Goal: Information Seeking & Learning: Learn about a topic

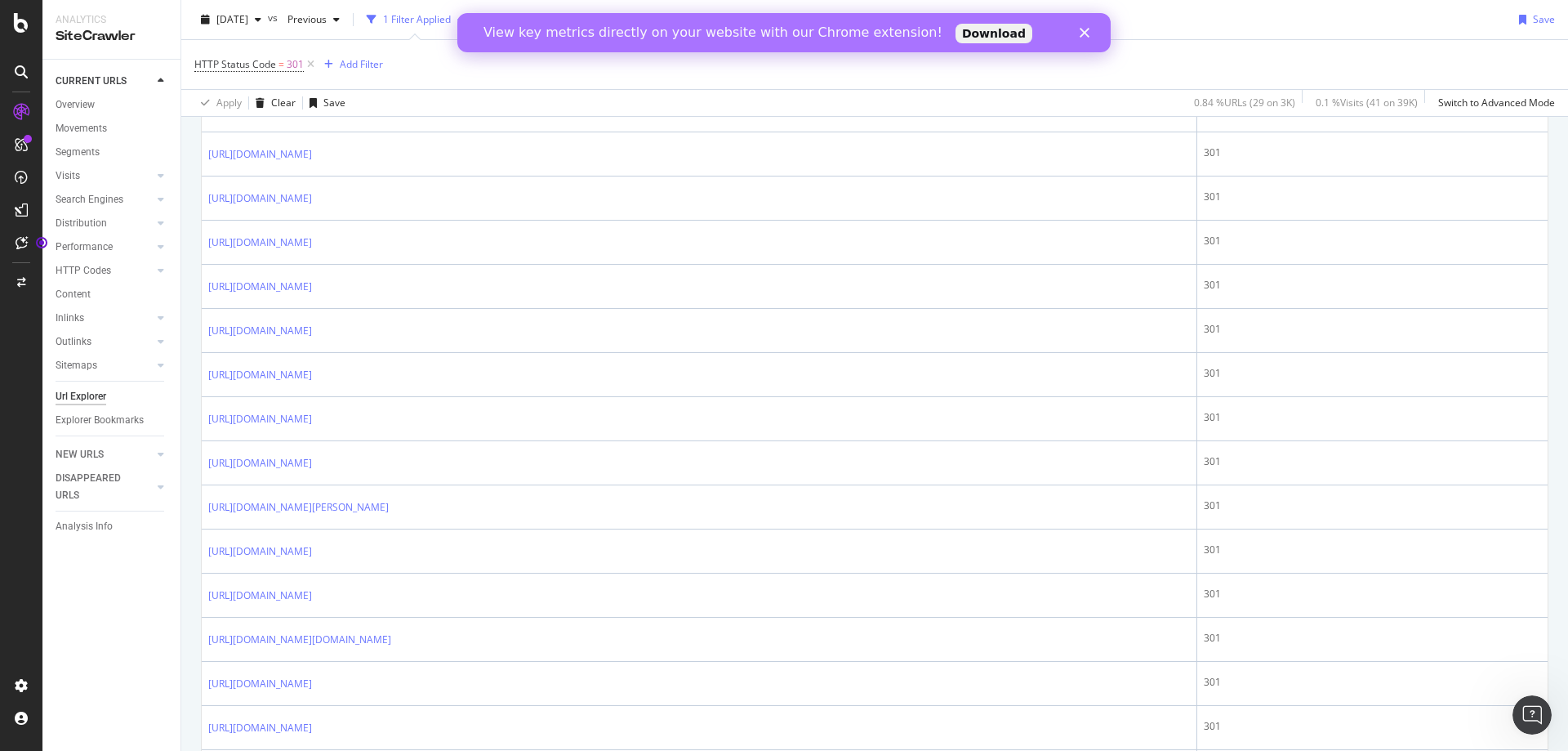
scroll to position [741, 0]
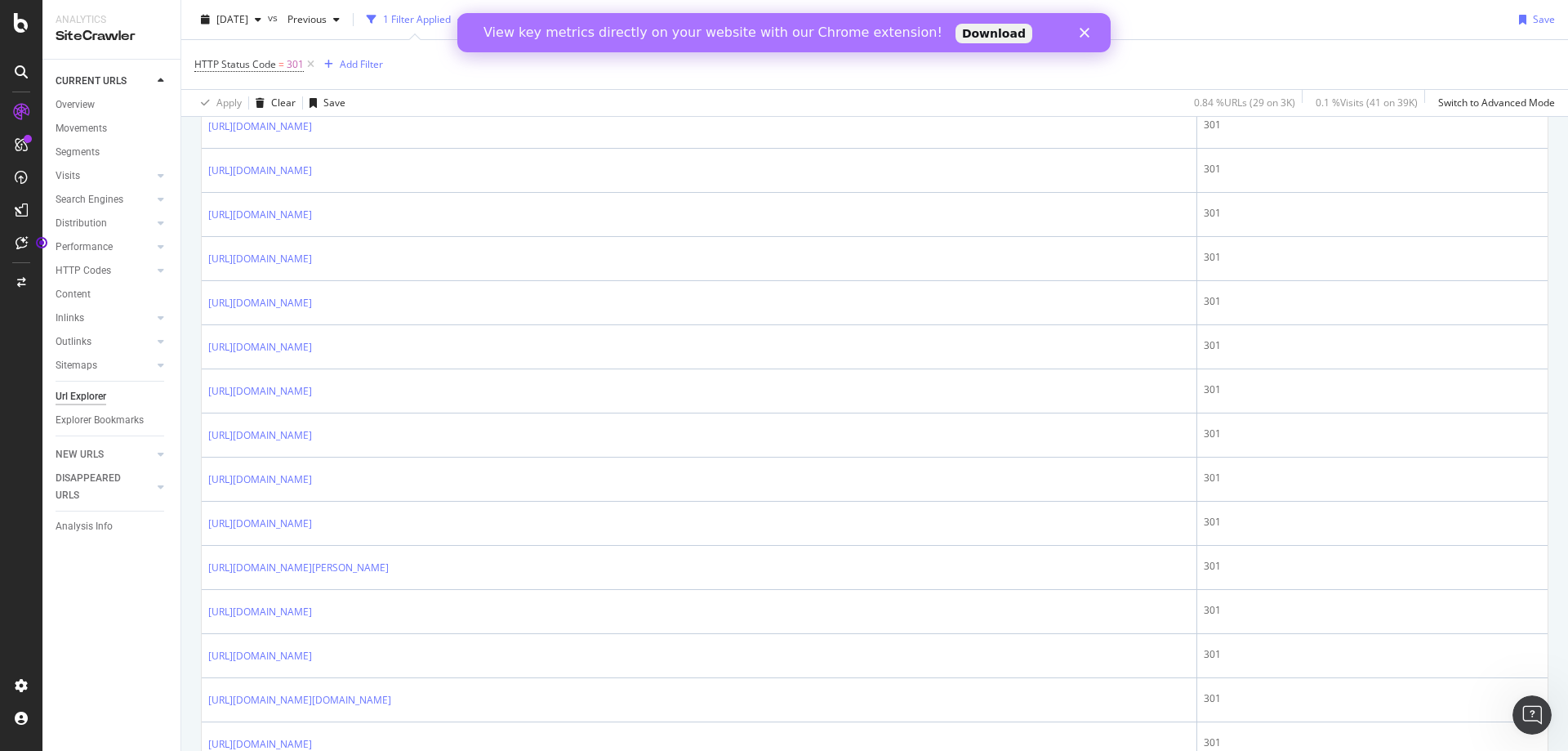
click at [113, 38] on div "SiteCrawler" at bounding box center [112, 36] width 112 height 19
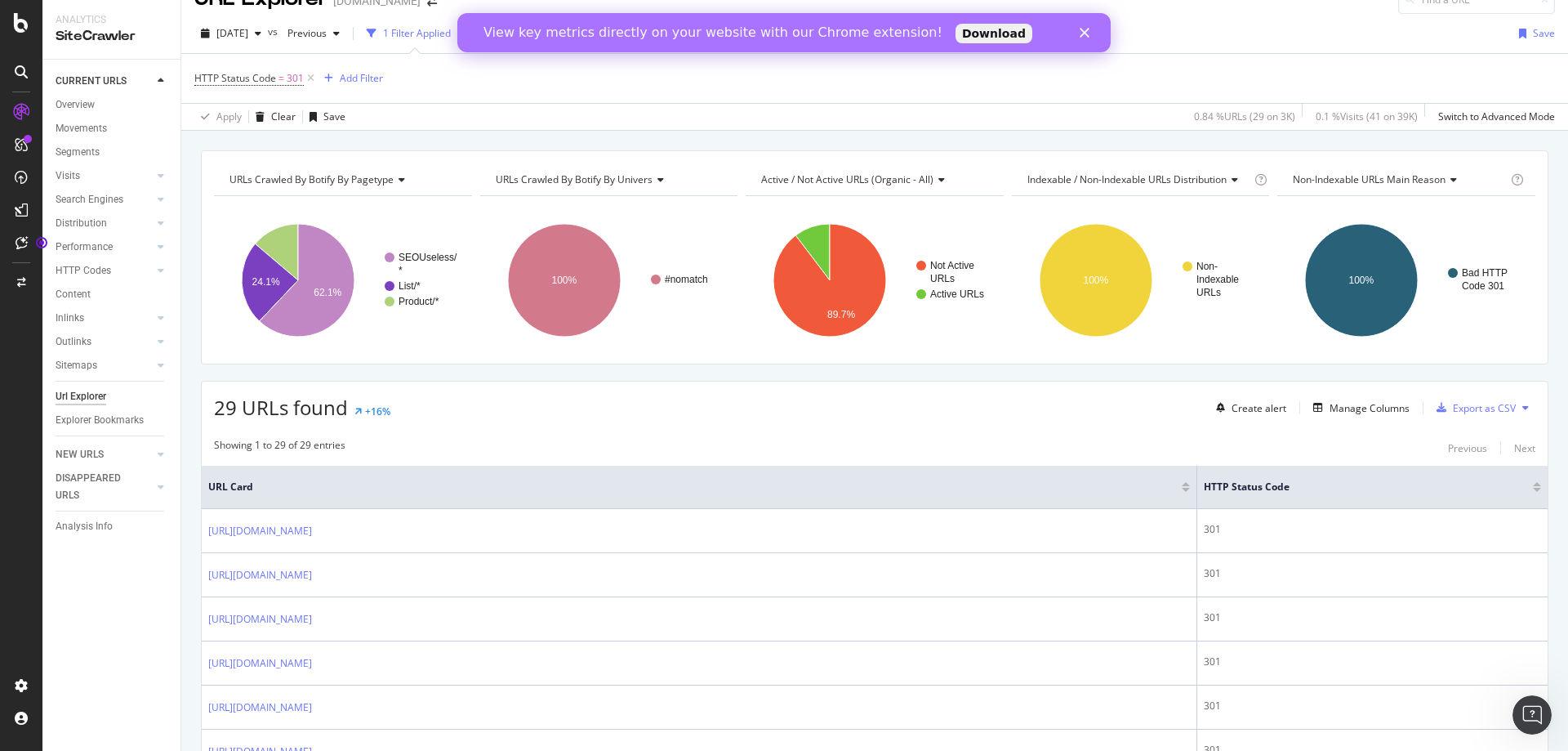
scroll to position [0, 0]
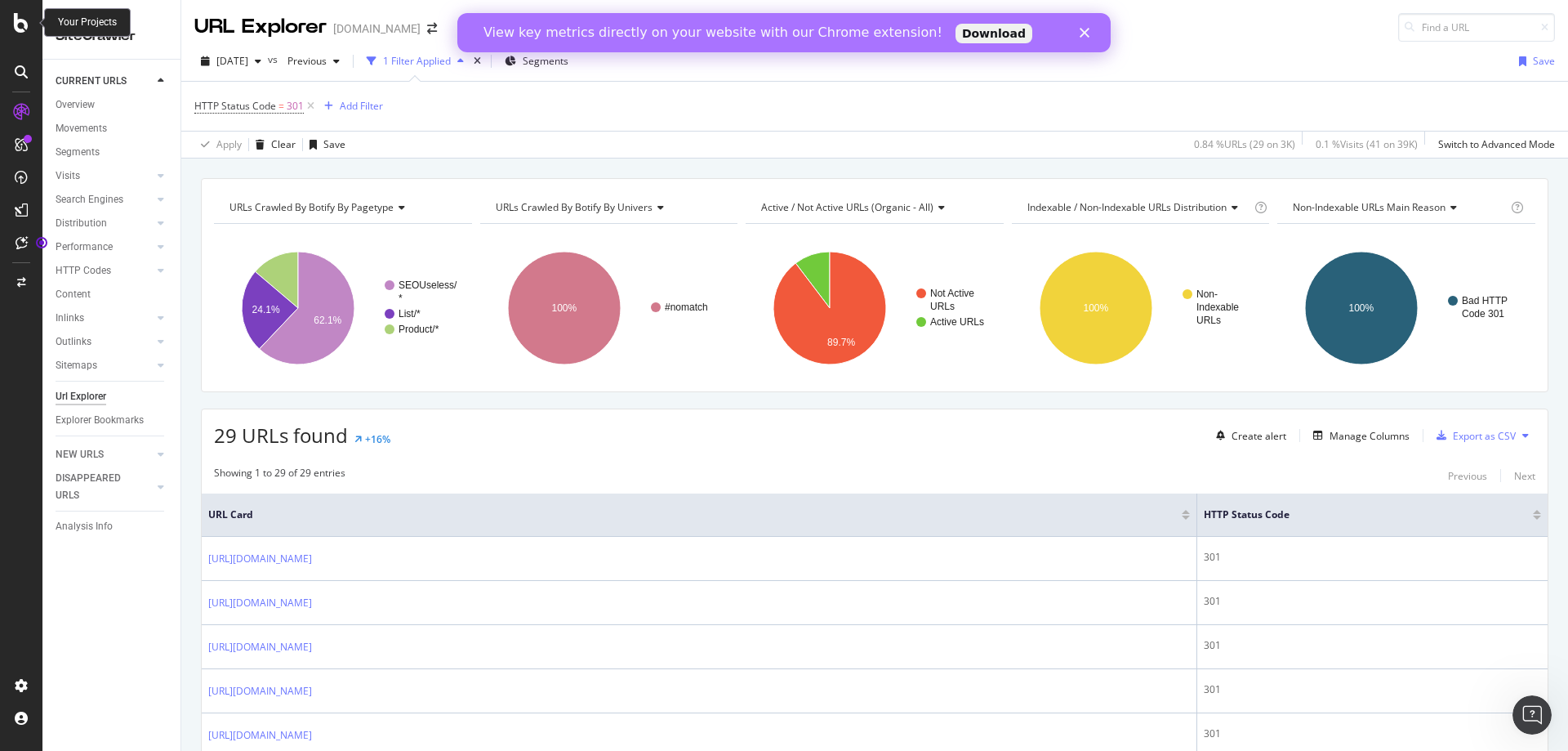
click at [23, 21] on icon at bounding box center [21, 22] width 15 height 20
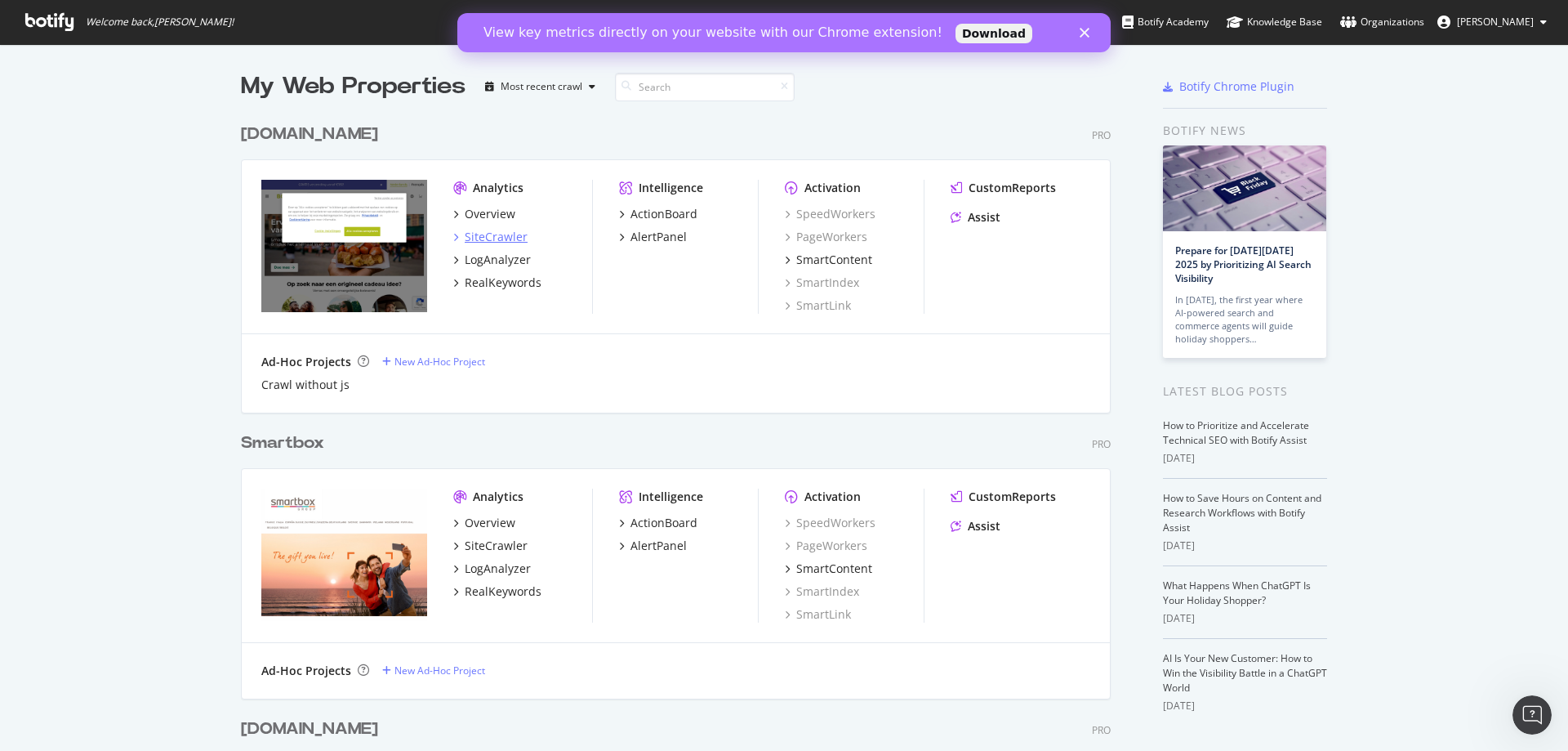
click at [468, 240] on div "SiteCrawler" at bounding box center [496, 236] width 63 height 16
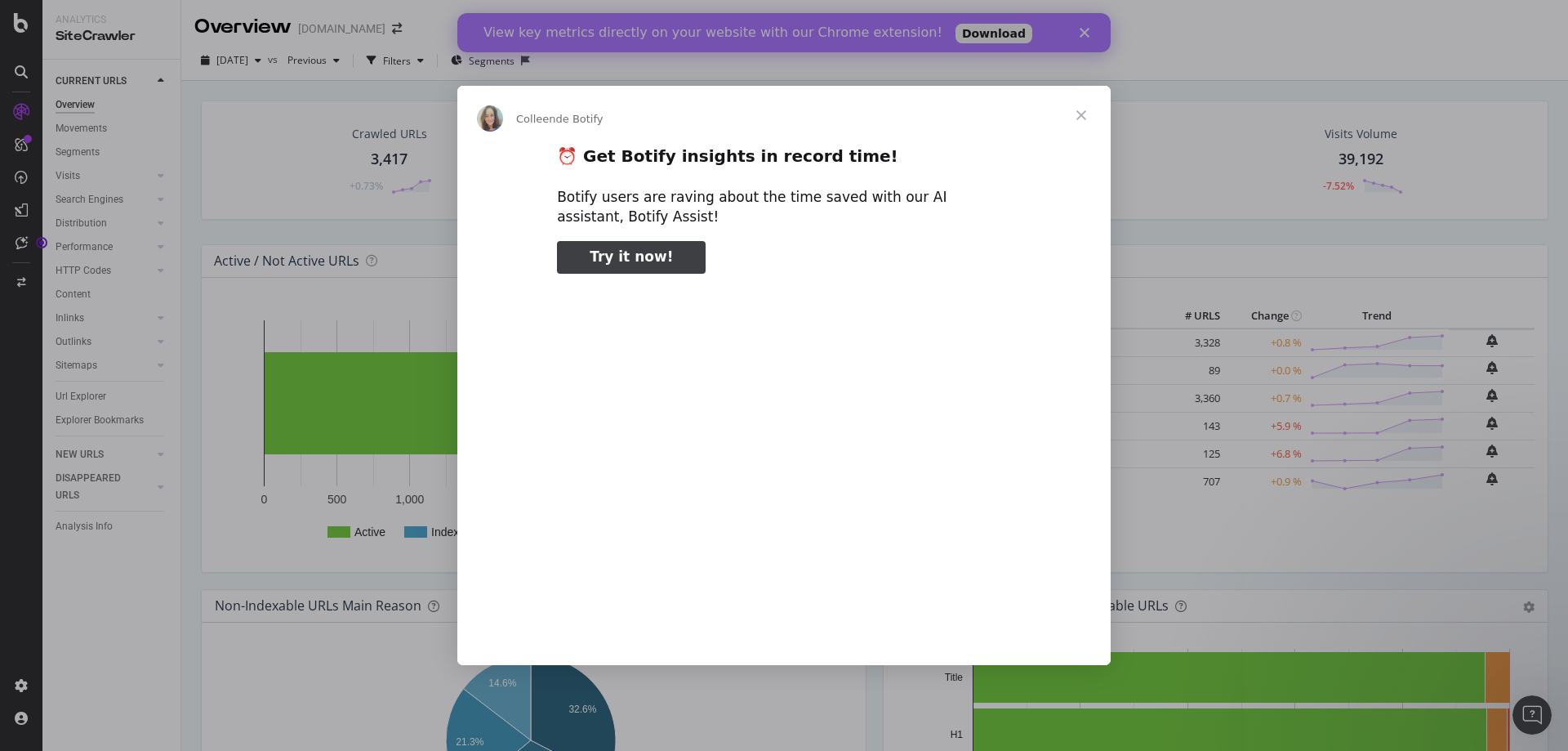
type input "716256"
click at [1085, 115] on span "Fermer" at bounding box center [1082, 115] width 58 height 58
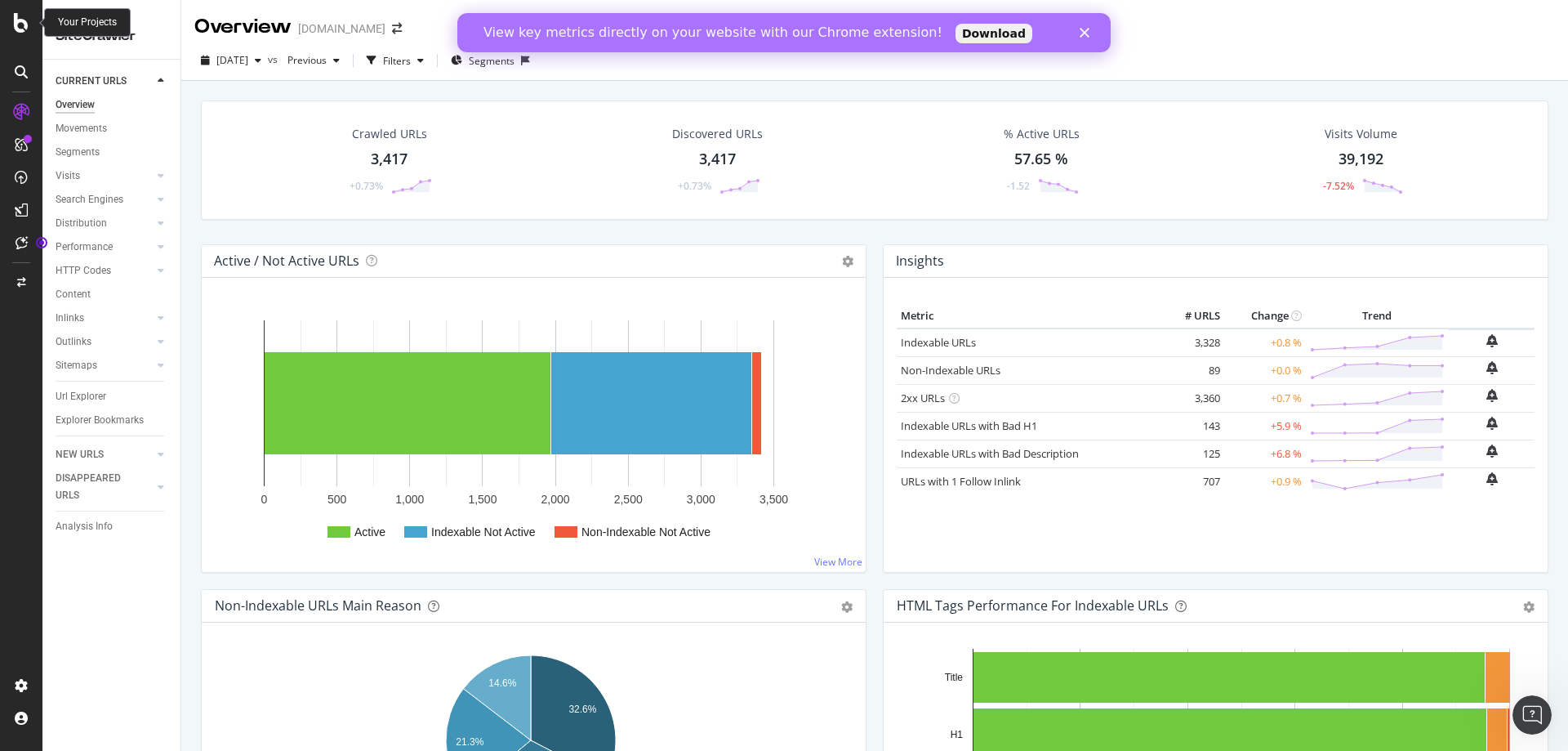
click at [15, 21] on icon at bounding box center [21, 22] width 15 height 20
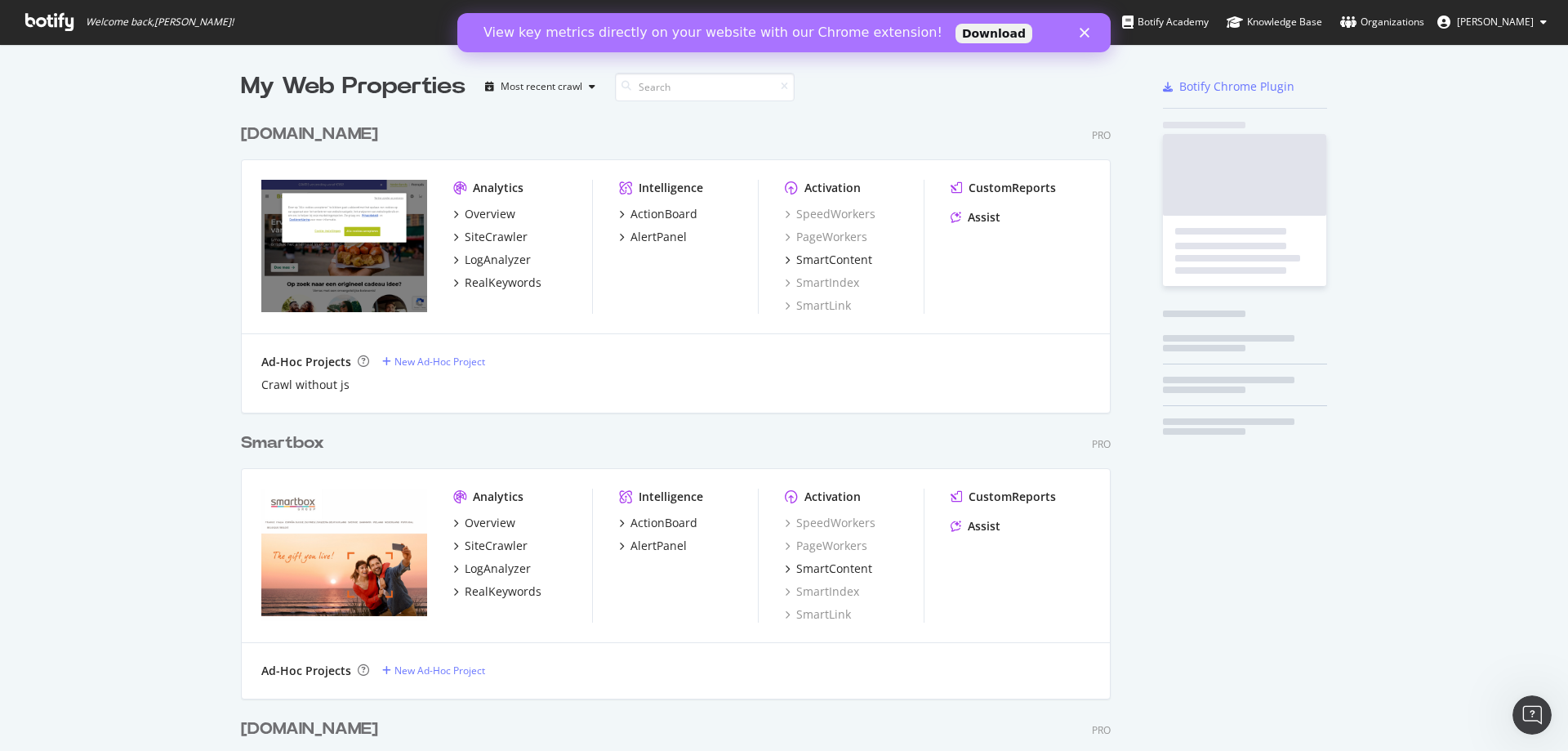
scroll to position [738, 1544]
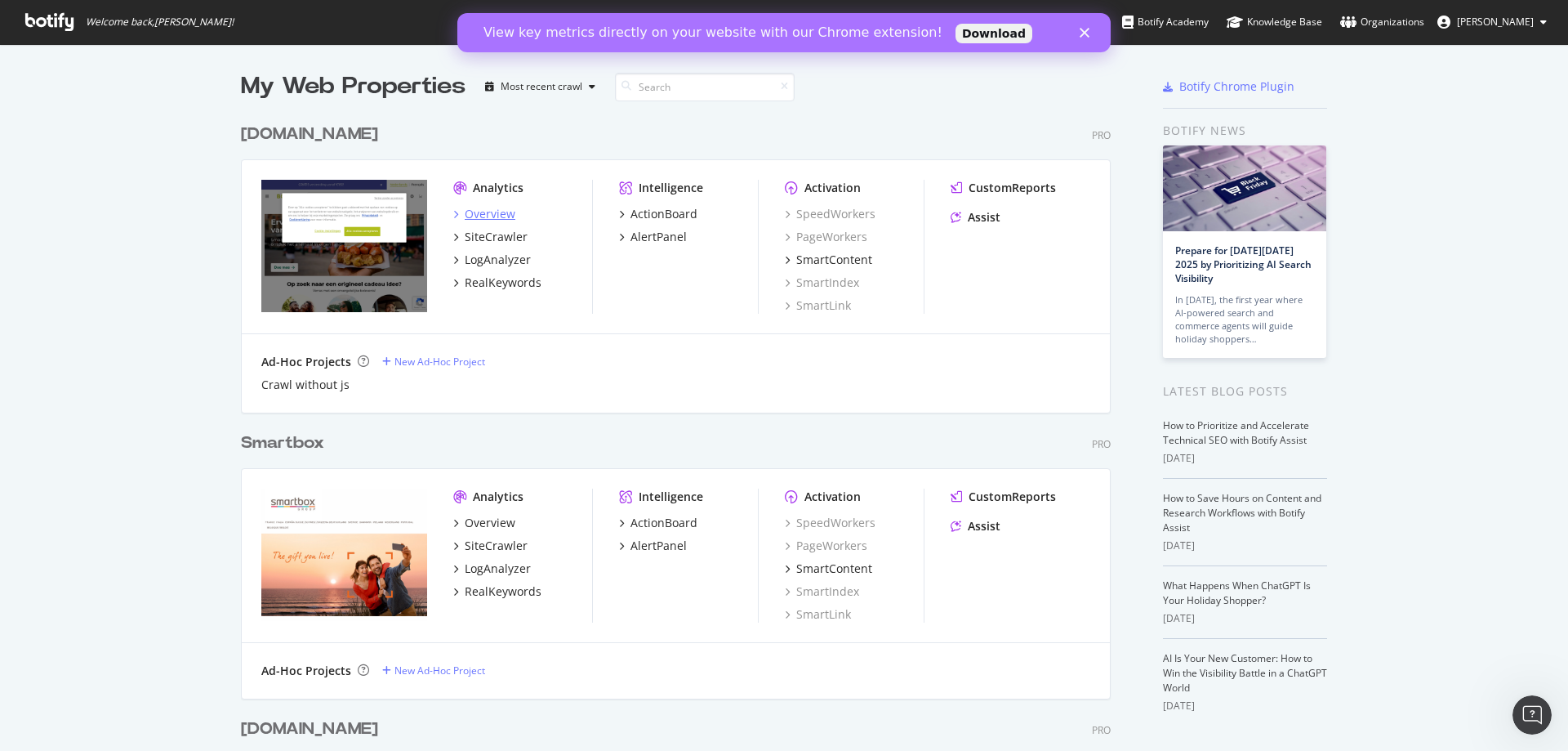
click at [482, 215] on div "Overview" at bounding box center [490, 214] width 51 height 16
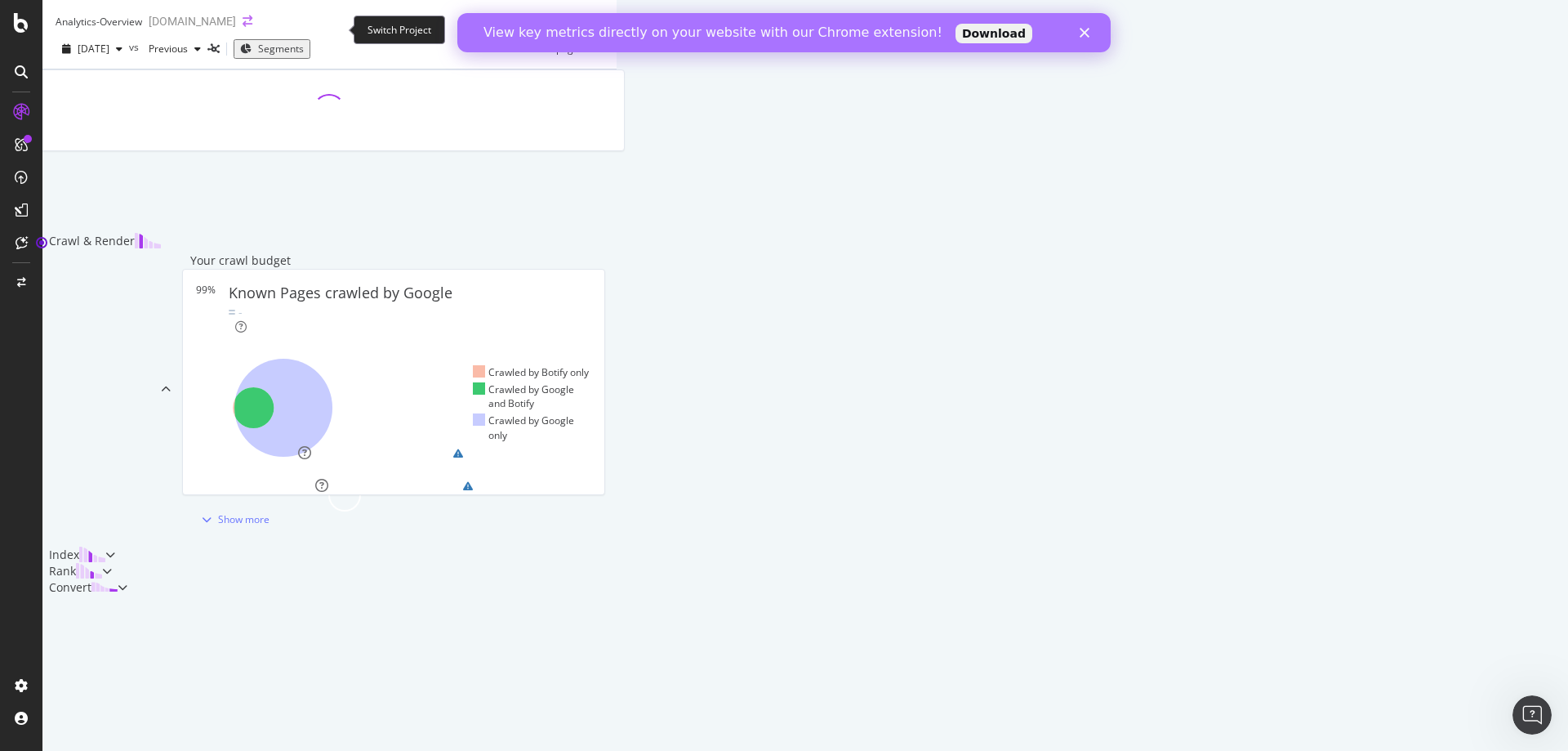
click at [253, 27] on icon "arrow-right-arrow-left" at bounding box center [247, 21] width 9 height 11
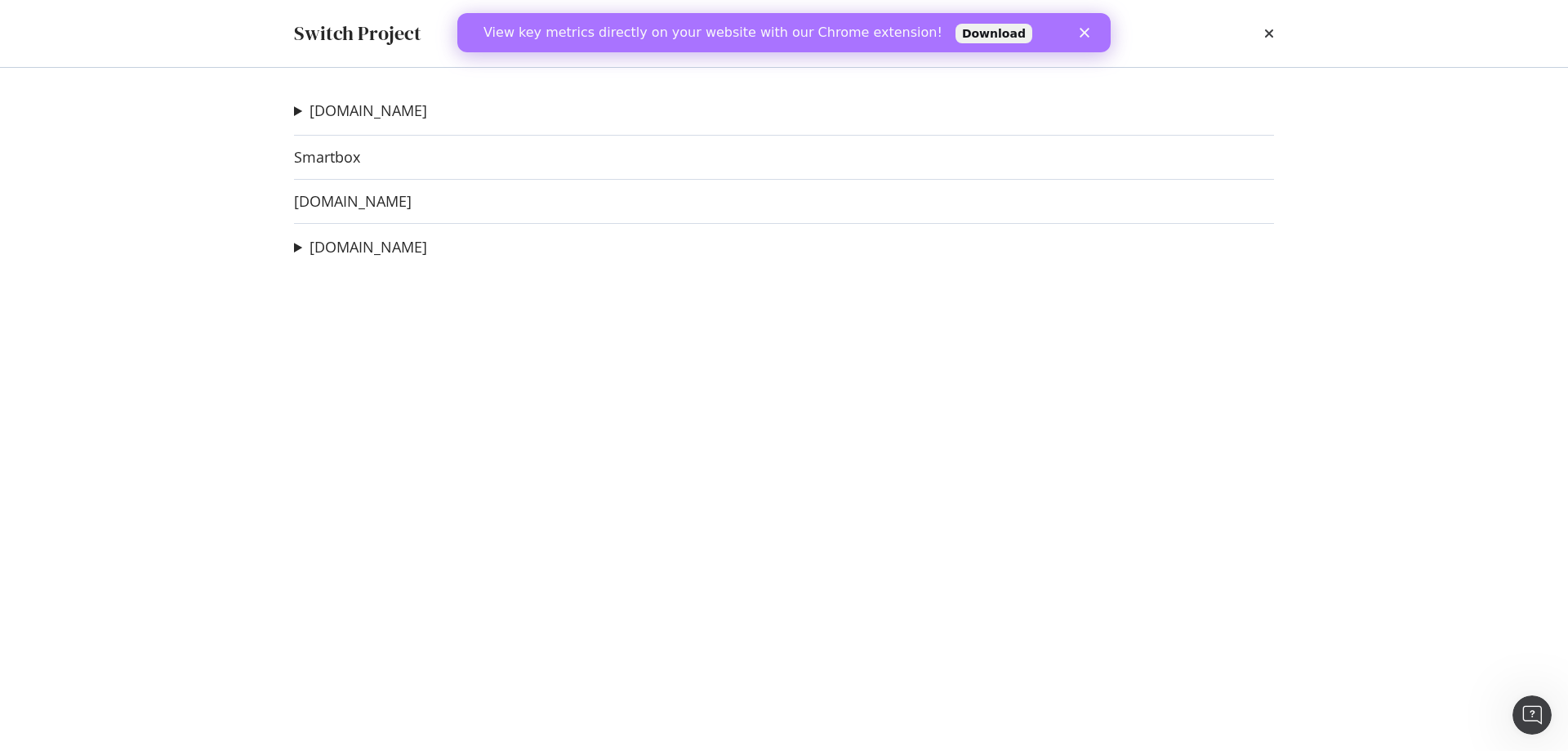
click at [1266, 29] on icon "times" at bounding box center [1269, 33] width 9 height 13
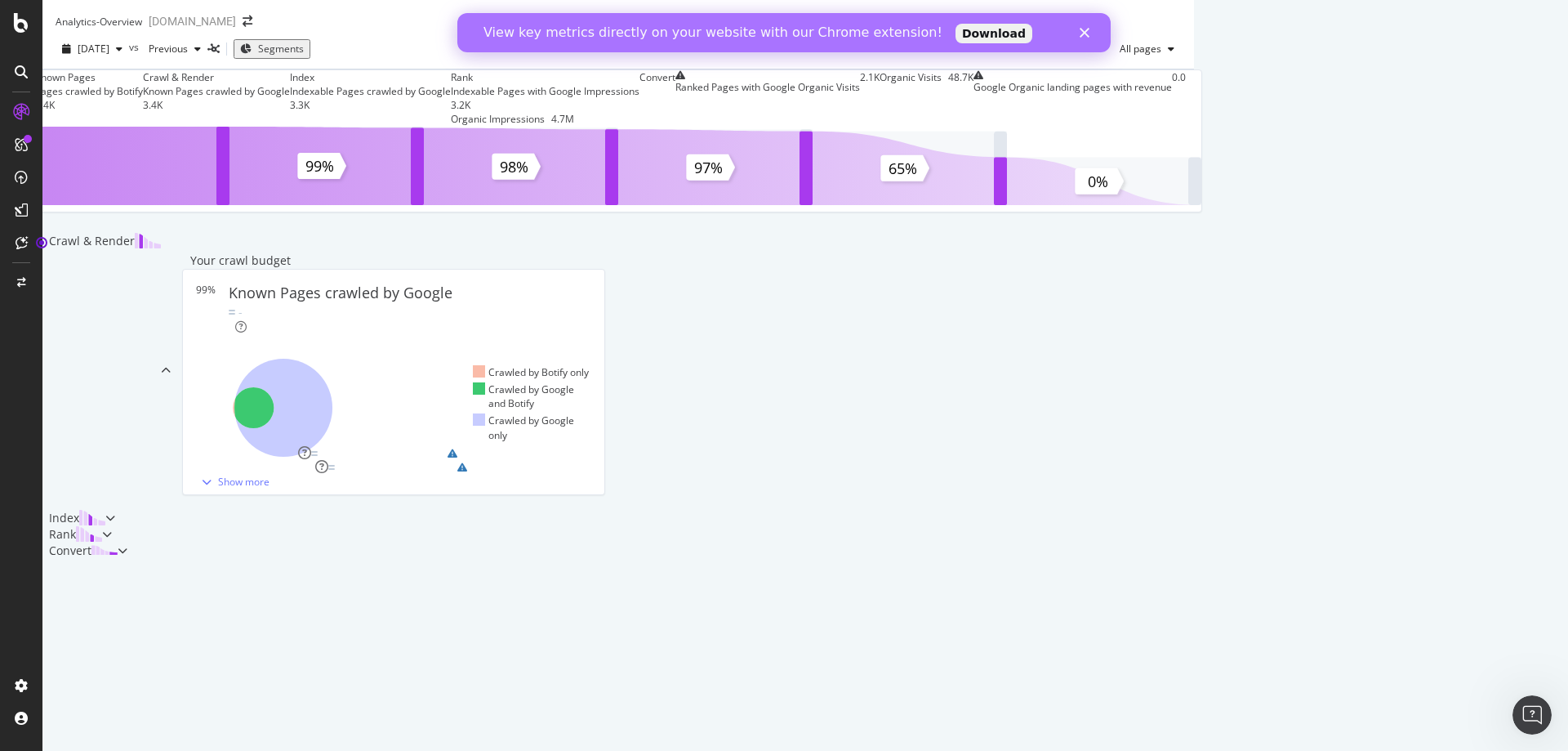
click at [1091, 31] on div "Fermer" at bounding box center [1088, 32] width 16 height 9
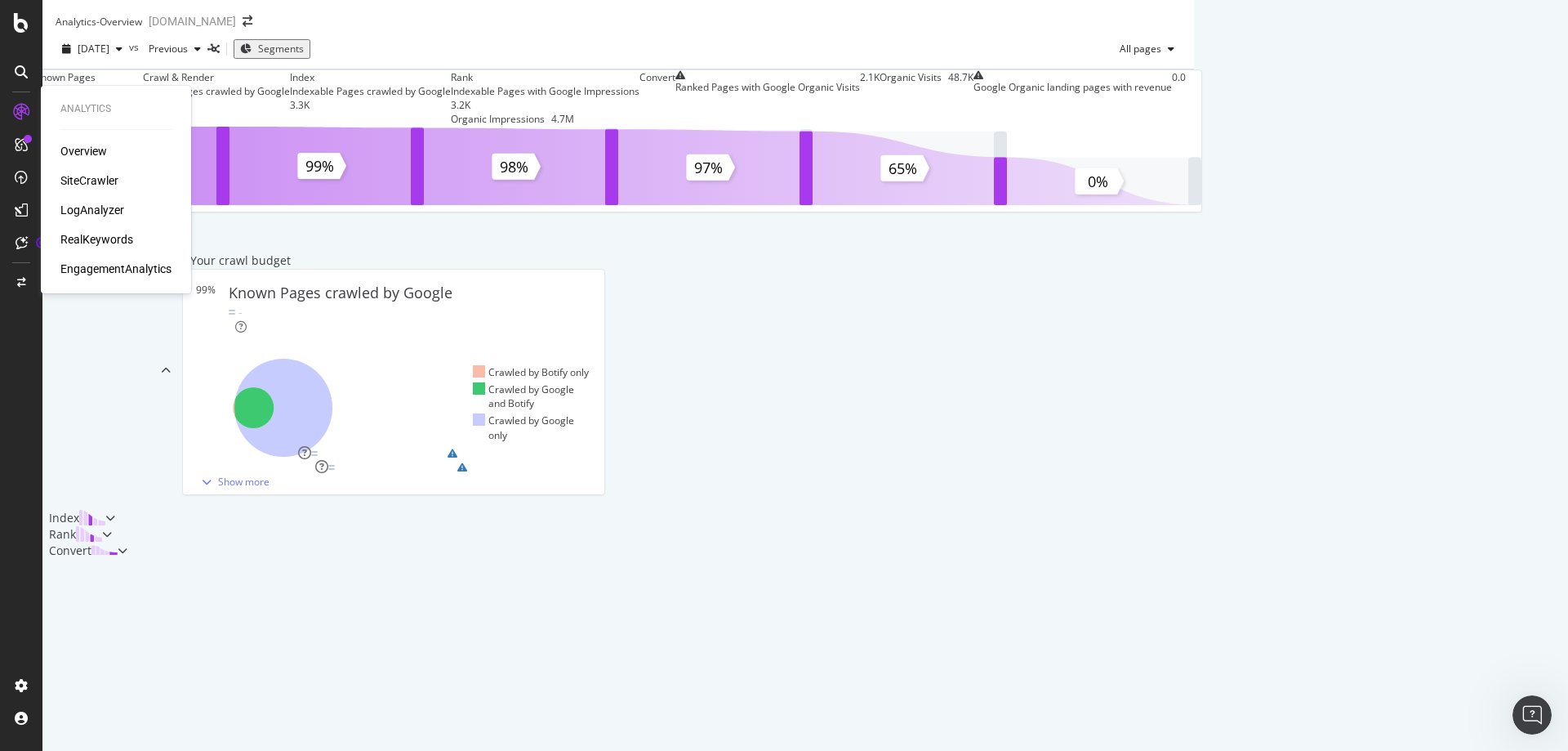
click at [103, 174] on div "SiteCrawler" at bounding box center [89, 180] width 58 height 16
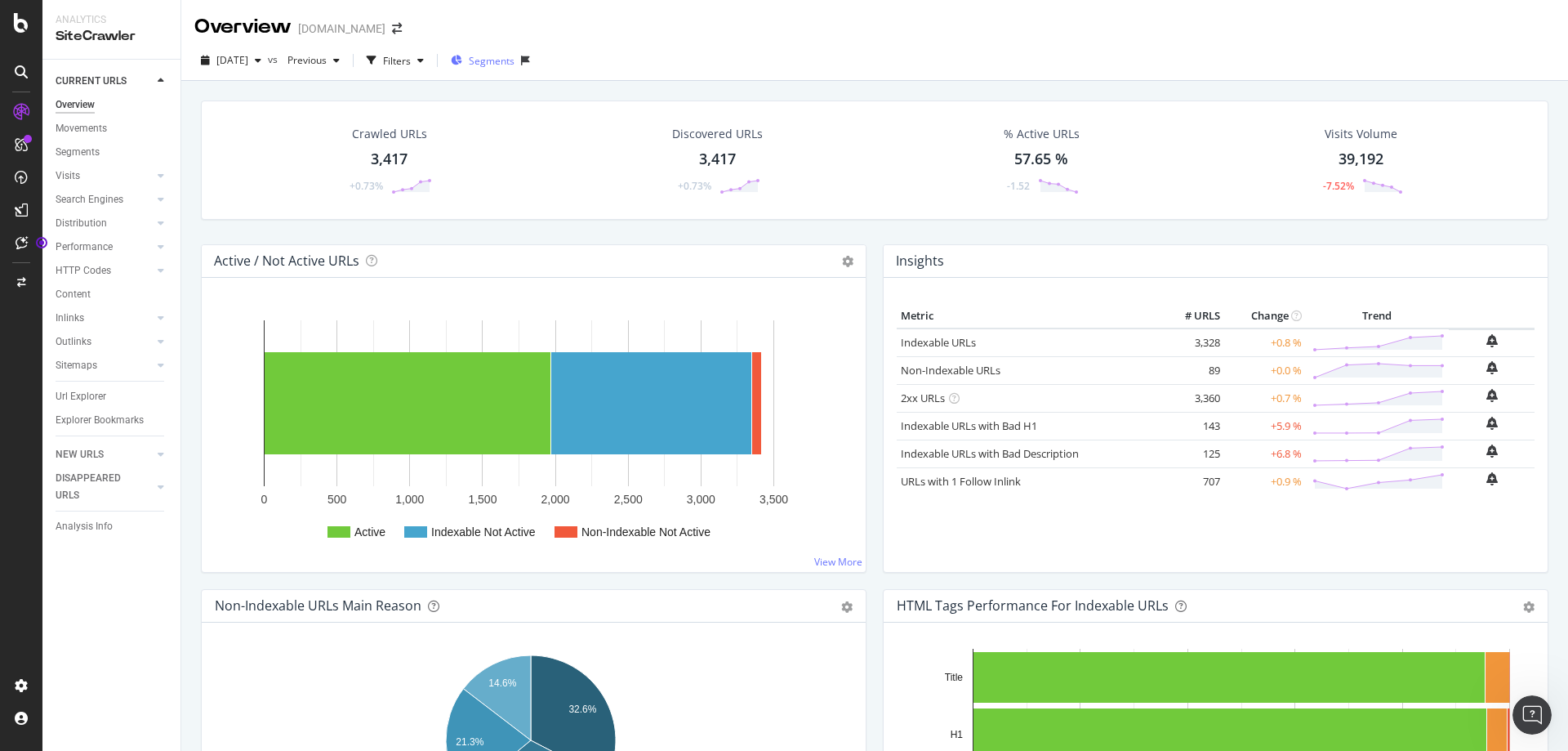
click at [515, 66] on span "Segments" at bounding box center [491, 61] width 46 height 14
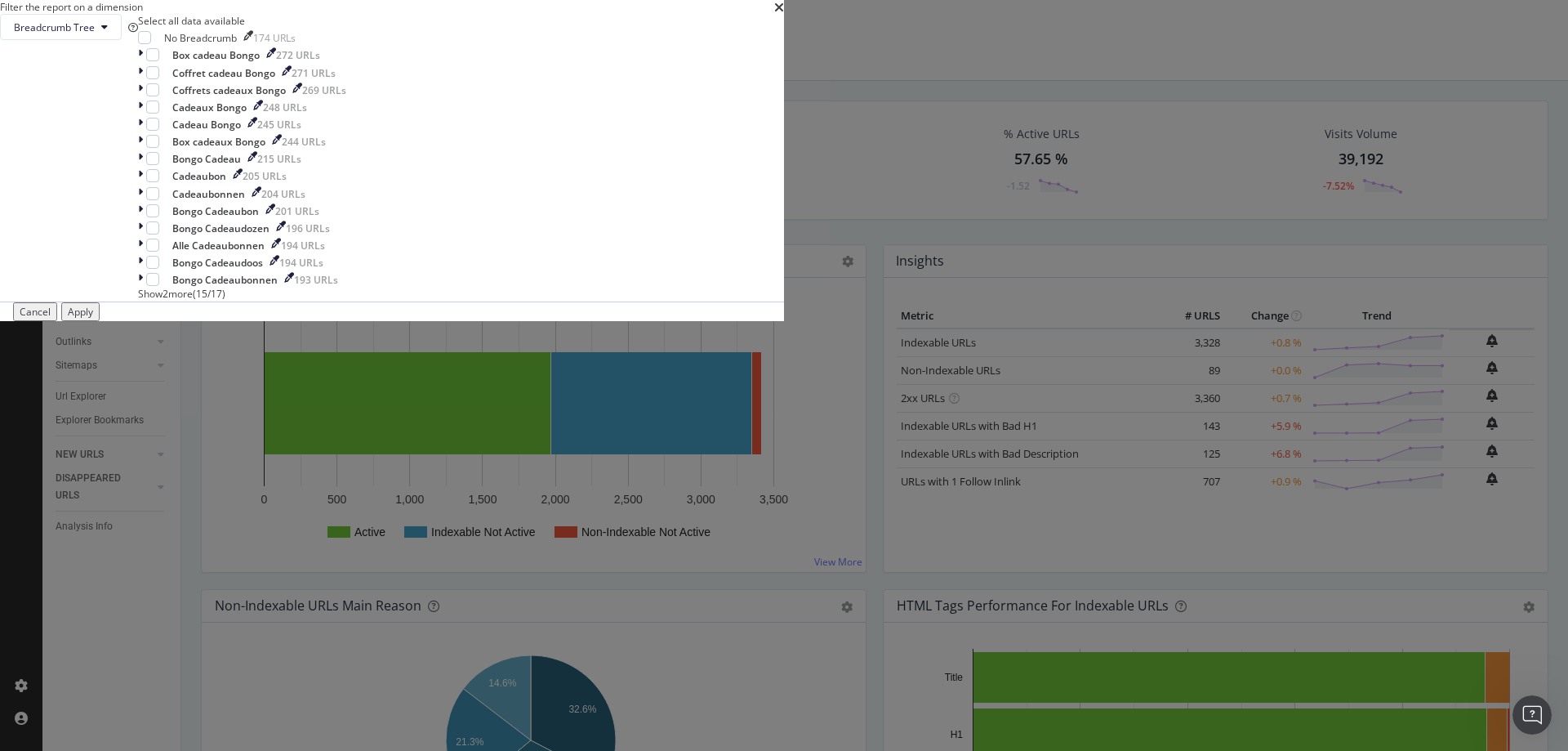
click at [784, 14] on div "Filter the report on a dimension" at bounding box center [392, 7] width 784 height 14
click at [784, 14] on icon "times" at bounding box center [778, 7] width 9 height 13
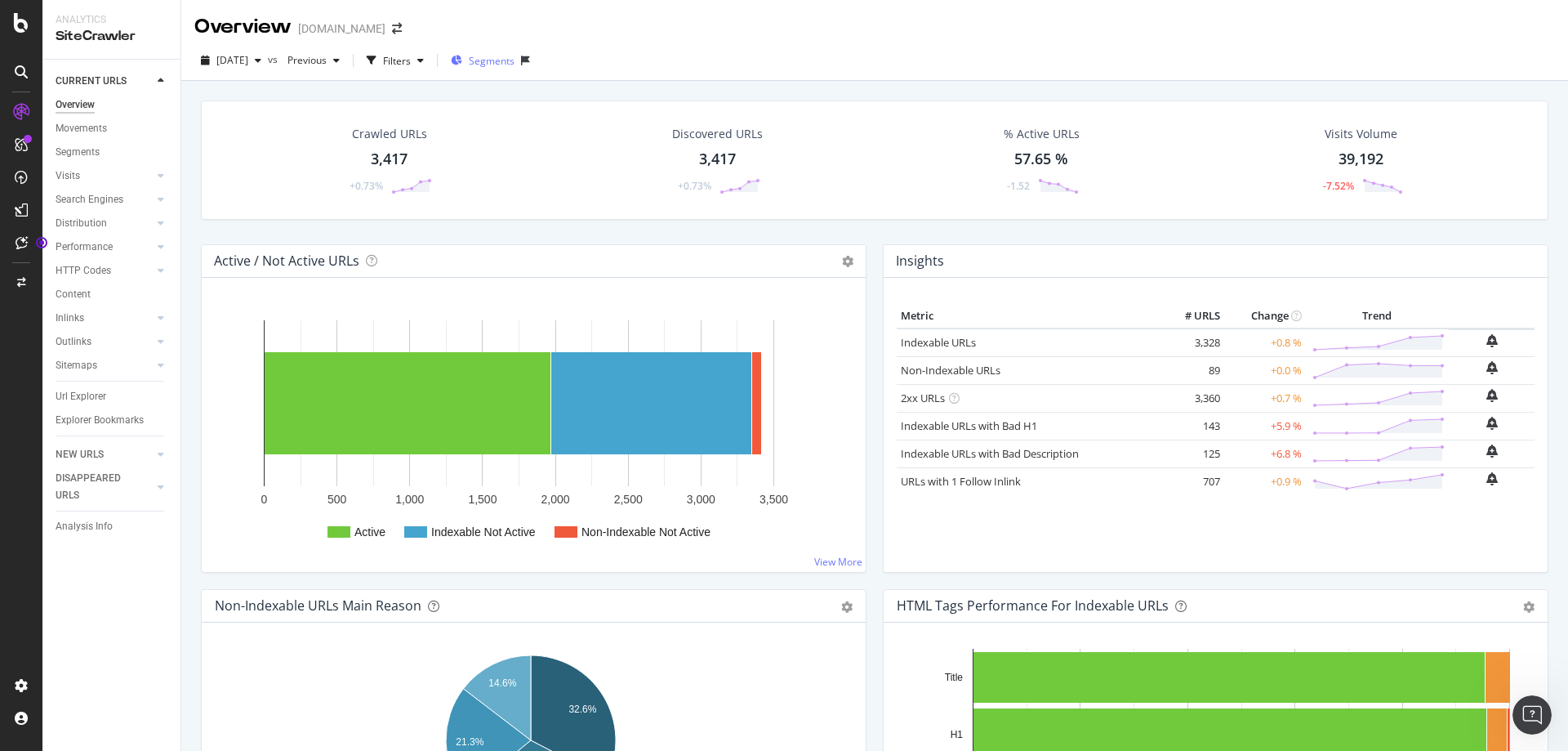
click at [508, 64] on span "Segments" at bounding box center [491, 61] width 46 height 14
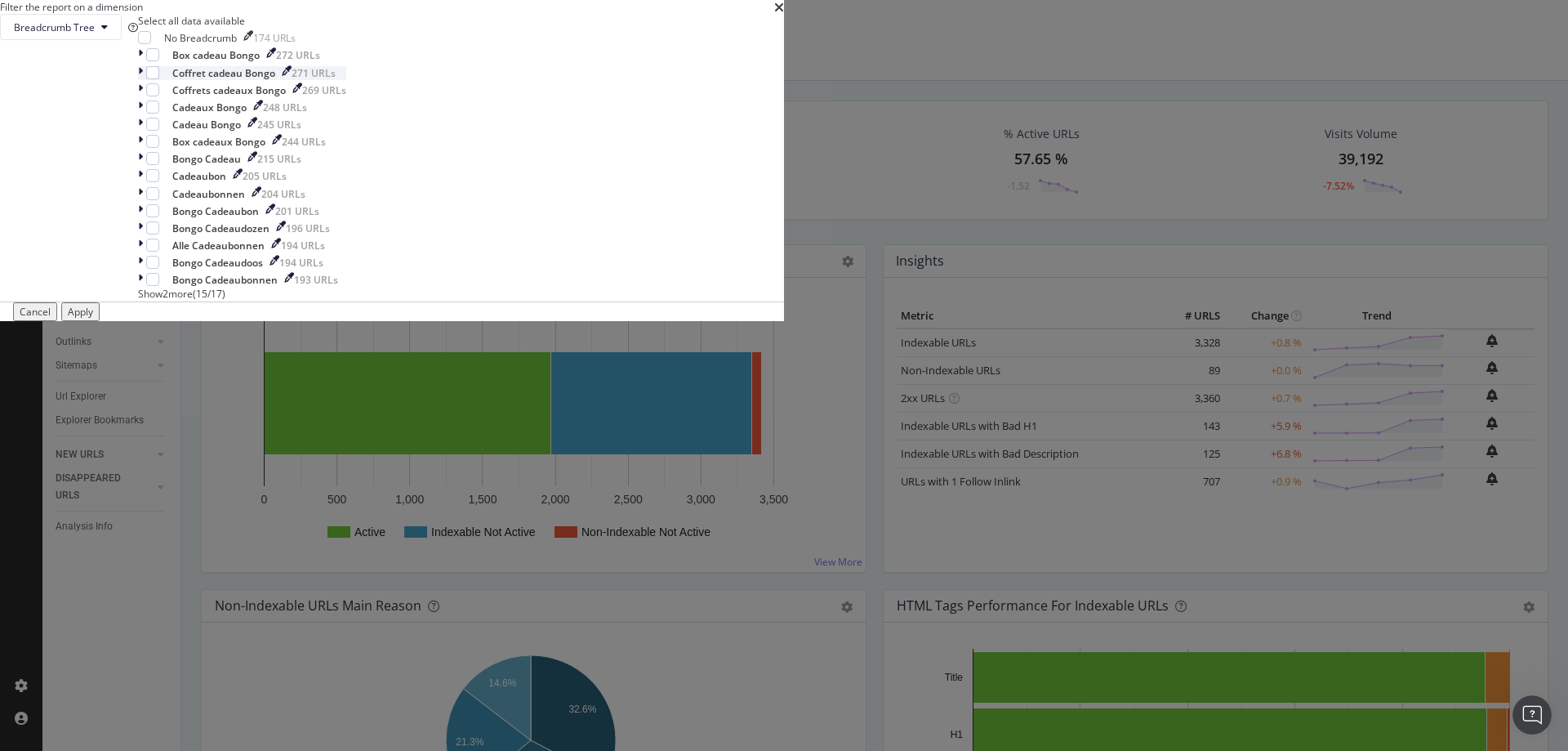
click at [291, 80] on div "modal" at bounding box center [286, 73] width 9 height 14
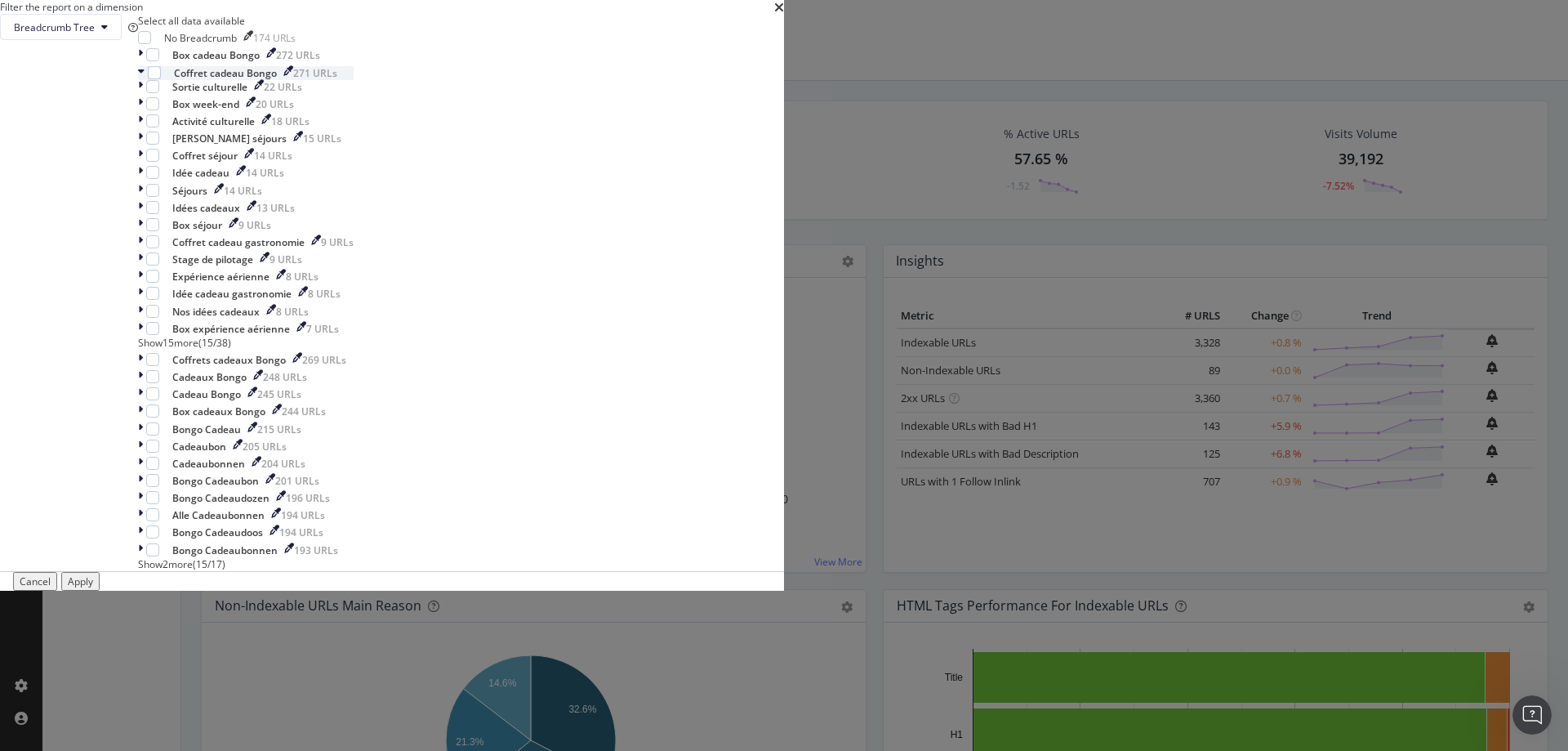
click at [144, 80] on icon "modal" at bounding box center [142, 73] width 7 height 14
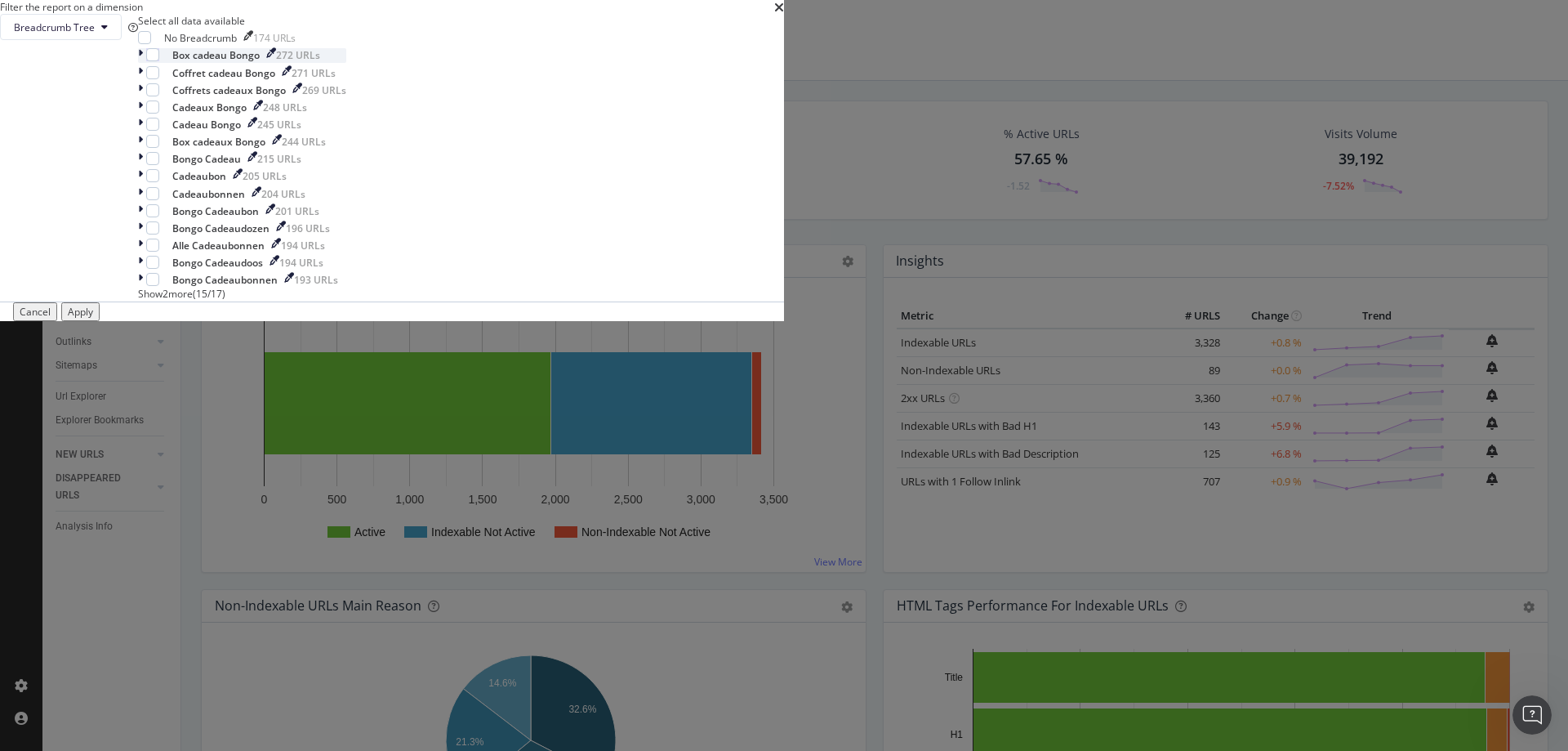
click at [143, 62] on icon "modal" at bounding box center [141, 55] width 5 height 14
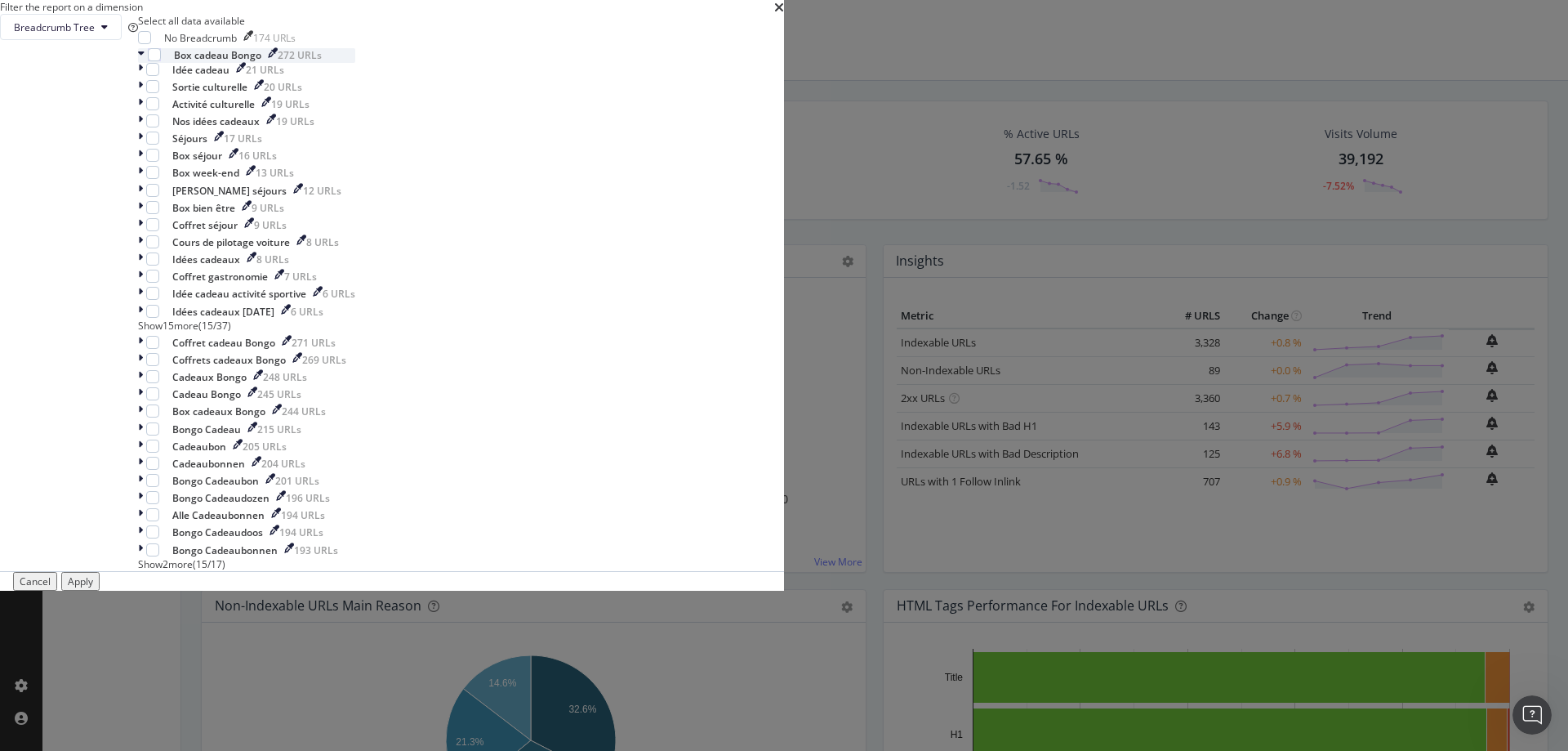
click at [144, 62] on icon "modal" at bounding box center [142, 55] width 7 height 14
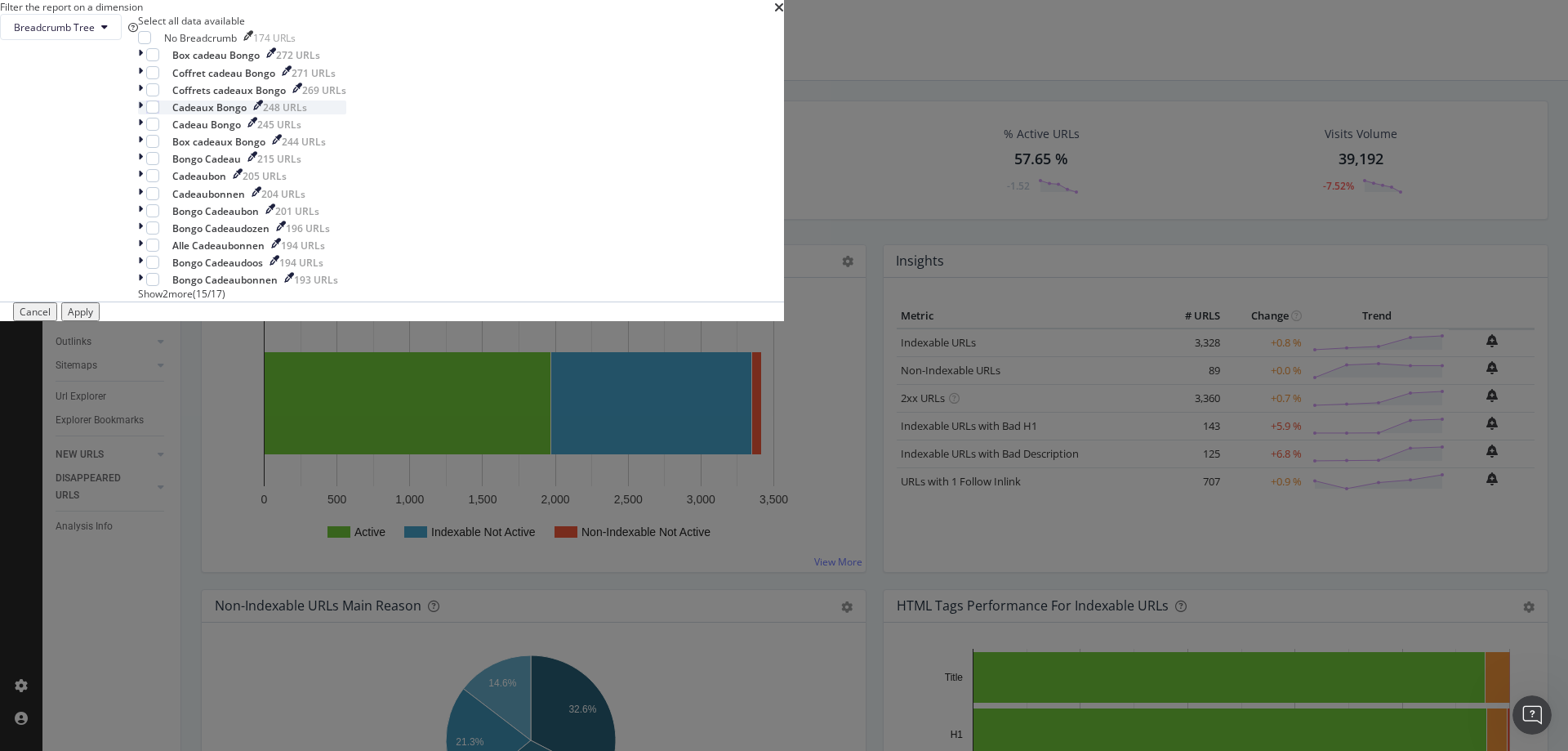
click at [143, 114] on icon "modal" at bounding box center [141, 107] width 5 height 14
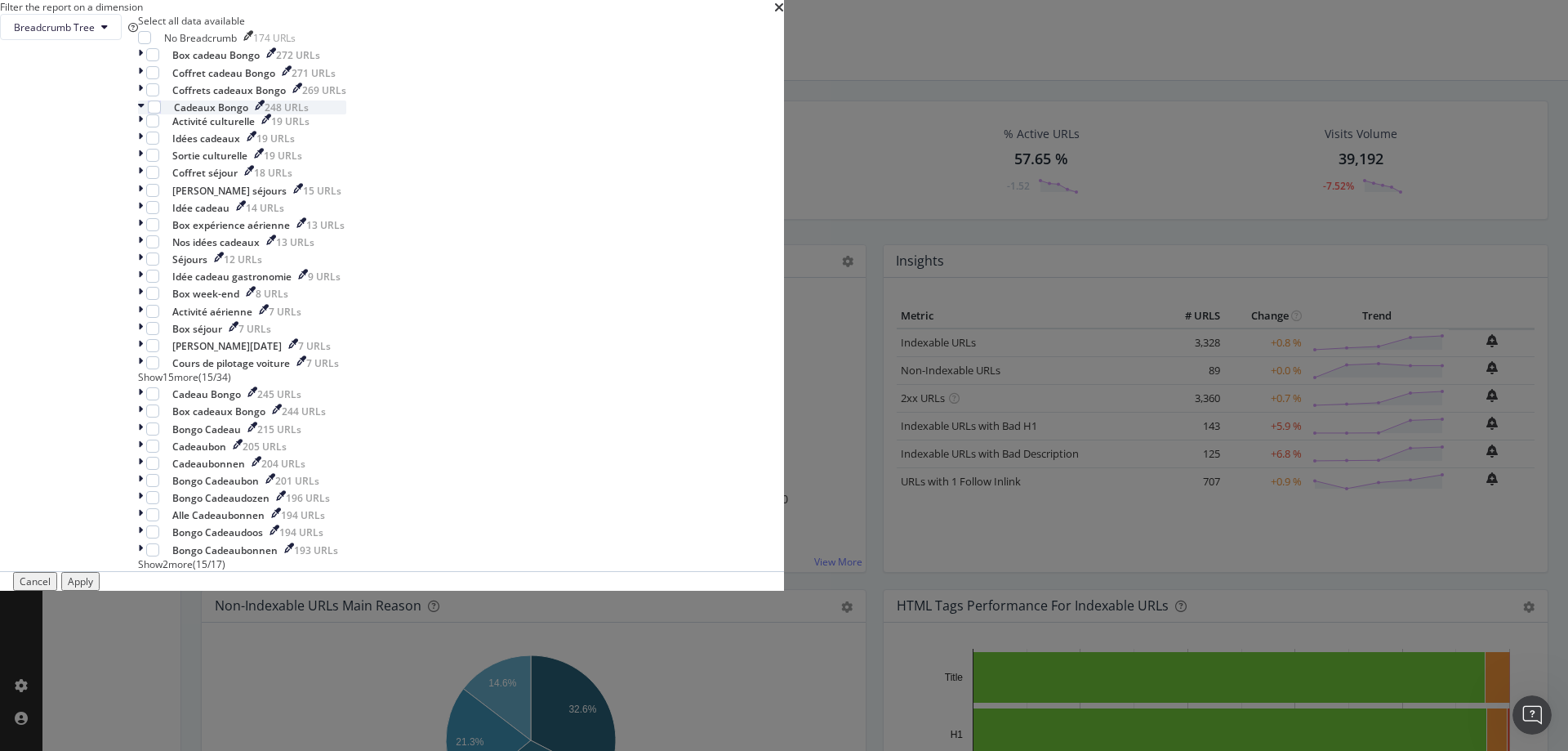
click at [144, 114] on icon "modal" at bounding box center [142, 107] width 7 height 14
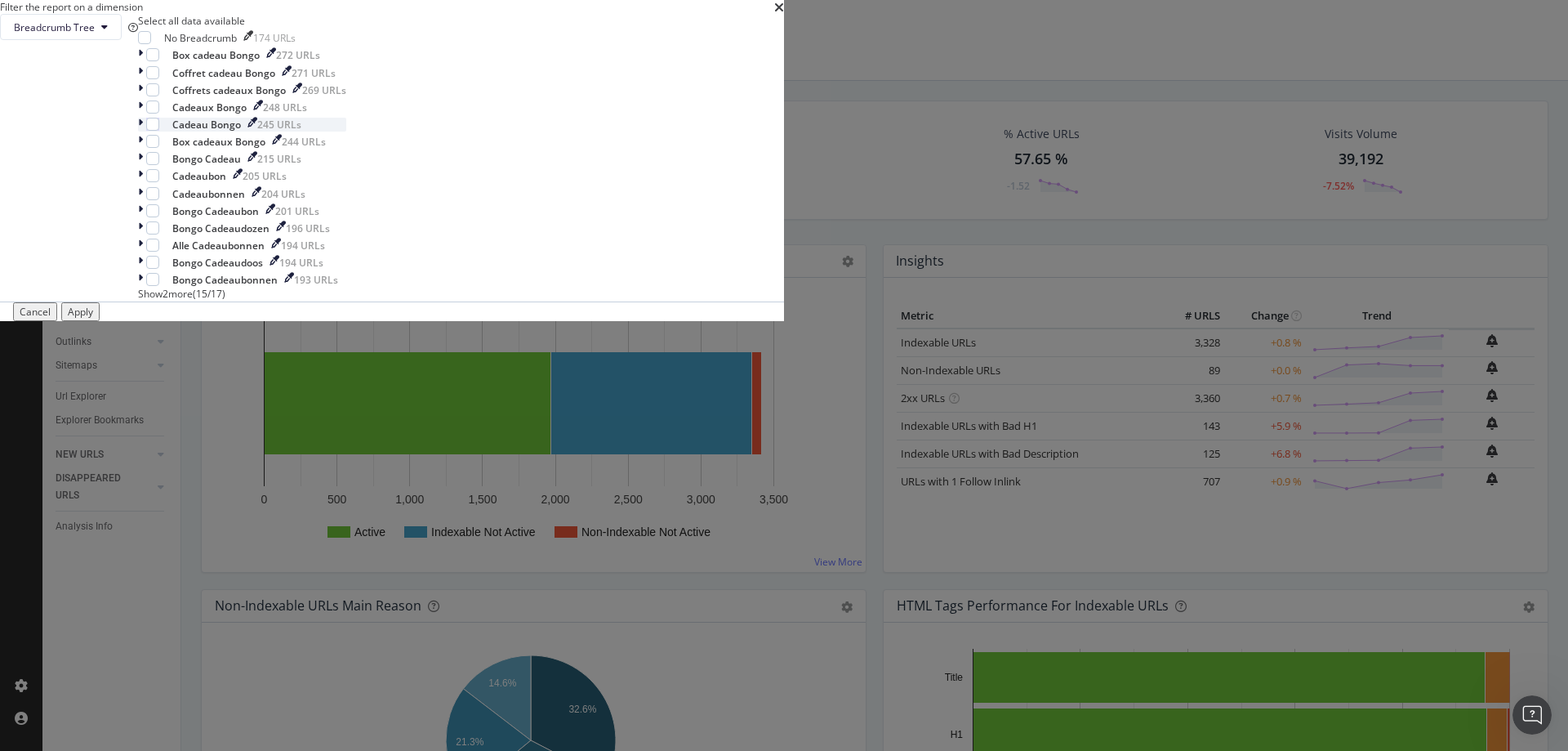
click at [143, 131] on icon "modal" at bounding box center [141, 125] width 5 height 14
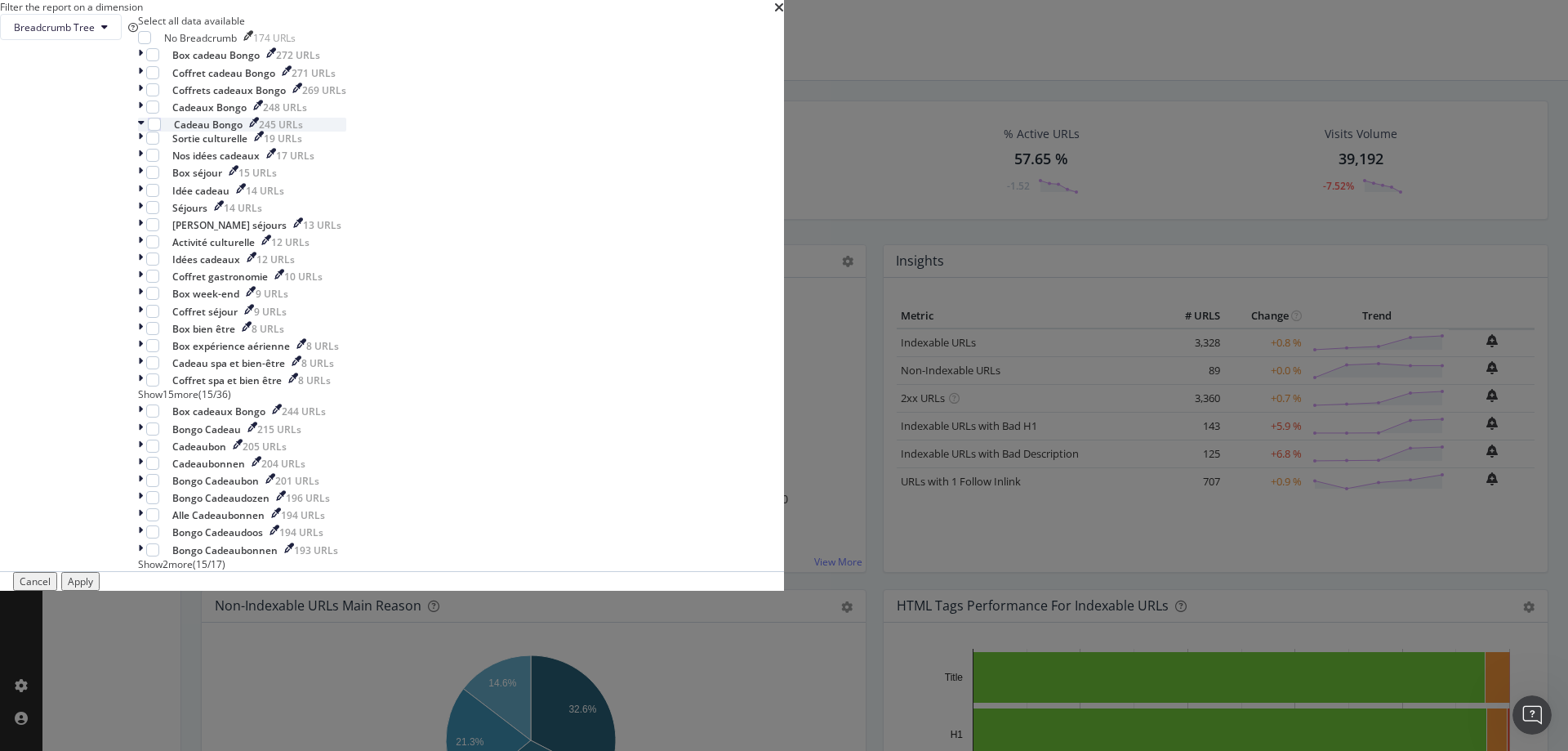
click at [144, 131] on icon "modal" at bounding box center [142, 125] width 7 height 14
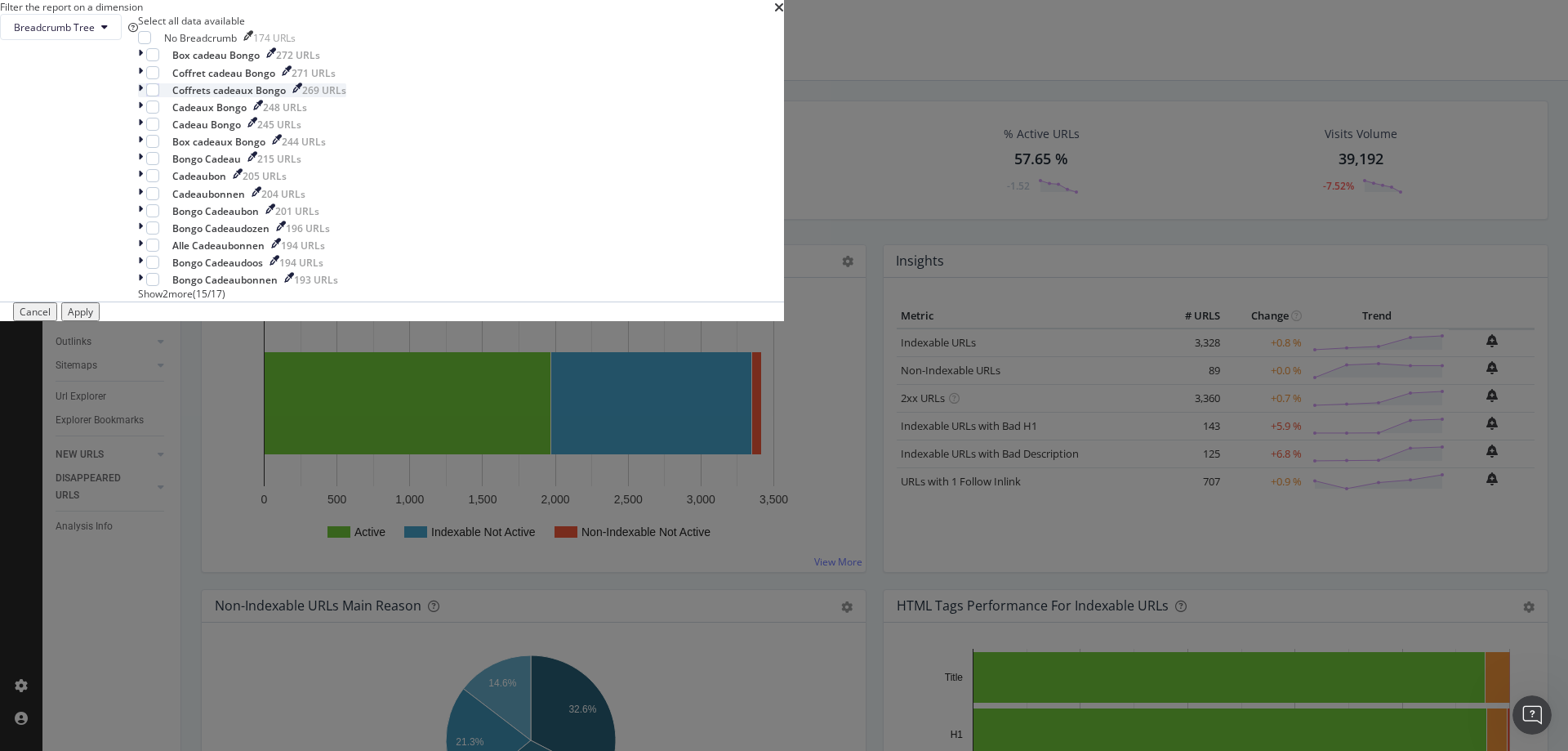
scroll to position [14, 0]
click at [192, 301] on span "Show 2 more" at bounding box center [166, 294] width 55 height 14
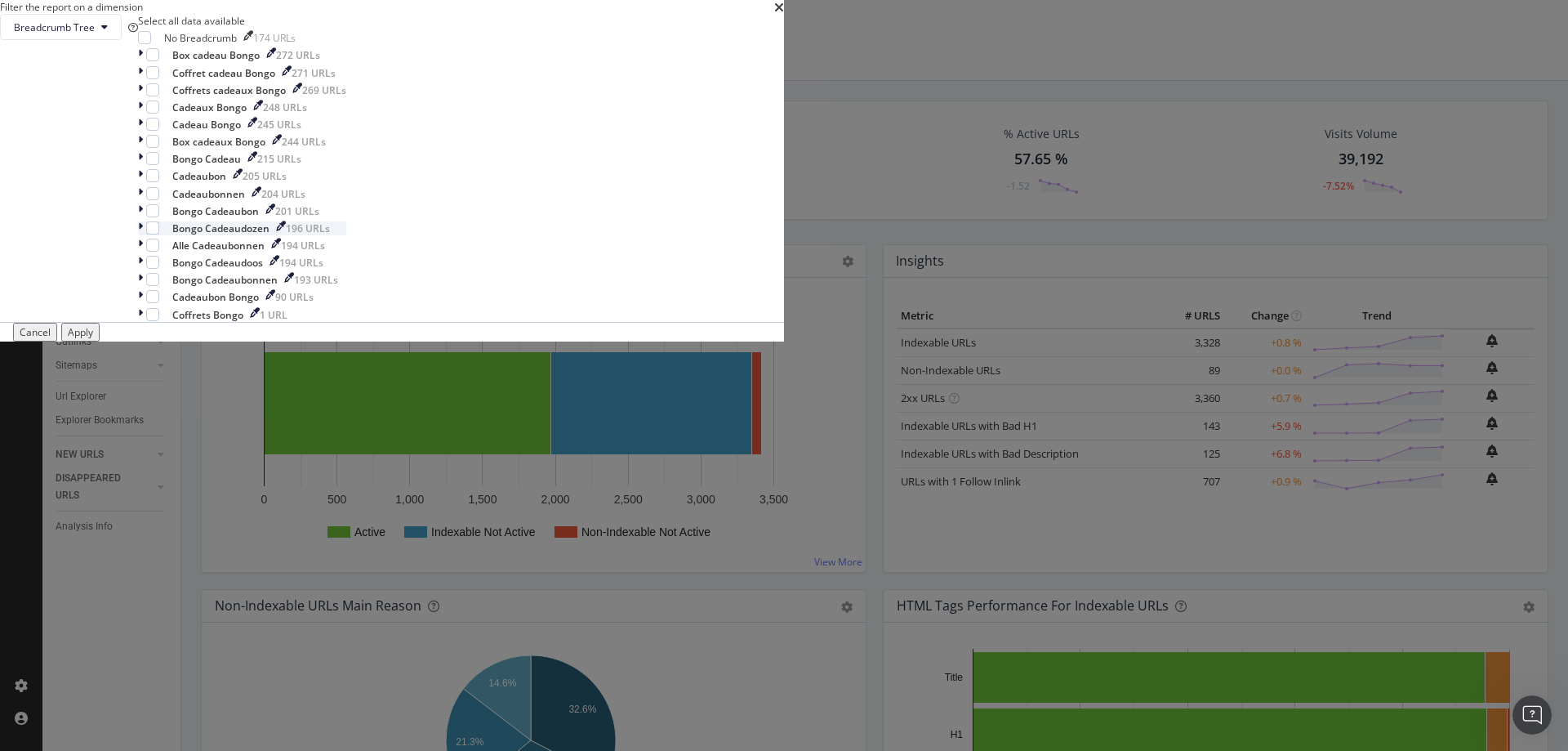
scroll to position [33, 0]
click at [143, 322] on icon "modal" at bounding box center [141, 314] width 5 height 14
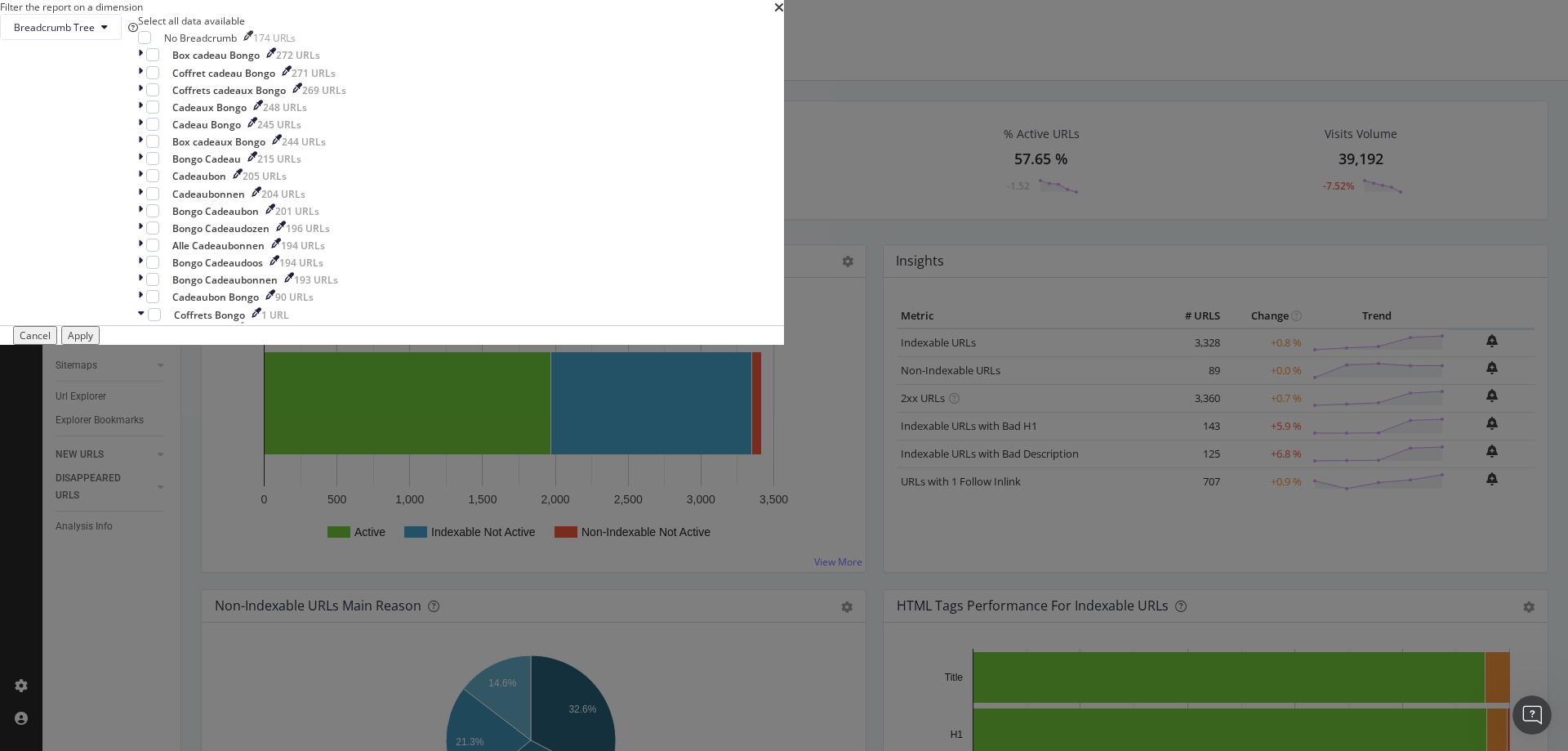
scroll to position [49, 0]
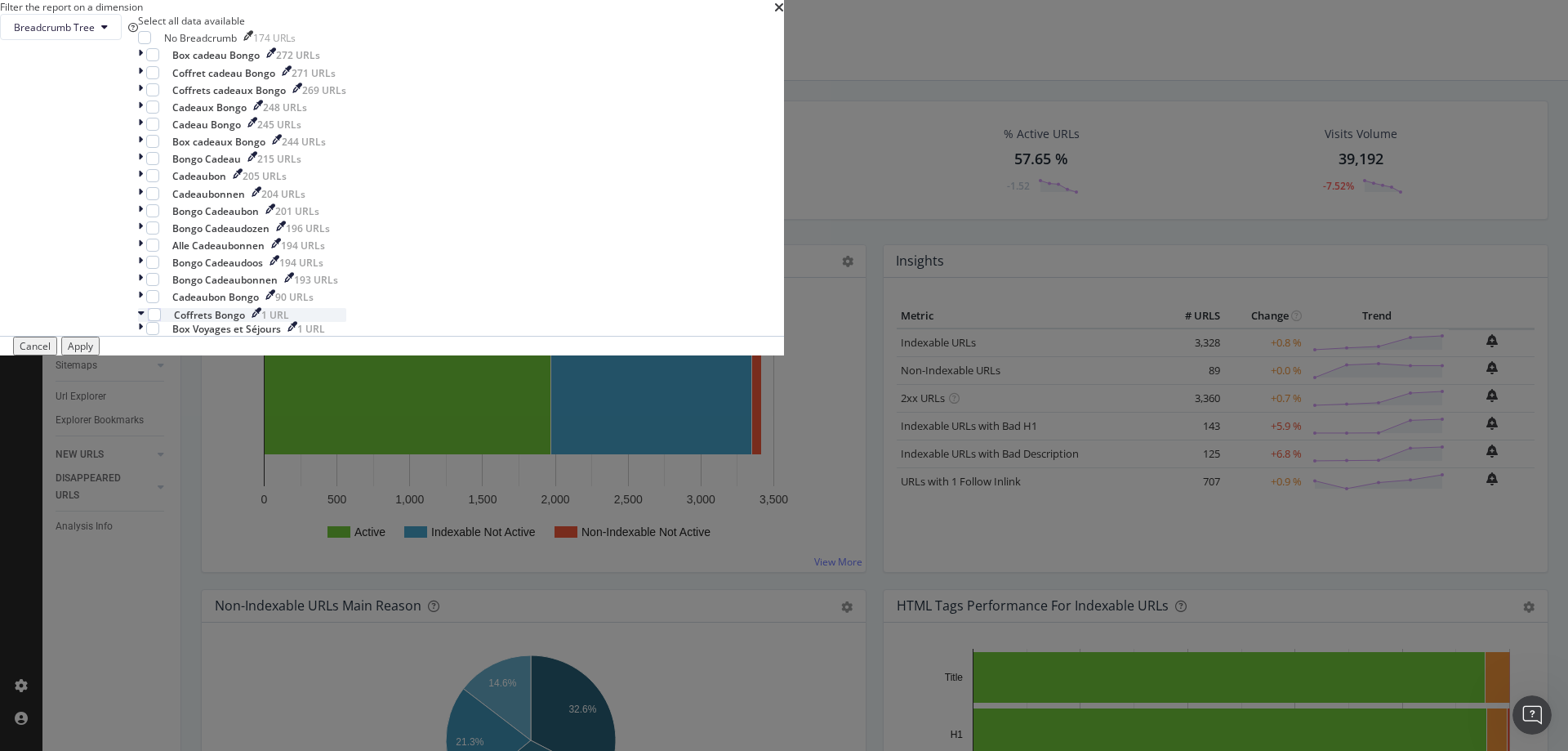
click at [148, 322] on div "modal" at bounding box center [143, 314] width 9 height 14
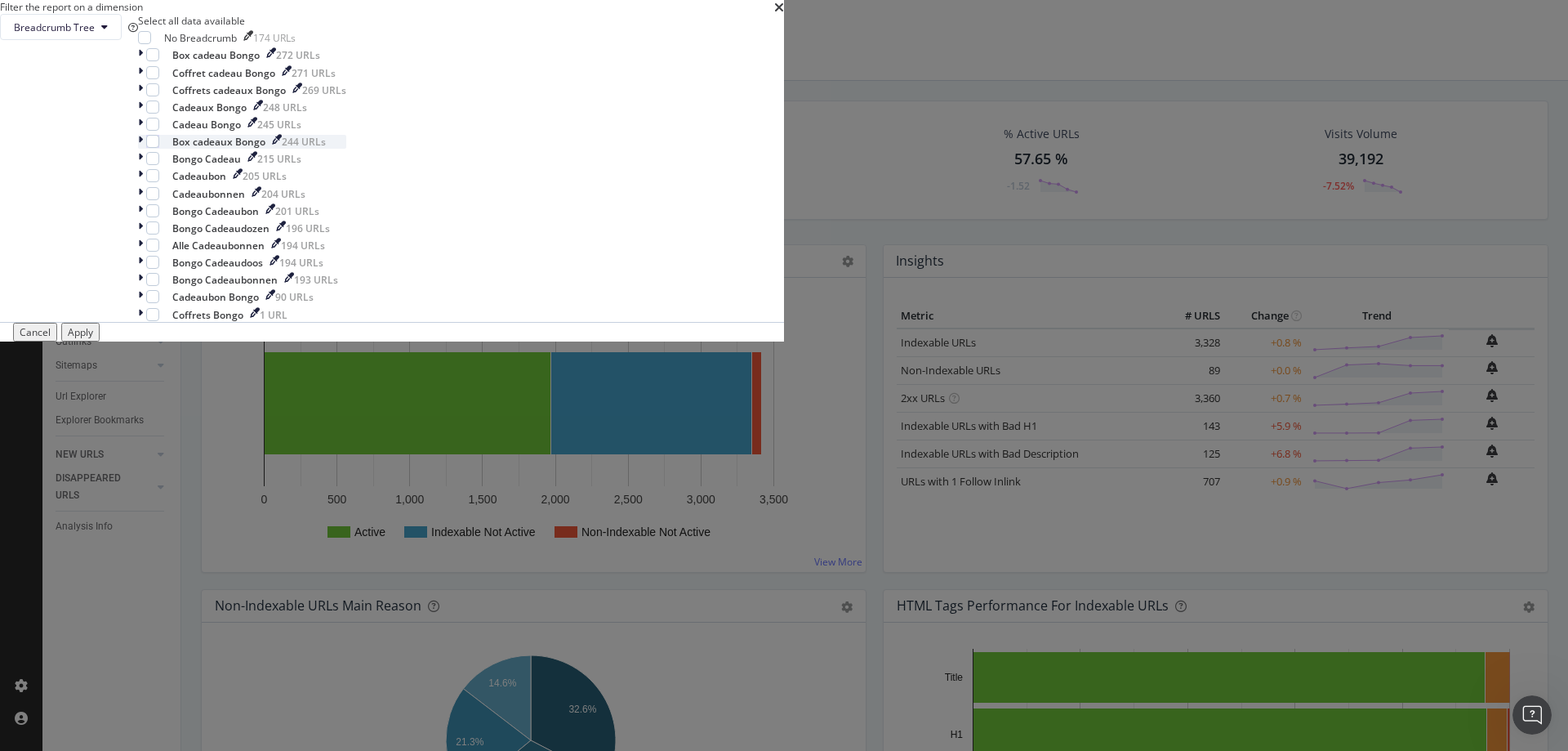
scroll to position [33, 0]
click at [95, 34] on span "Breadcrumb Tree" at bounding box center [54, 27] width 81 height 14
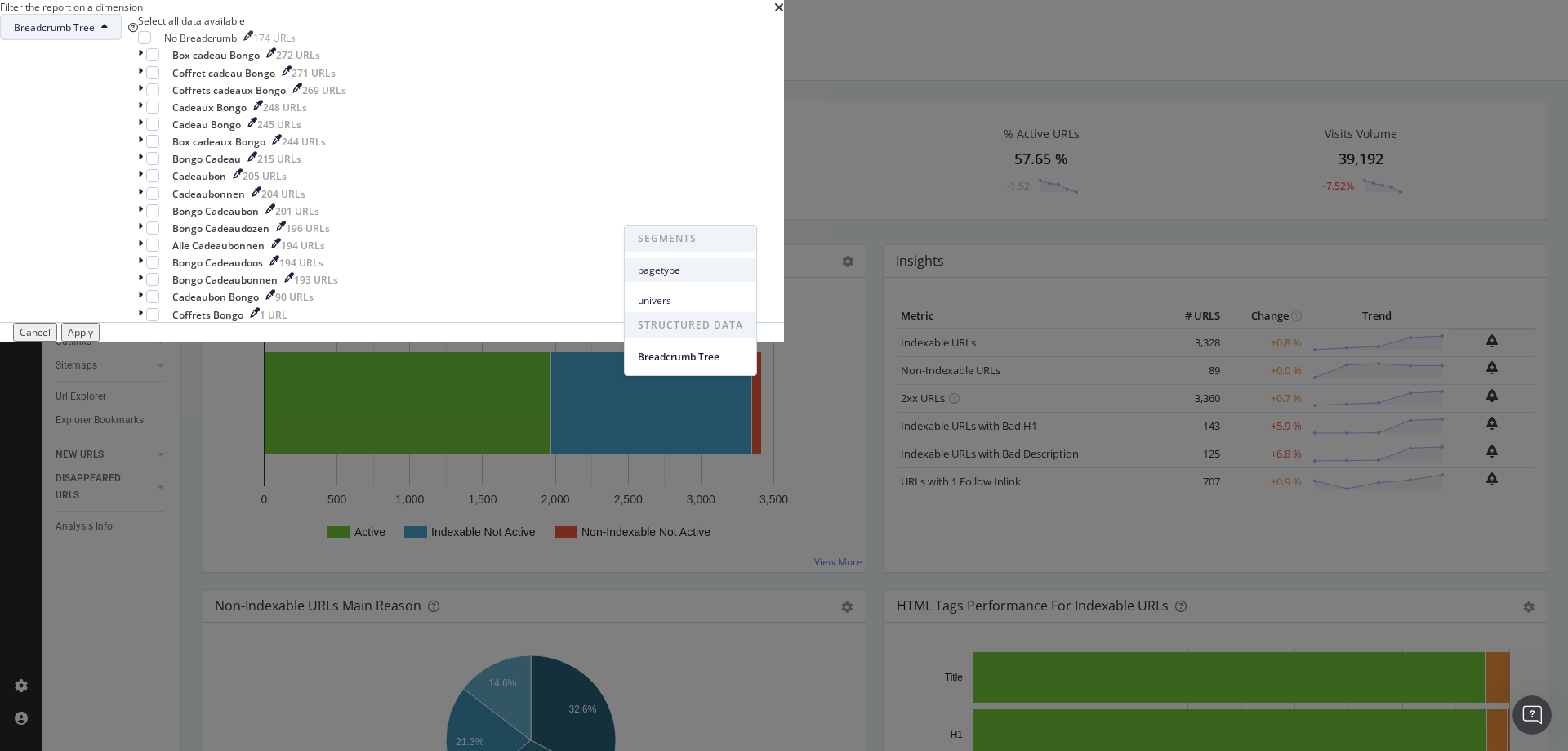
click at [697, 266] on span "pagetype" at bounding box center [691, 270] width 106 height 15
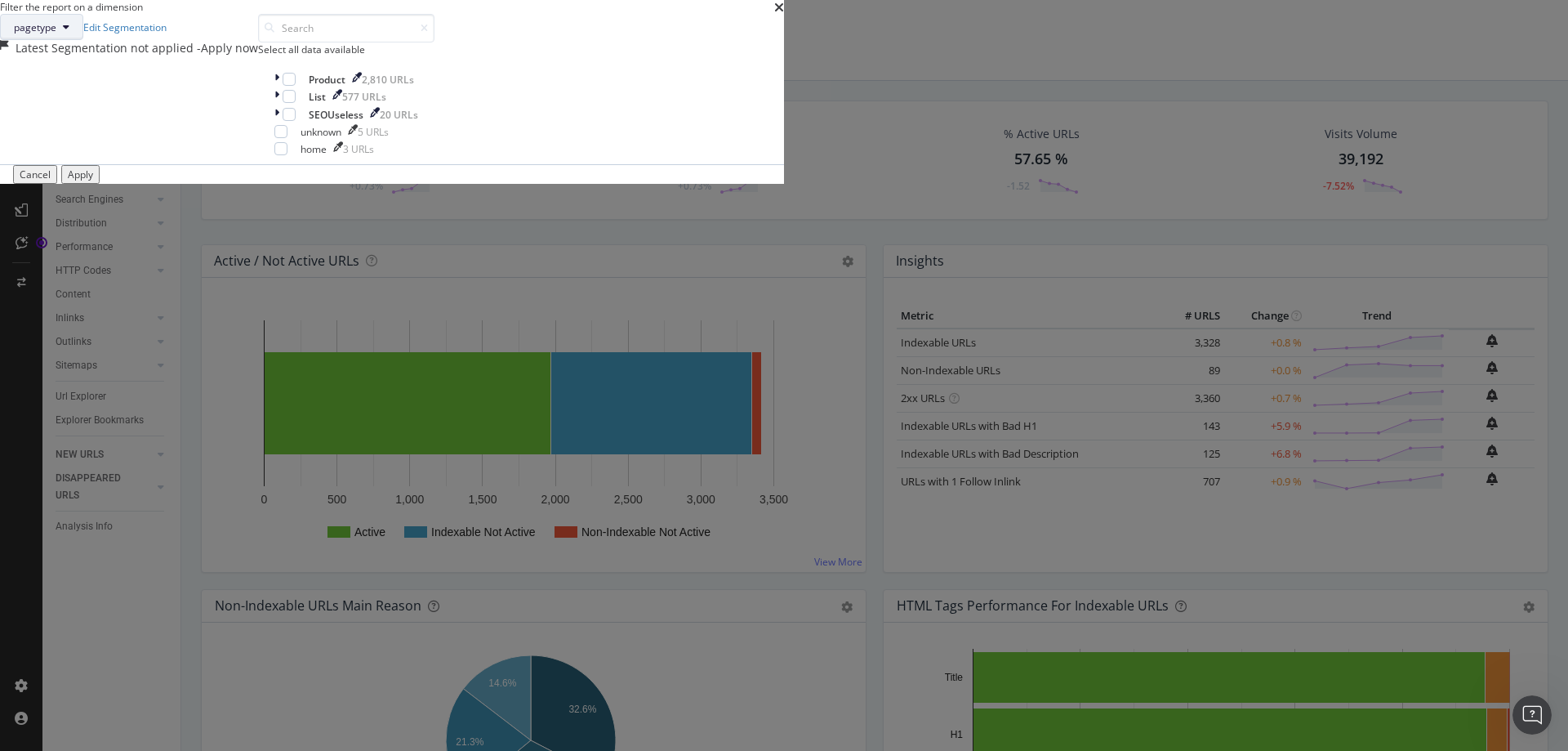
click at [83, 40] on button "pagetype" at bounding box center [41, 27] width 83 height 26
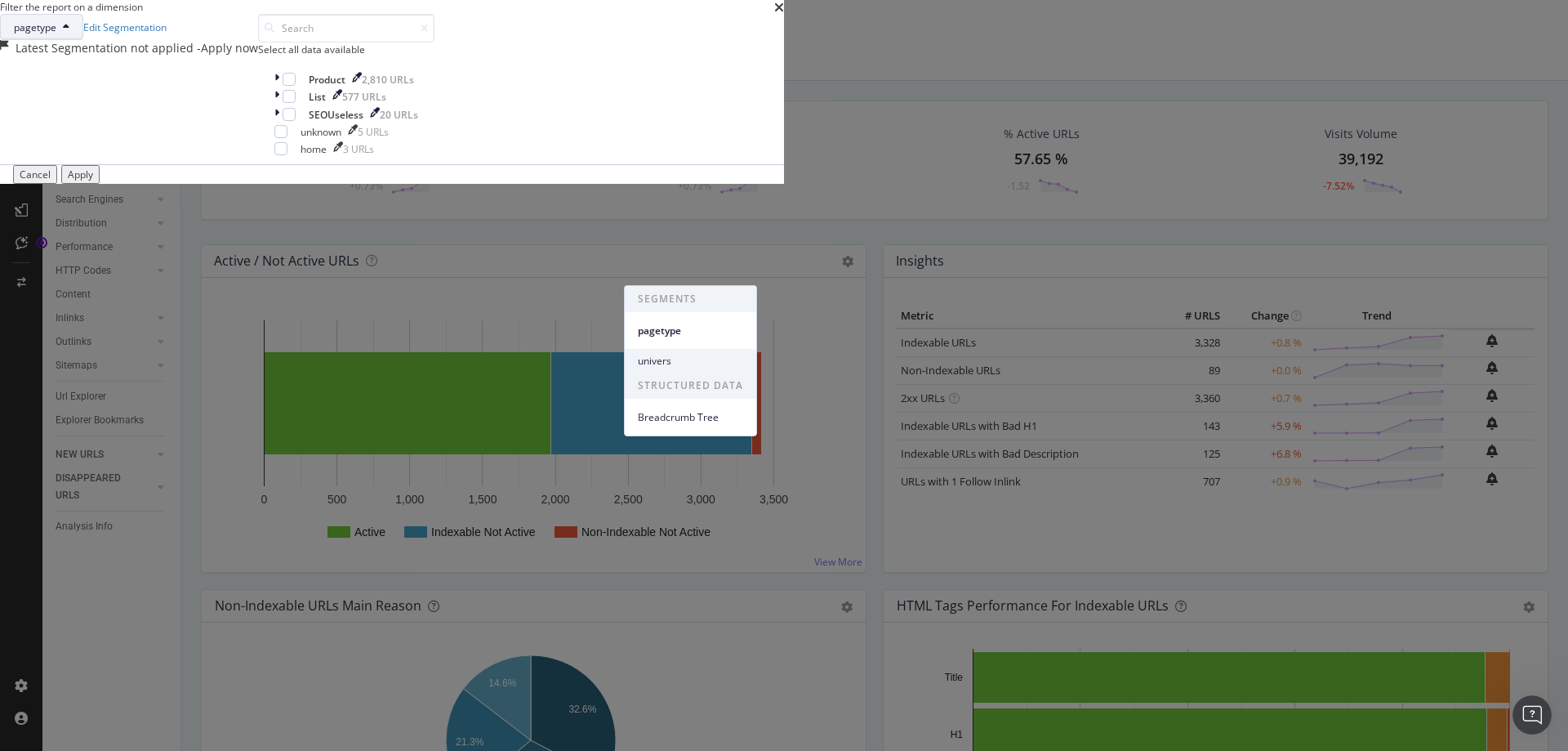
click at [688, 365] on span "univers" at bounding box center [691, 361] width 106 height 15
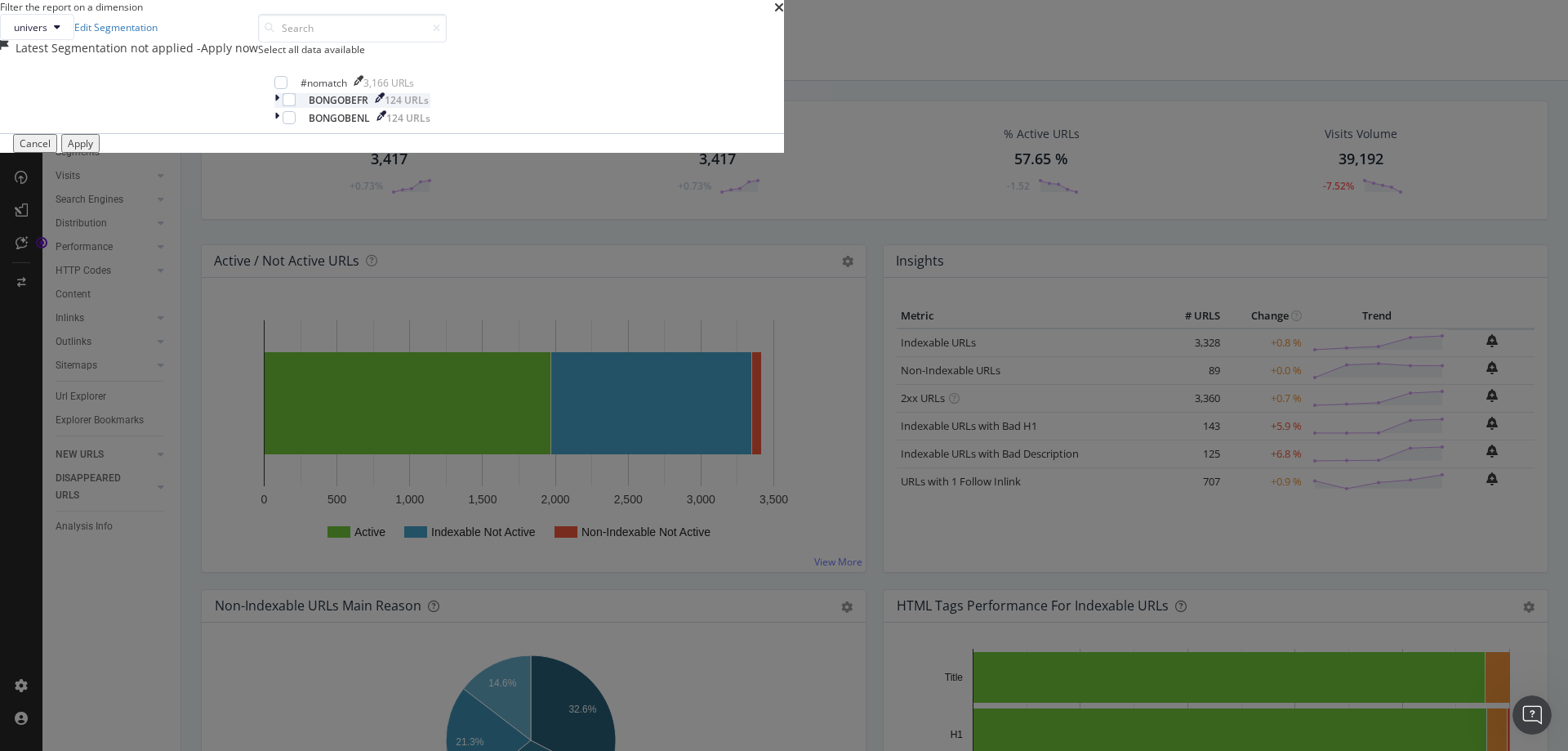
click at [279, 107] on icon "modal" at bounding box center [277, 100] width 5 height 14
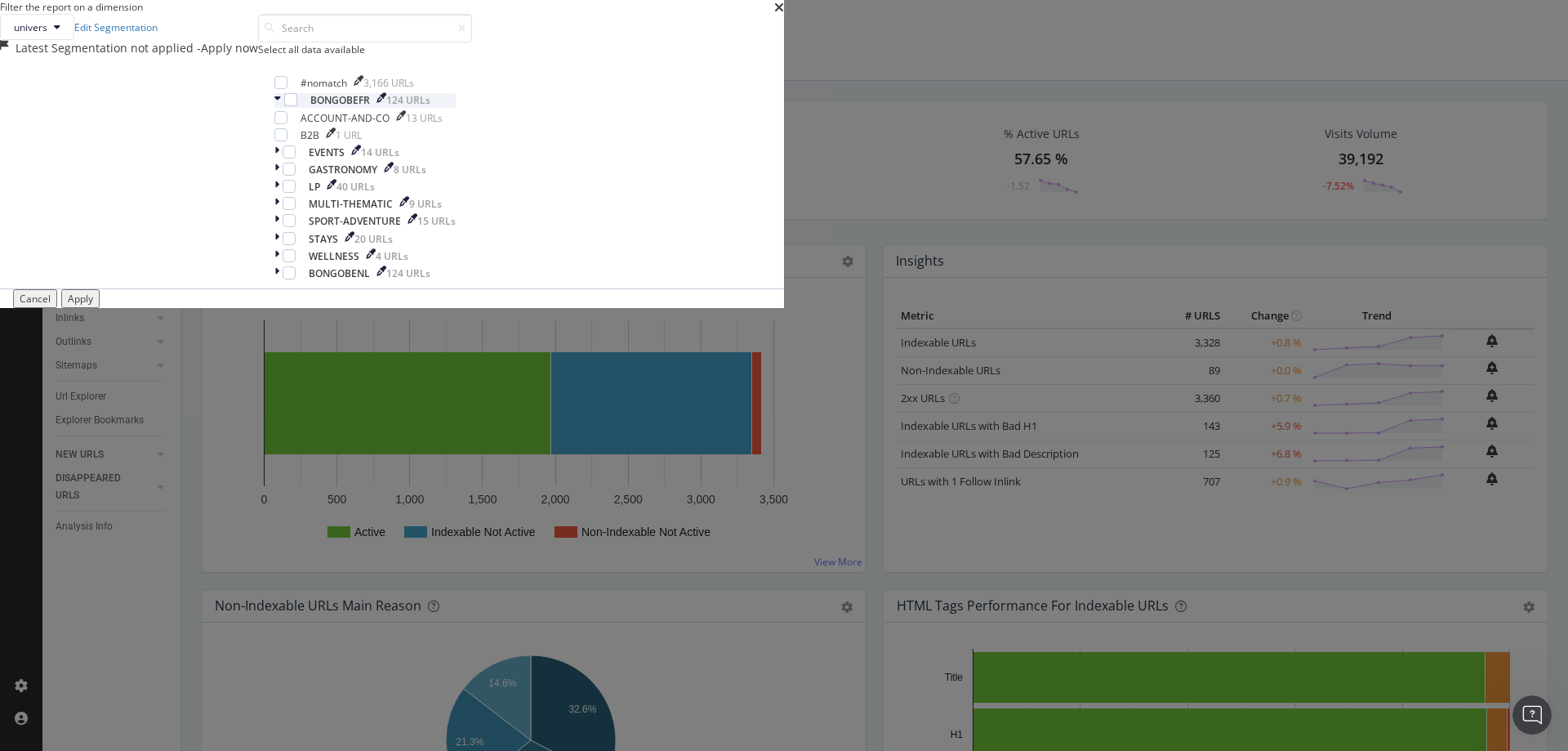
click at [281, 107] on icon "modal" at bounding box center [278, 100] width 7 height 14
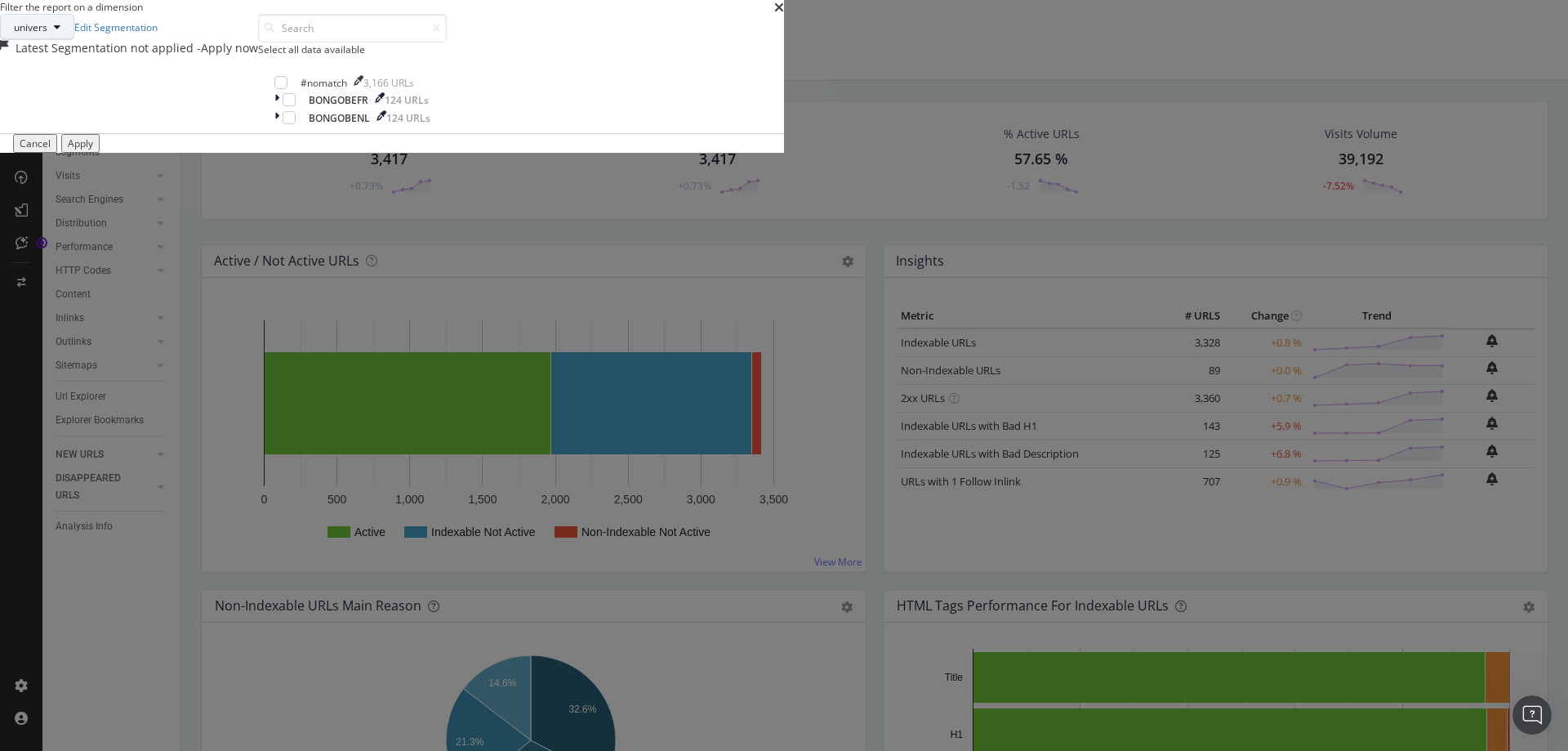
click at [47, 34] on span "univers" at bounding box center [30, 27] width 34 height 14
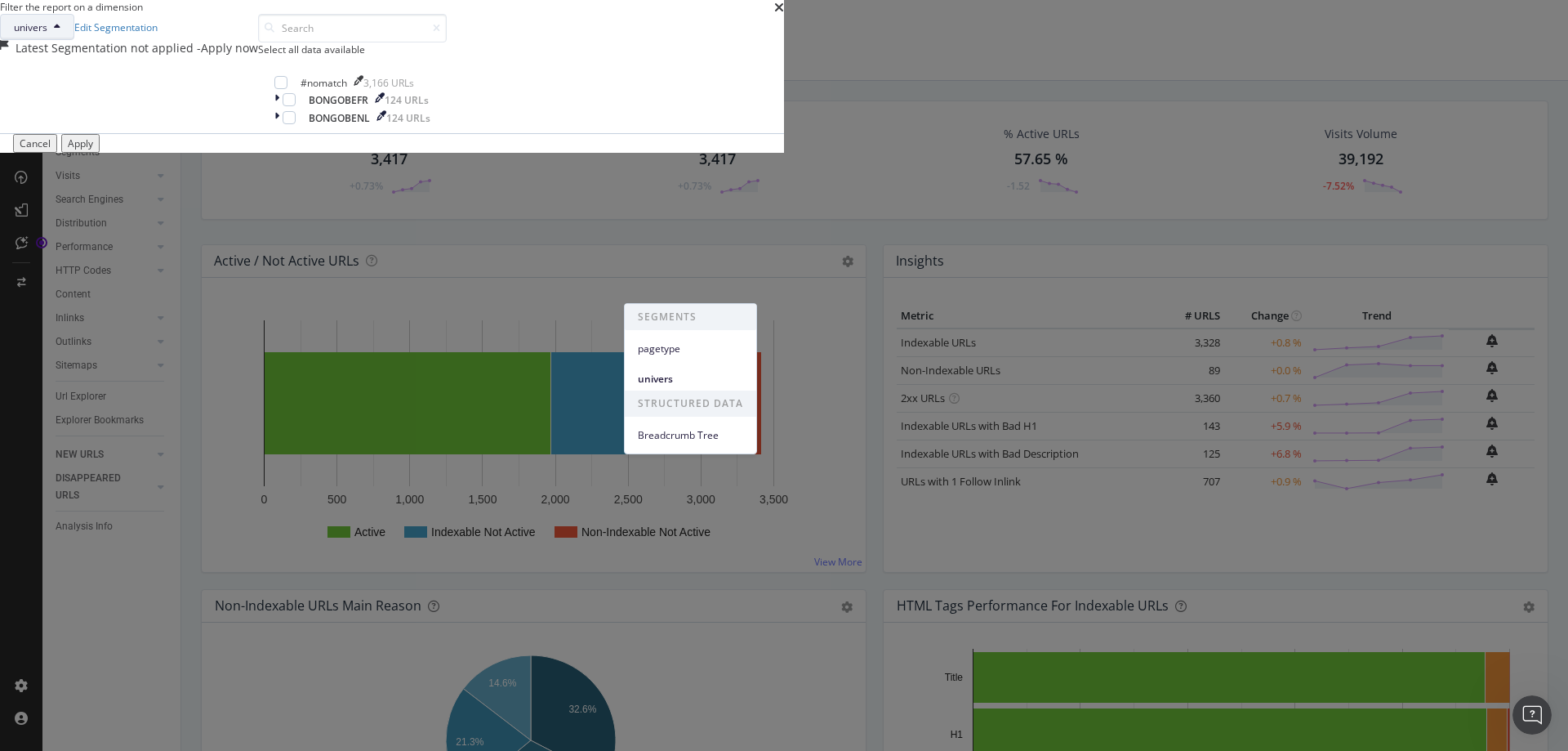
click at [258, 133] on div "univers Edit Segmentation Latest Segmentation not applied - Apply now" at bounding box center [129, 73] width 258 height 119
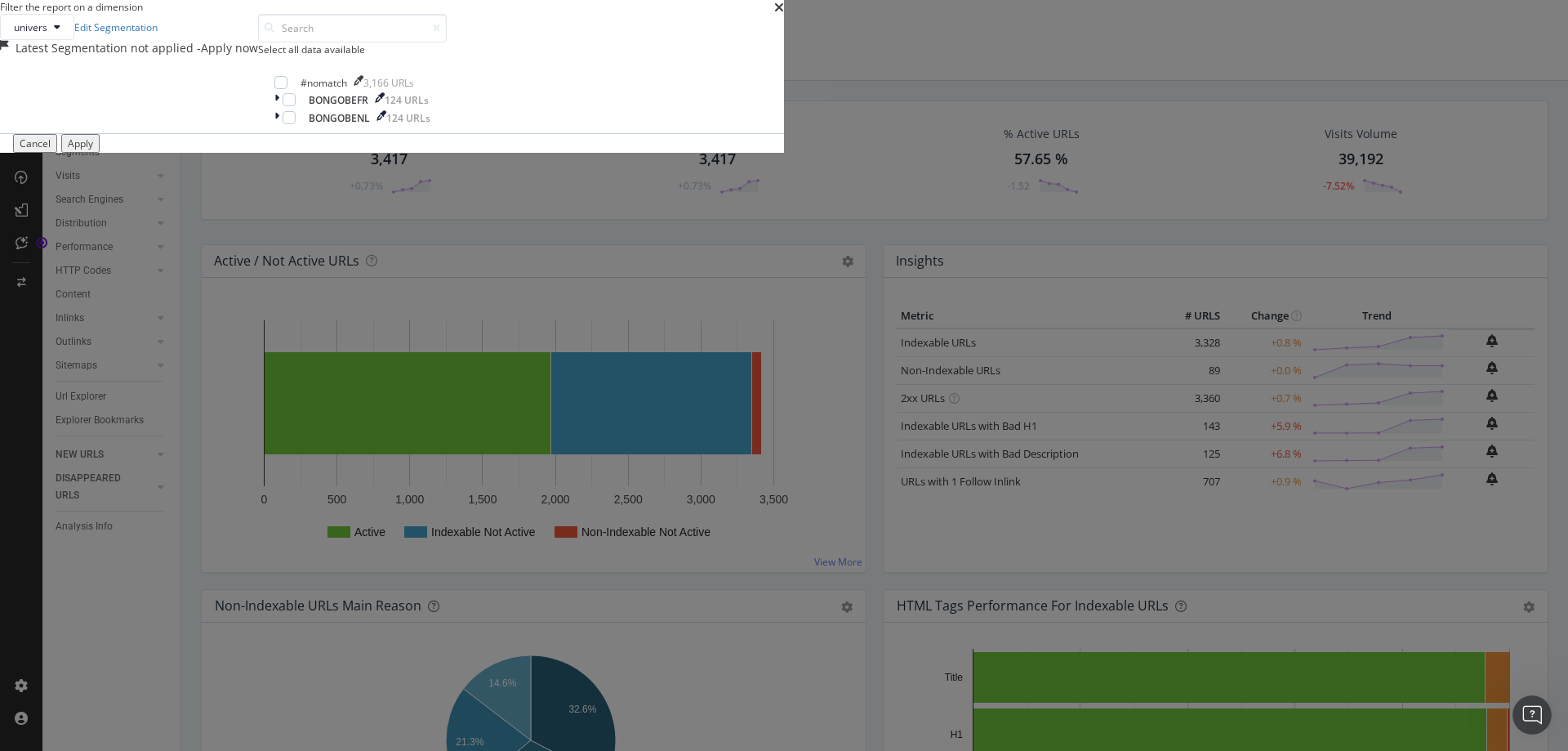
click at [258, 57] on div "- Apply now" at bounding box center [227, 48] width 61 height 16
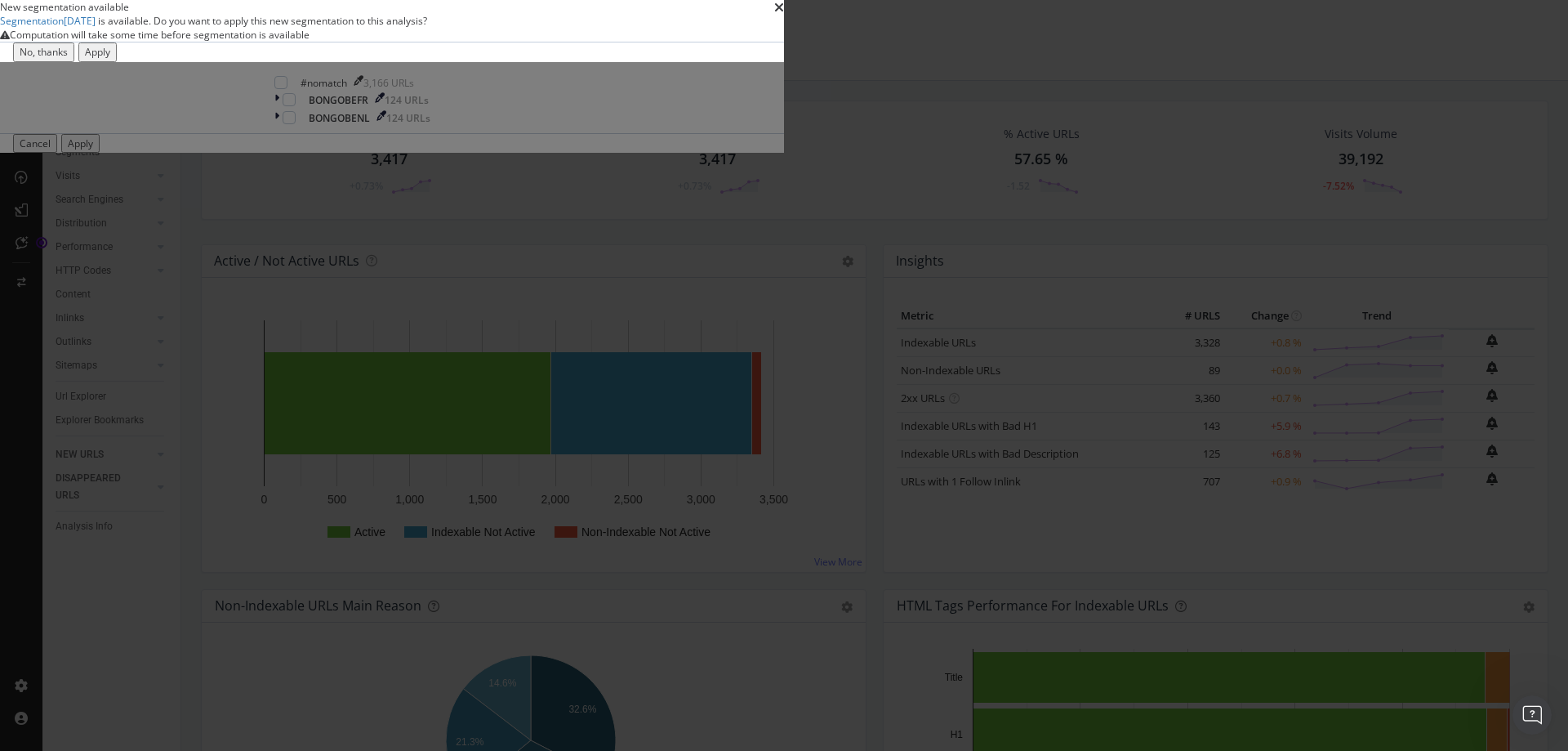
click at [110, 58] on div "Apply" at bounding box center [97, 52] width 25 height 14
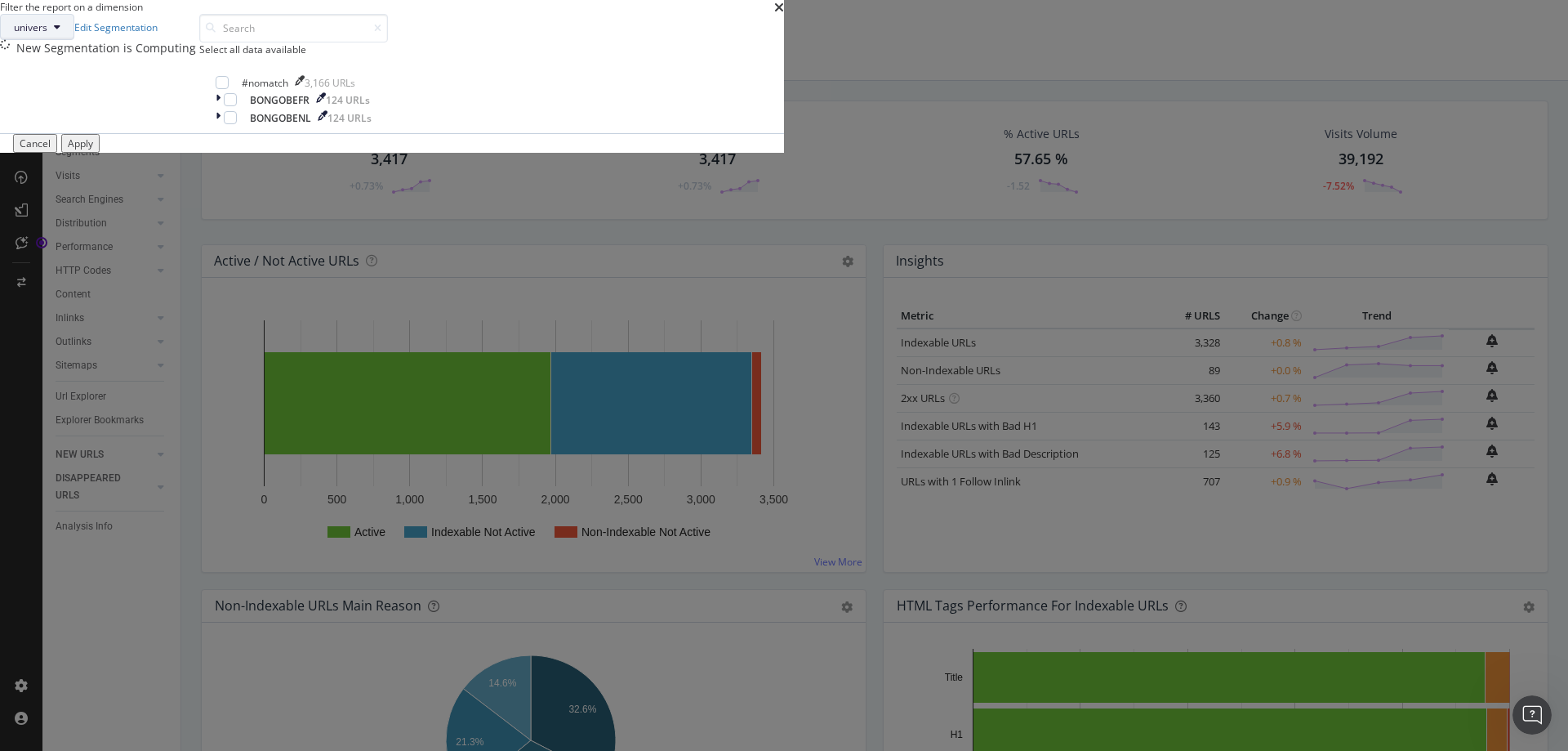
click at [75, 40] on button "univers" at bounding box center [37, 27] width 75 height 26
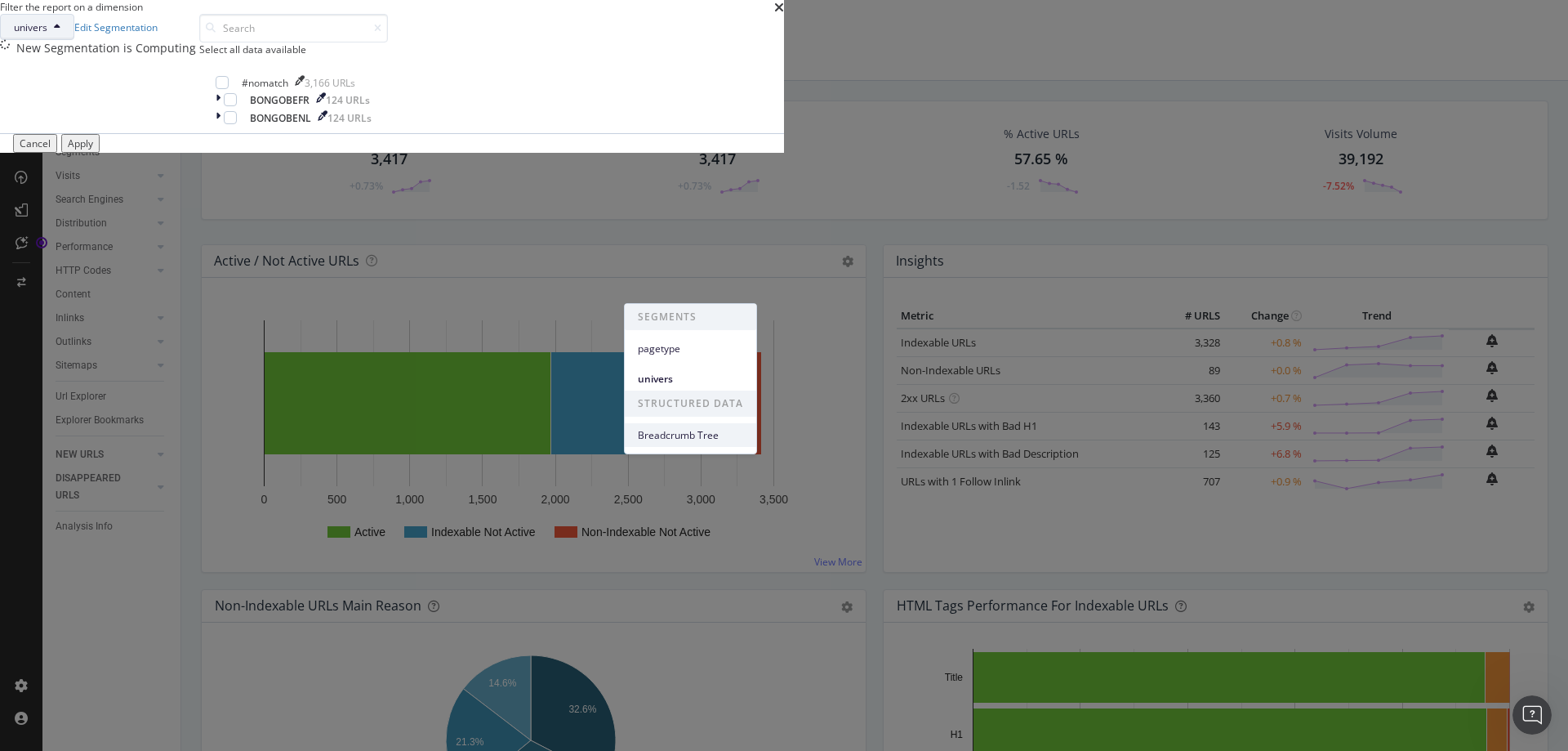
click at [690, 435] on span "Breadcrumb Tree" at bounding box center [691, 435] width 106 height 15
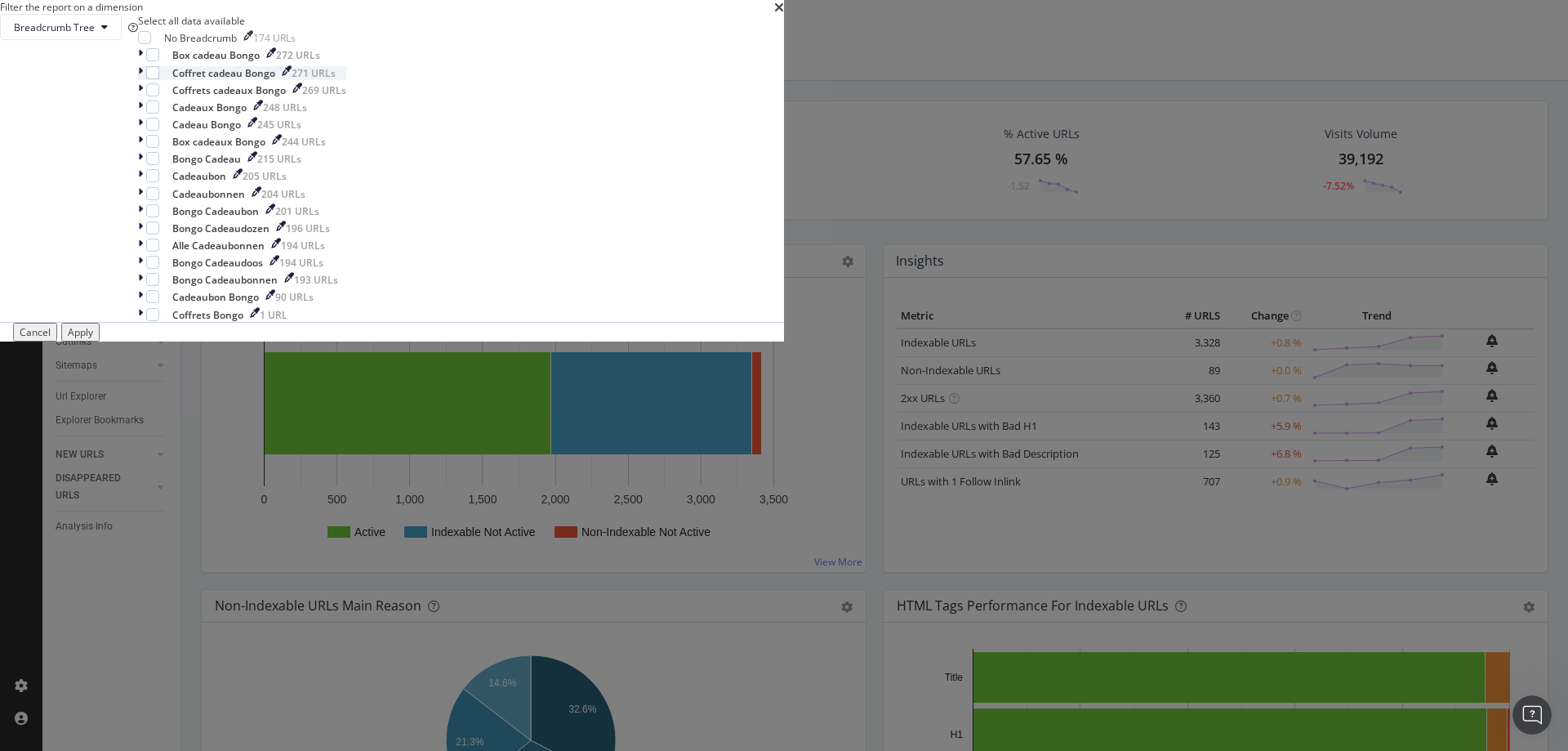
scroll to position [0, 0]
click at [122, 40] on button "Breadcrumb Tree" at bounding box center [61, 27] width 122 height 26
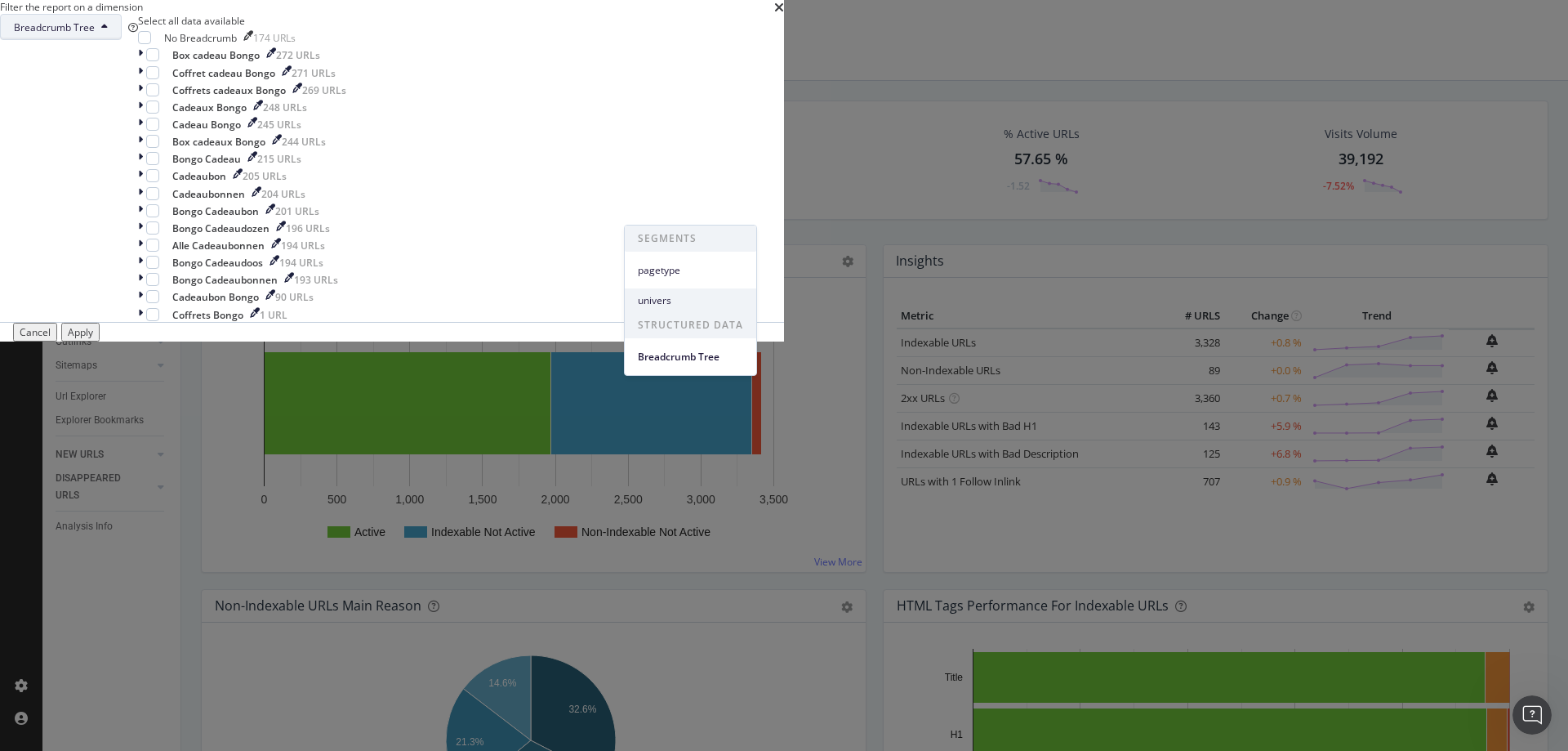
click at [699, 296] on span "univers" at bounding box center [691, 300] width 106 height 15
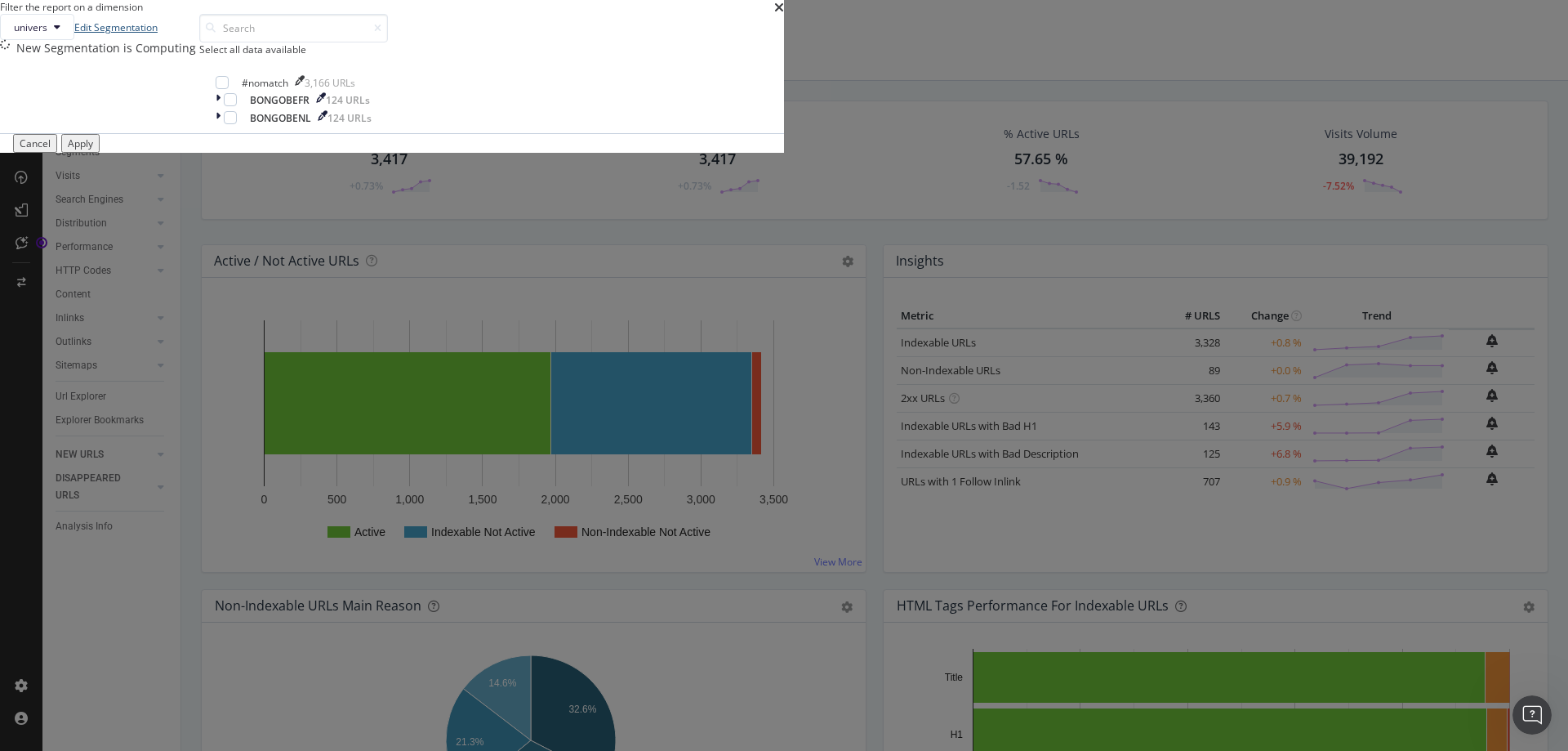
click at [157, 34] on link "Edit Segmentation" at bounding box center [116, 27] width 83 height 14
click at [199, 57] on div "New Segmentation is Computing" at bounding box center [107, 48] width 183 height 16
click at [784, 14] on div "times" at bounding box center [778, 7] width 9 height 14
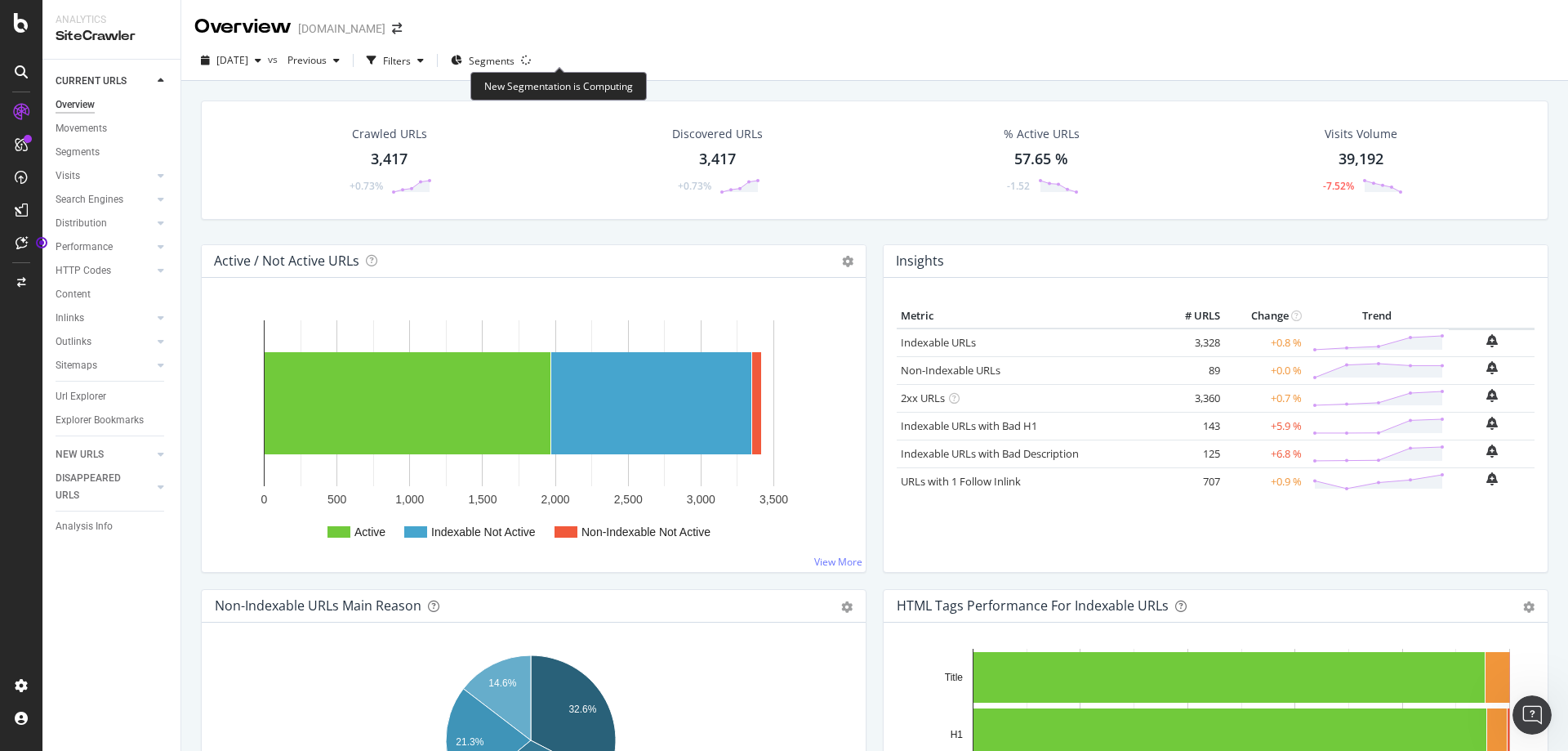
click at [531, 65] on div at bounding box center [526, 60] width 9 height 9
click at [534, 62] on icon at bounding box center [527, 61] width 14 height 14
click at [515, 60] on span "Segments" at bounding box center [491, 61] width 46 height 14
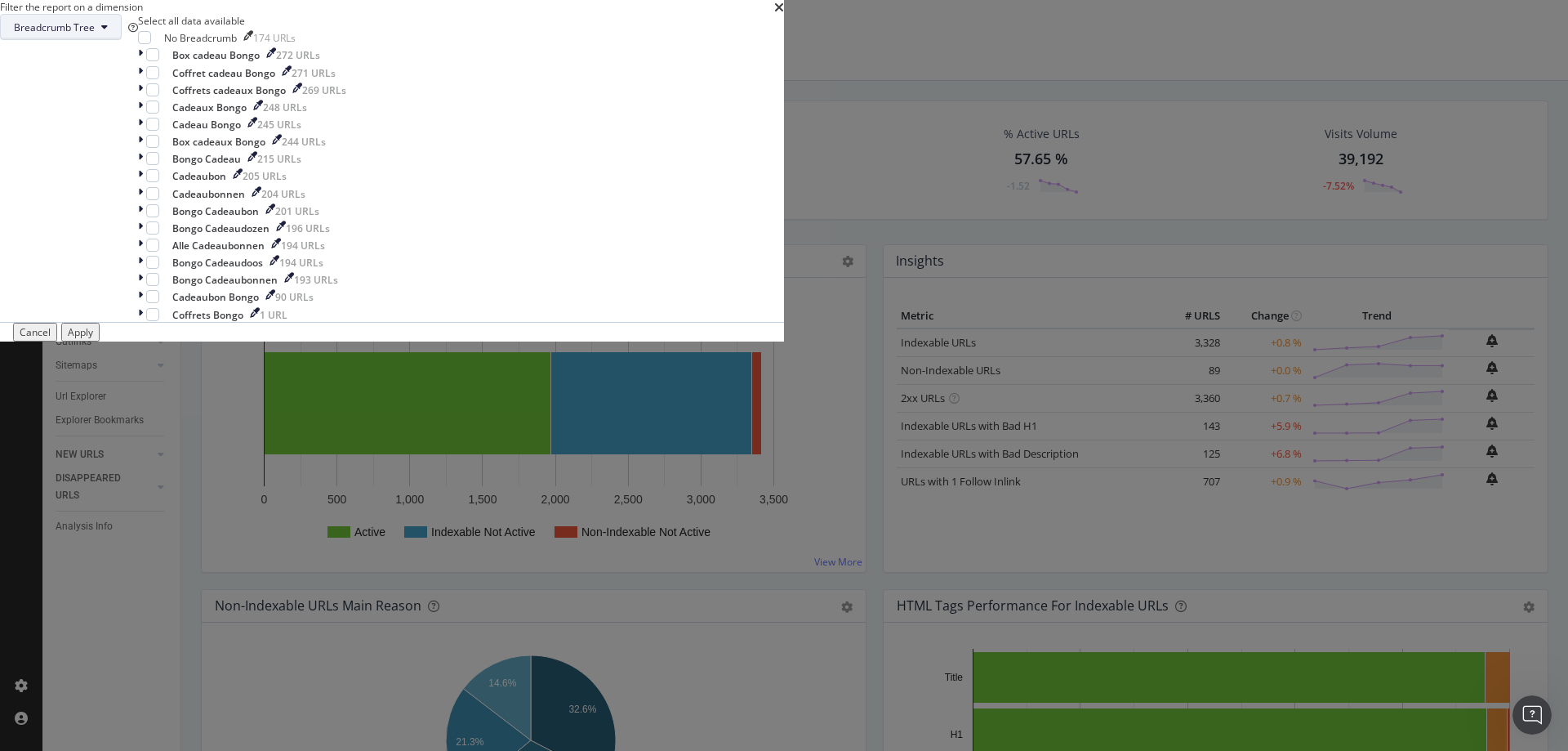
click at [122, 40] on button "Breadcrumb Tree" at bounding box center [61, 27] width 122 height 26
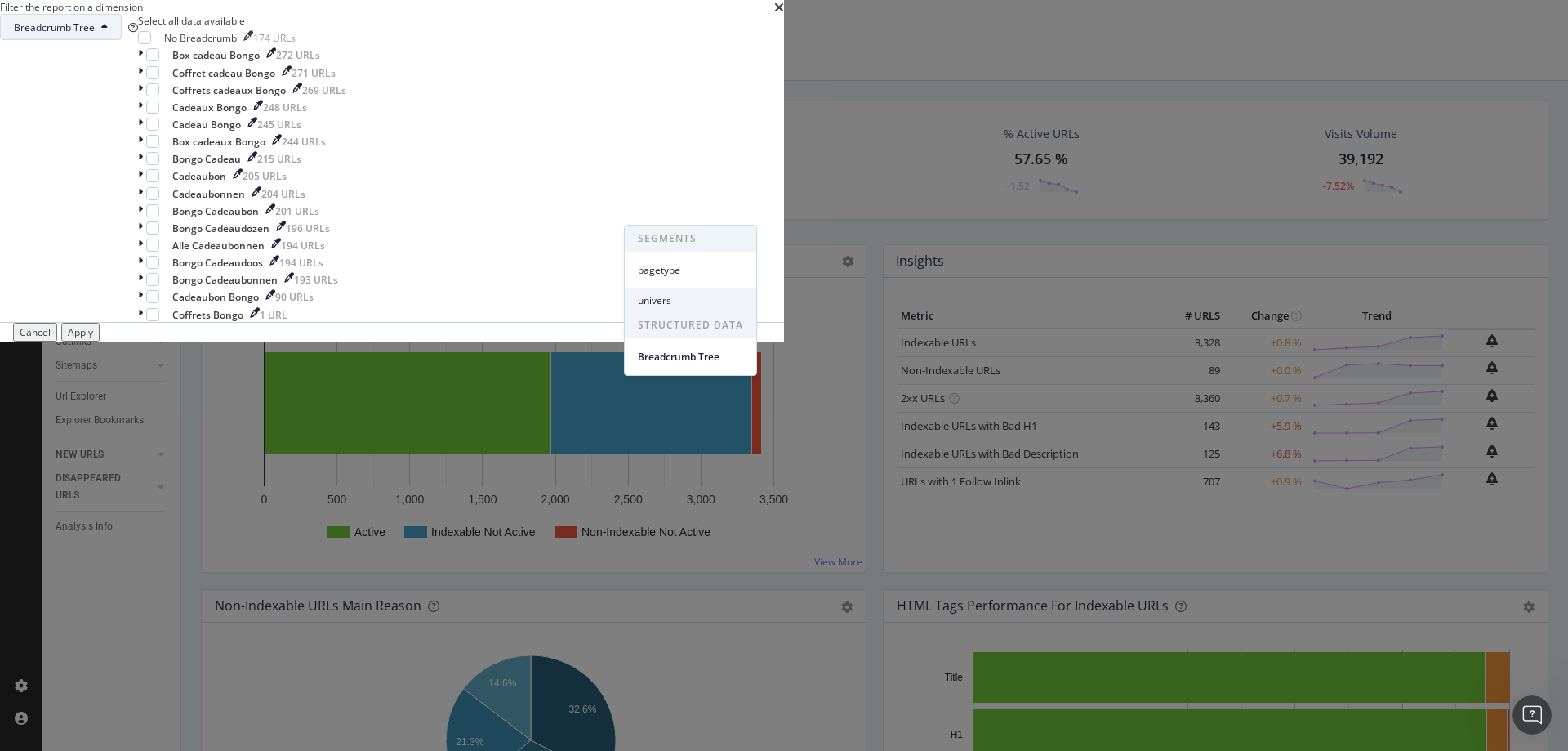
click at [711, 295] on span "univers" at bounding box center [691, 300] width 106 height 15
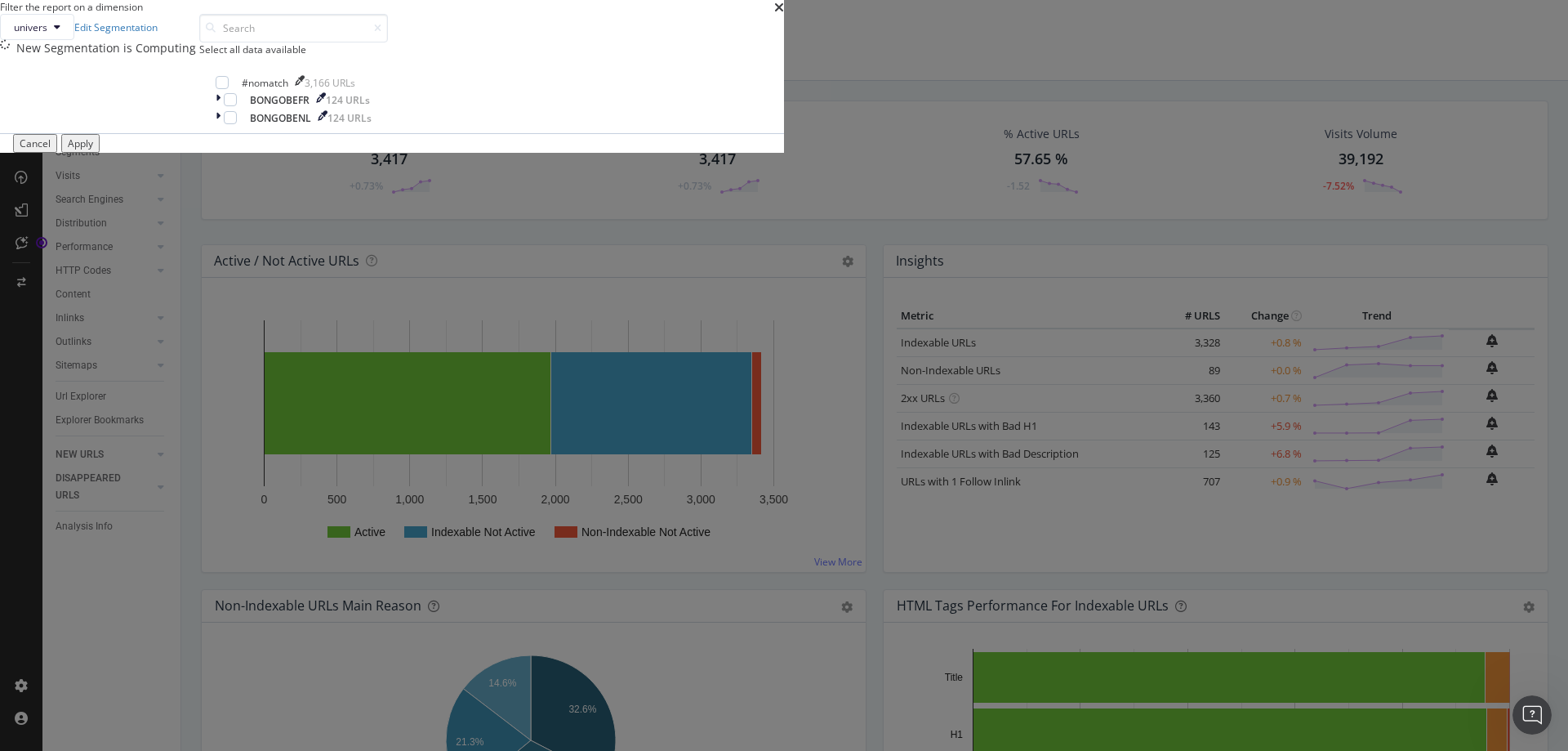
click at [199, 57] on div "New Segmentation is Computing" at bounding box center [107, 48] width 183 height 16
click at [199, 133] on div "univers Edit Segmentation New Segmentation is Computing" at bounding box center [100, 73] width 199 height 119
click at [93, 150] on div "Apply" at bounding box center [80, 143] width 25 height 14
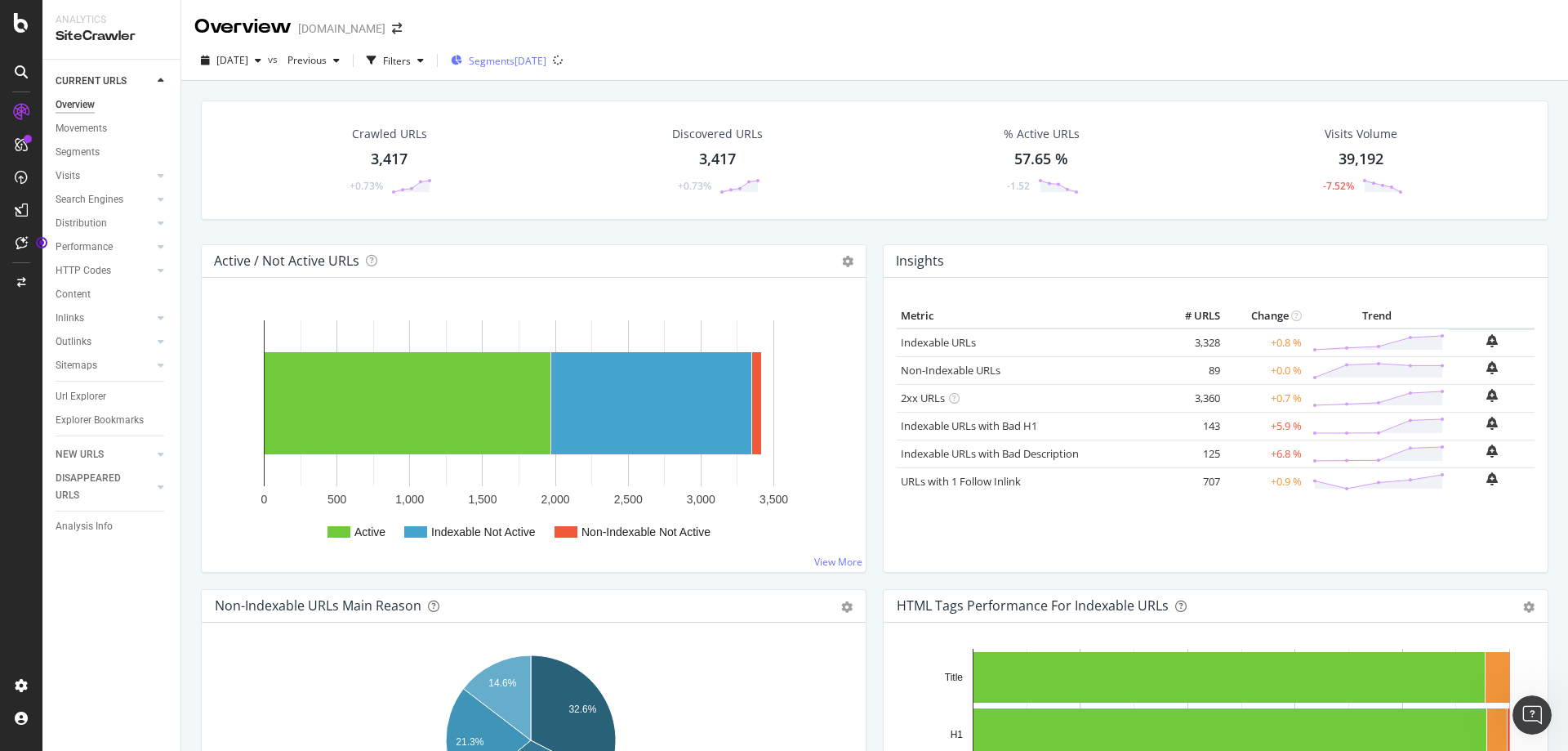
click at [546, 63] on div "2025-09-15" at bounding box center [530, 61] width 32 height 14
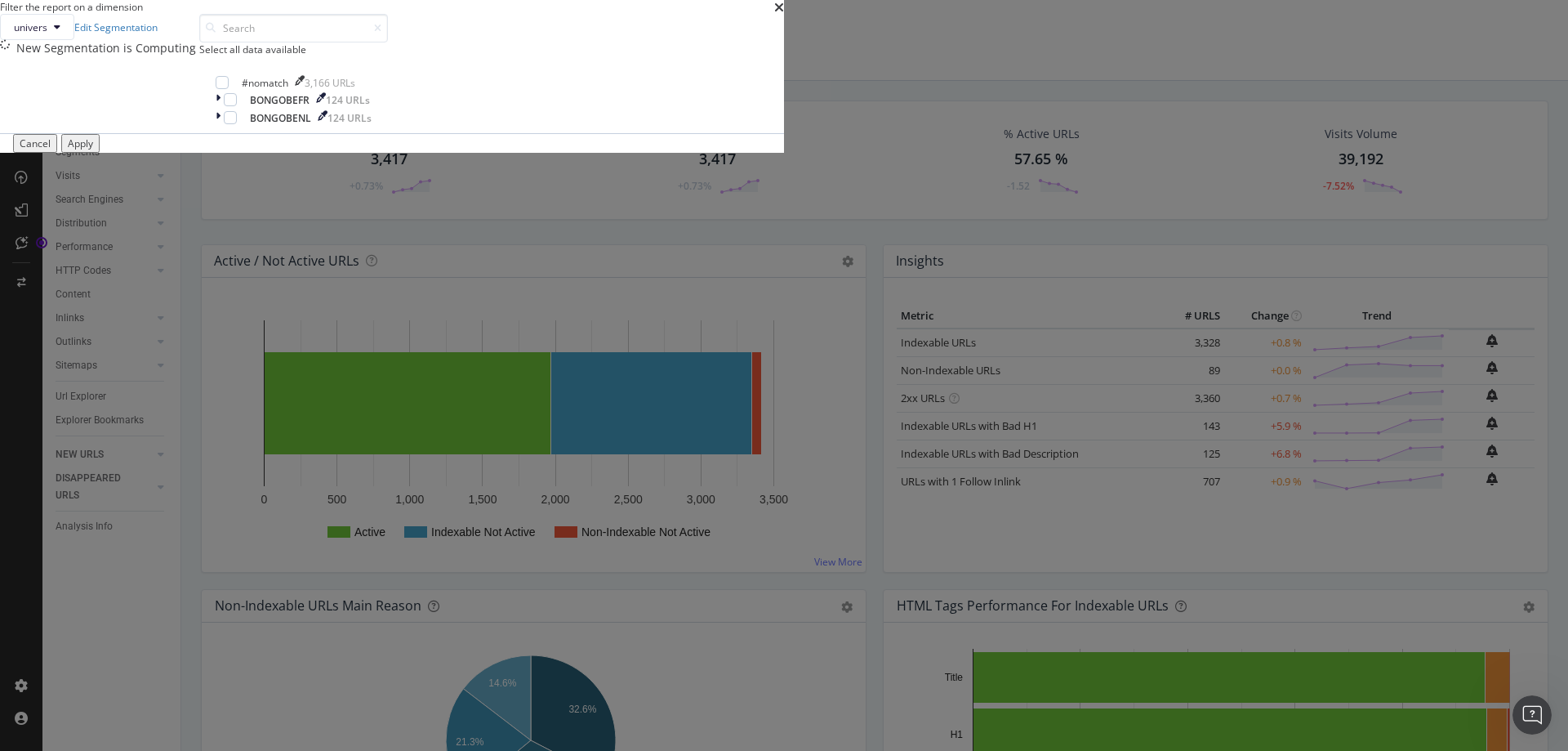
click at [199, 57] on div "New Segmentation is Computing" at bounding box center [107, 48] width 183 height 16
click at [280, 57] on div "- Refresh your report" at bounding box center [224, 48] width 112 height 16
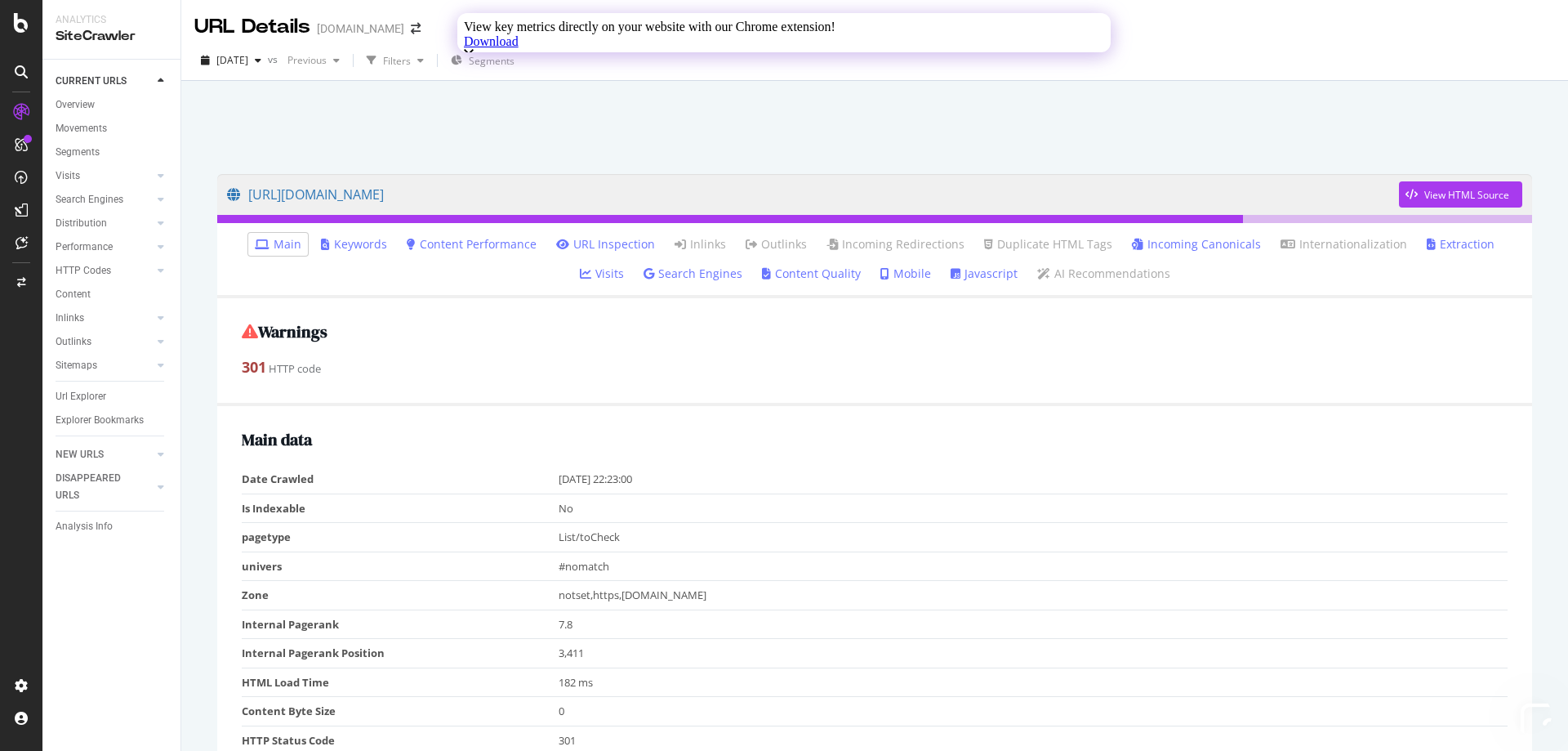
scroll to position [327, 0]
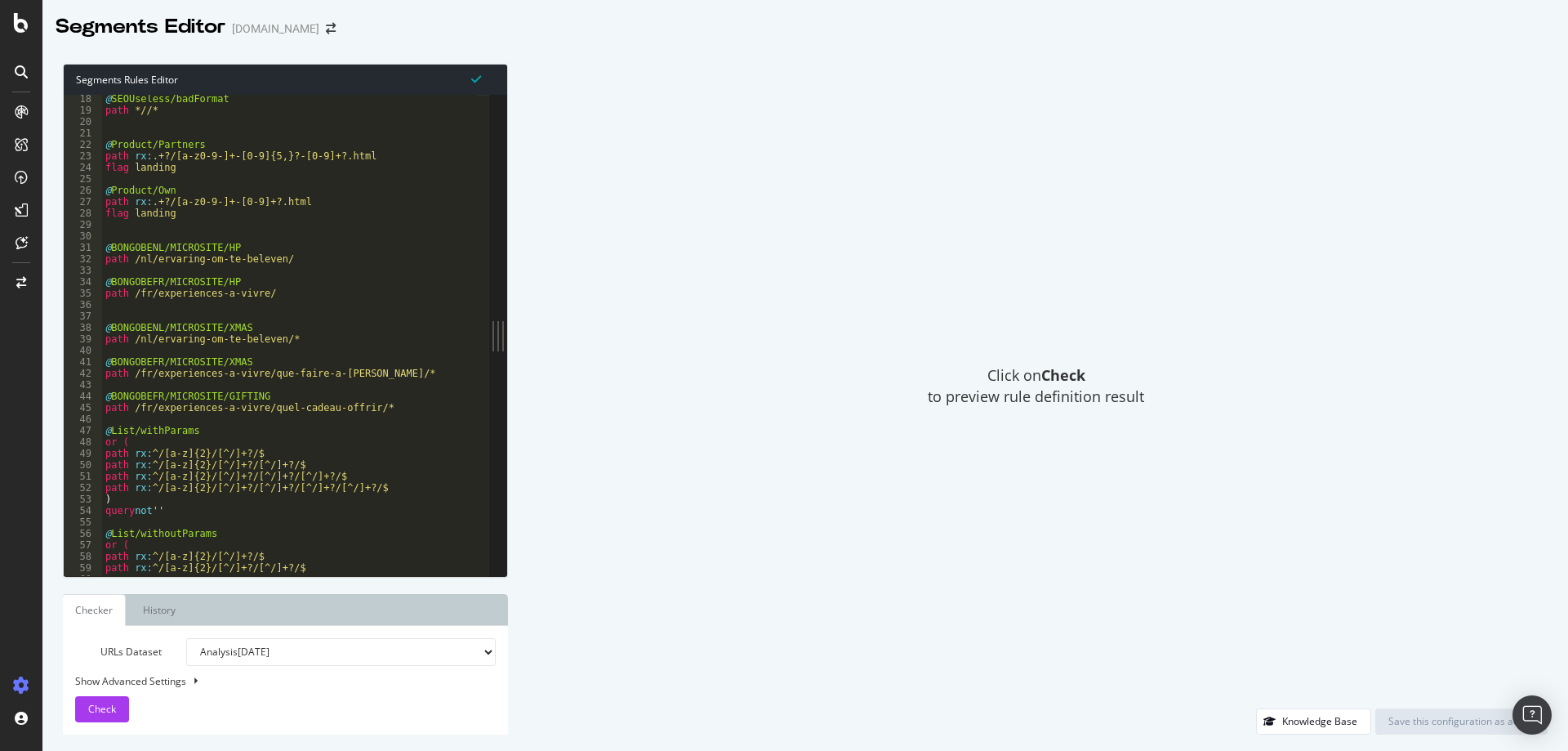
scroll to position [147, 0]
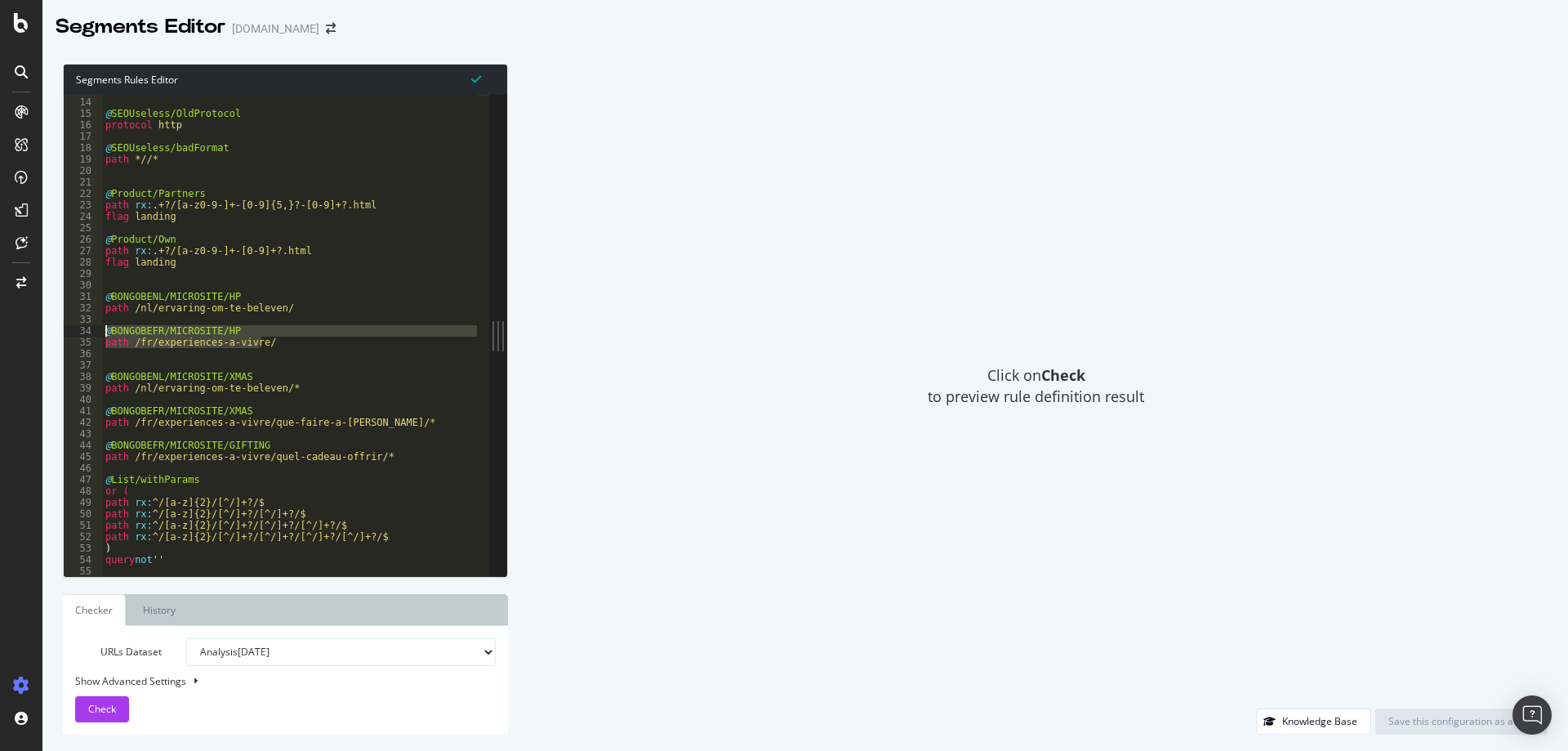
drag, startPoint x: 270, startPoint y: 342, endPoint x: 93, endPoint y: 337, distance: 177.1
click at [93, 337] on div "path /fr/experiences-a-vivre/ 13 14 15 16 17 18 19 20 21 22 23 24 25 26 27 28 2…" at bounding box center [276, 335] width 425 height 481
type textarea "@BONGOBEFR/MICROSITE/HP path /fr/experiences-a-vivre/"
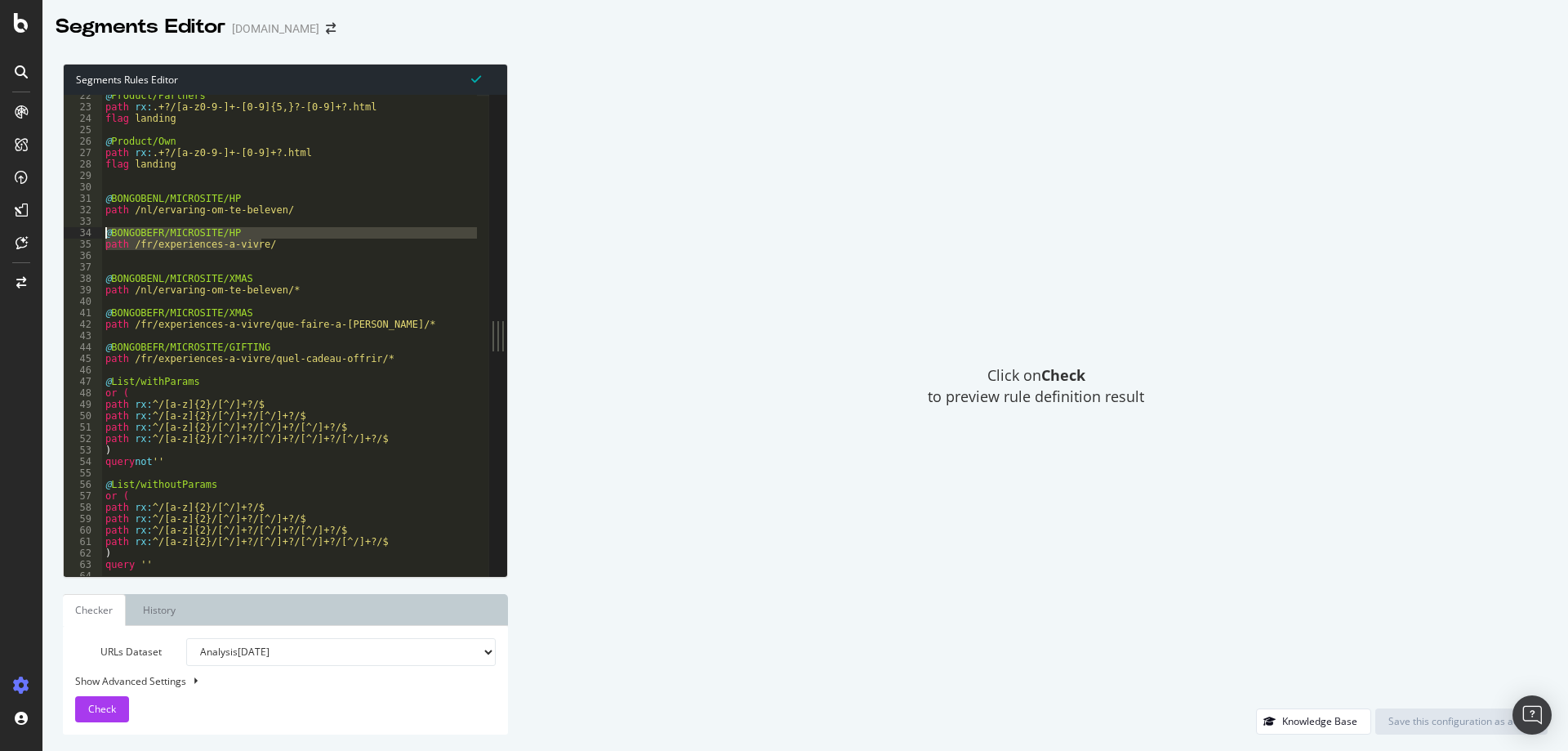
scroll to position [294, 0]
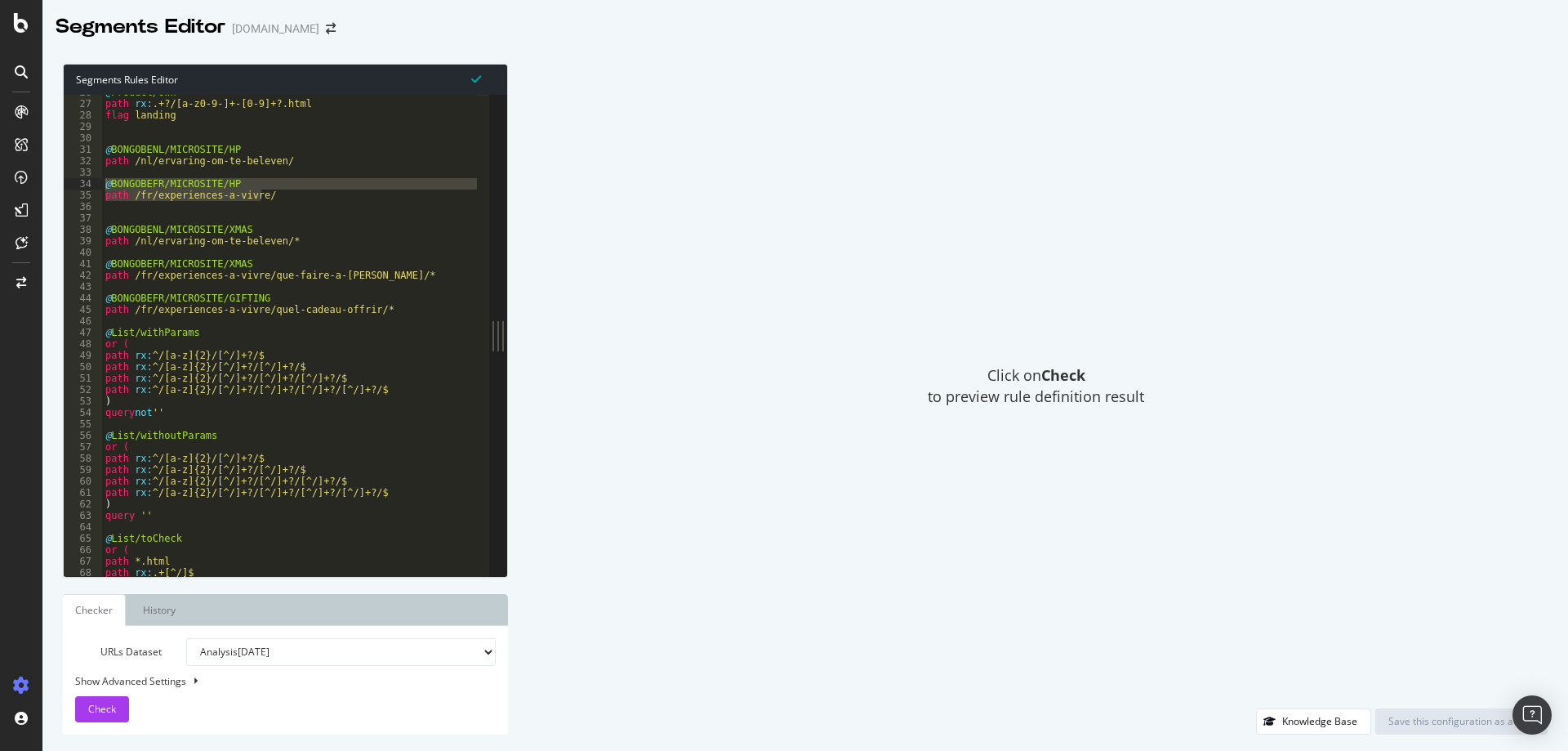
drag, startPoint x: 496, startPoint y: 340, endPoint x: 288, endPoint y: 337, distance: 208.0
click at [288, 337] on div "@BONGOBEFR/MICROSITE/HP path /fr/experiences-a-vivre/ 26 27 28 29 30 31 32 33 3…" at bounding box center [285, 335] width 443 height 481
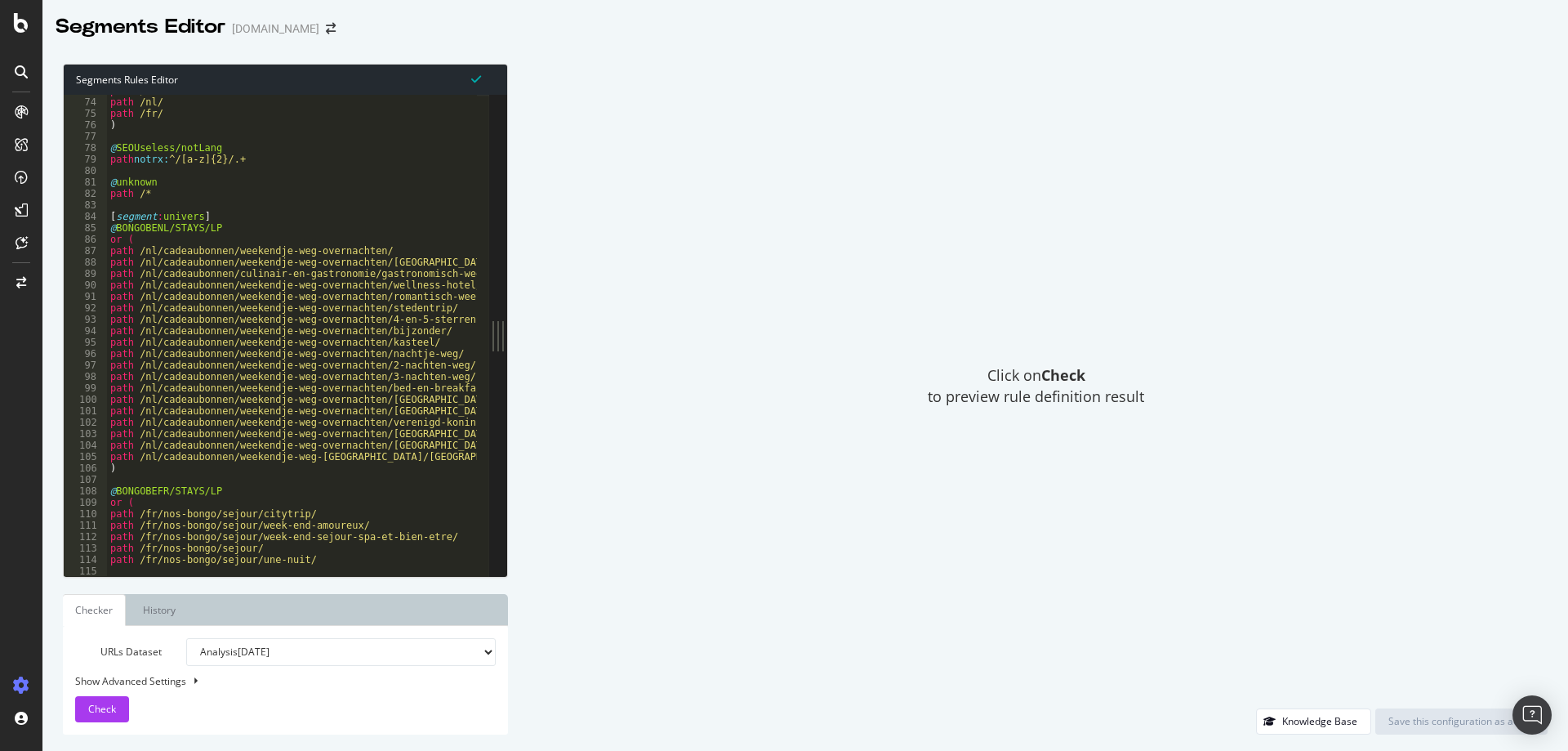
scroll to position [833, 0]
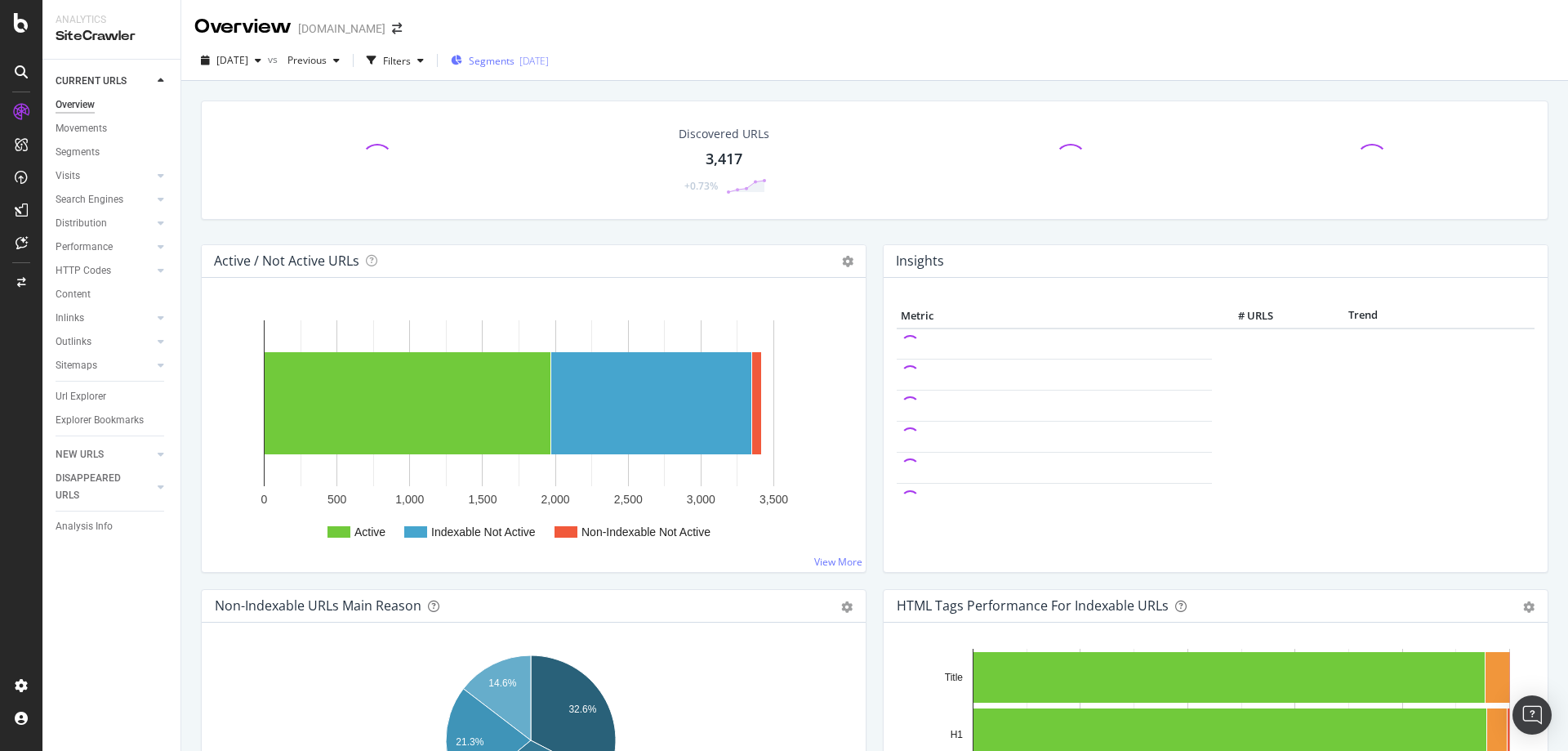
click at [549, 70] on div "Segments 2025-09-26" at bounding box center [500, 60] width 98 height 25
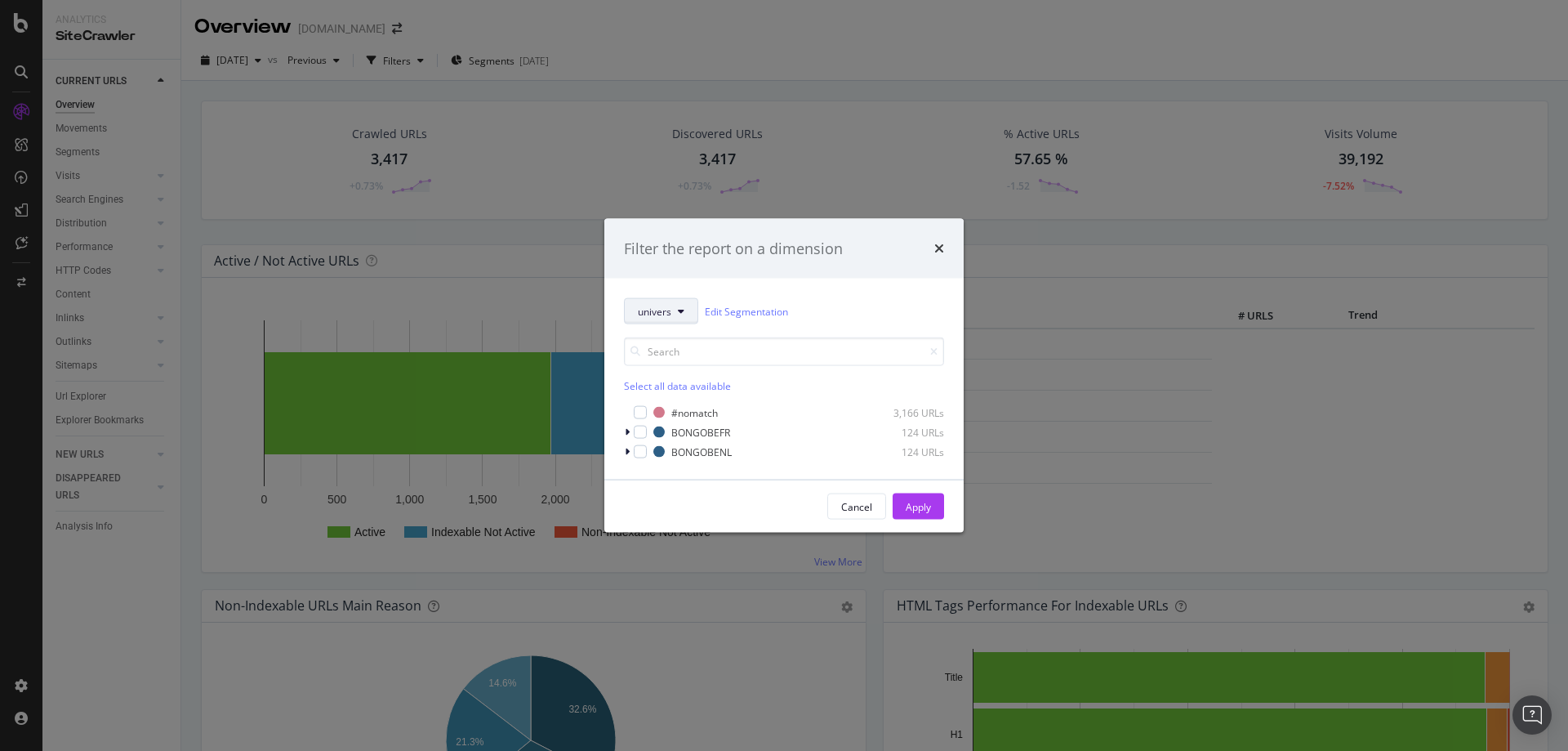
click at [674, 304] on button "univers" at bounding box center [661, 311] width 75 height 26
click at [688, 382] on div "univers" at bounding box center [690, 396] width 131 height 30
click at [668, 311] on span "univers" at bounding box center [655, 311] width 34 height 14
click at [698, 454] on span "Breadcrumb Tree" at bounding box center [691, 456] width 106 height 15
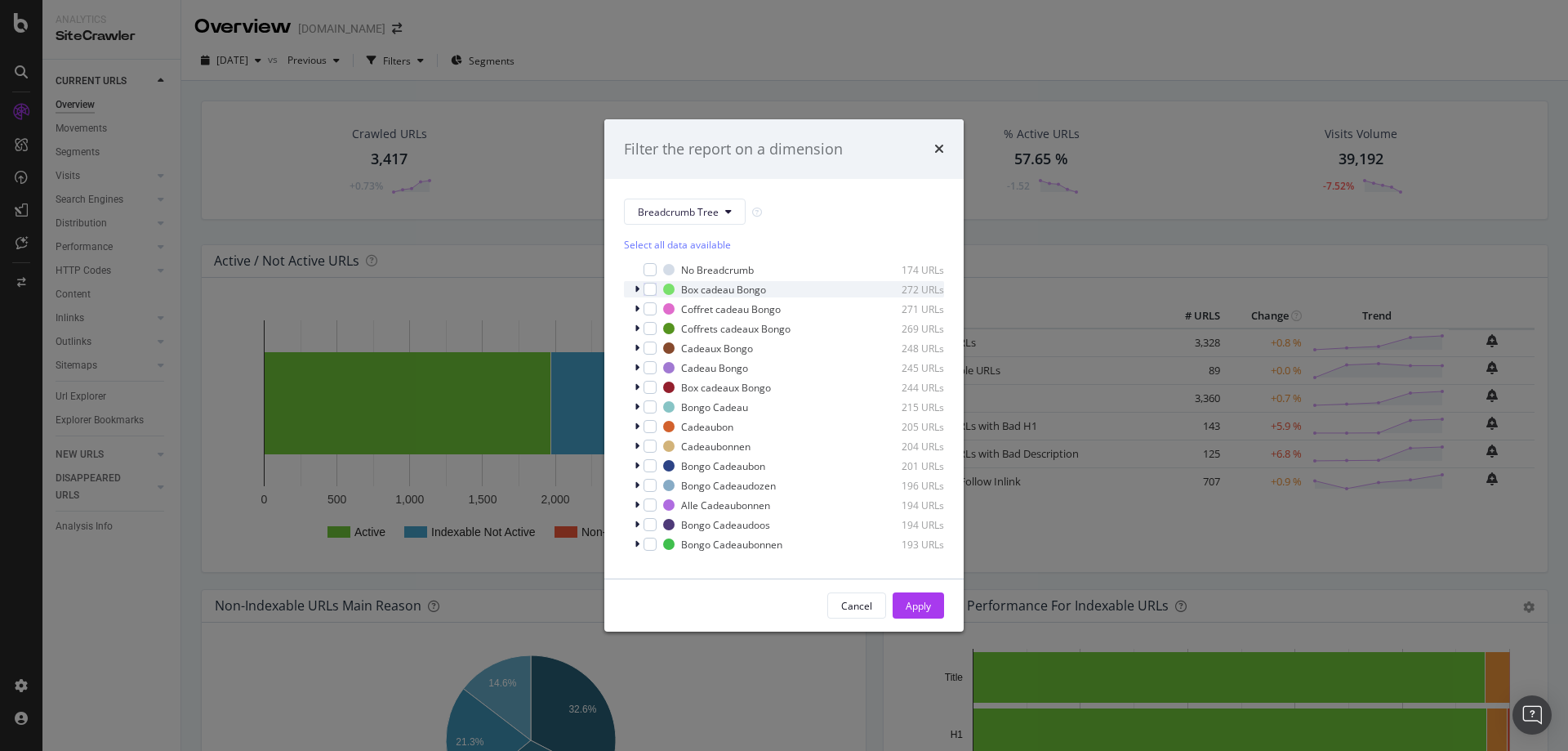
click at [638, 287] on icon "modal" at bounding box center [638, 289] width 5 height 9
click at [637, 288] on icon "modal" at bounding box center [638, 289] width 7 height 9
click at [634, 309] on div "modal" at bounding box center [638, 308] width 9 height 16
click at [645, 309] on div "modal" at bounding box center [650, 308] width 13 height 13
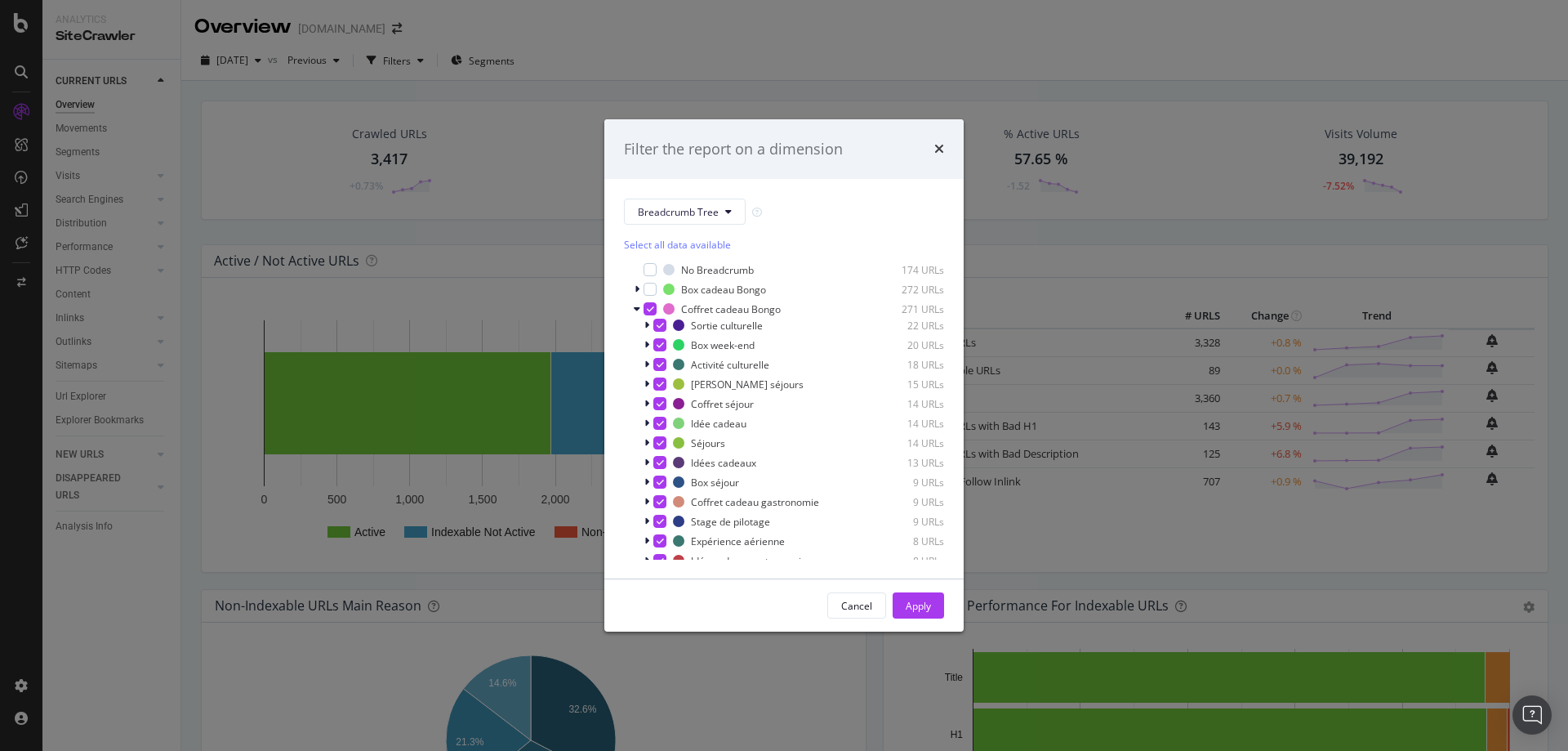
click at [926, 611] on div "Apply" at bounding box center [918, 606] width 25 height 14
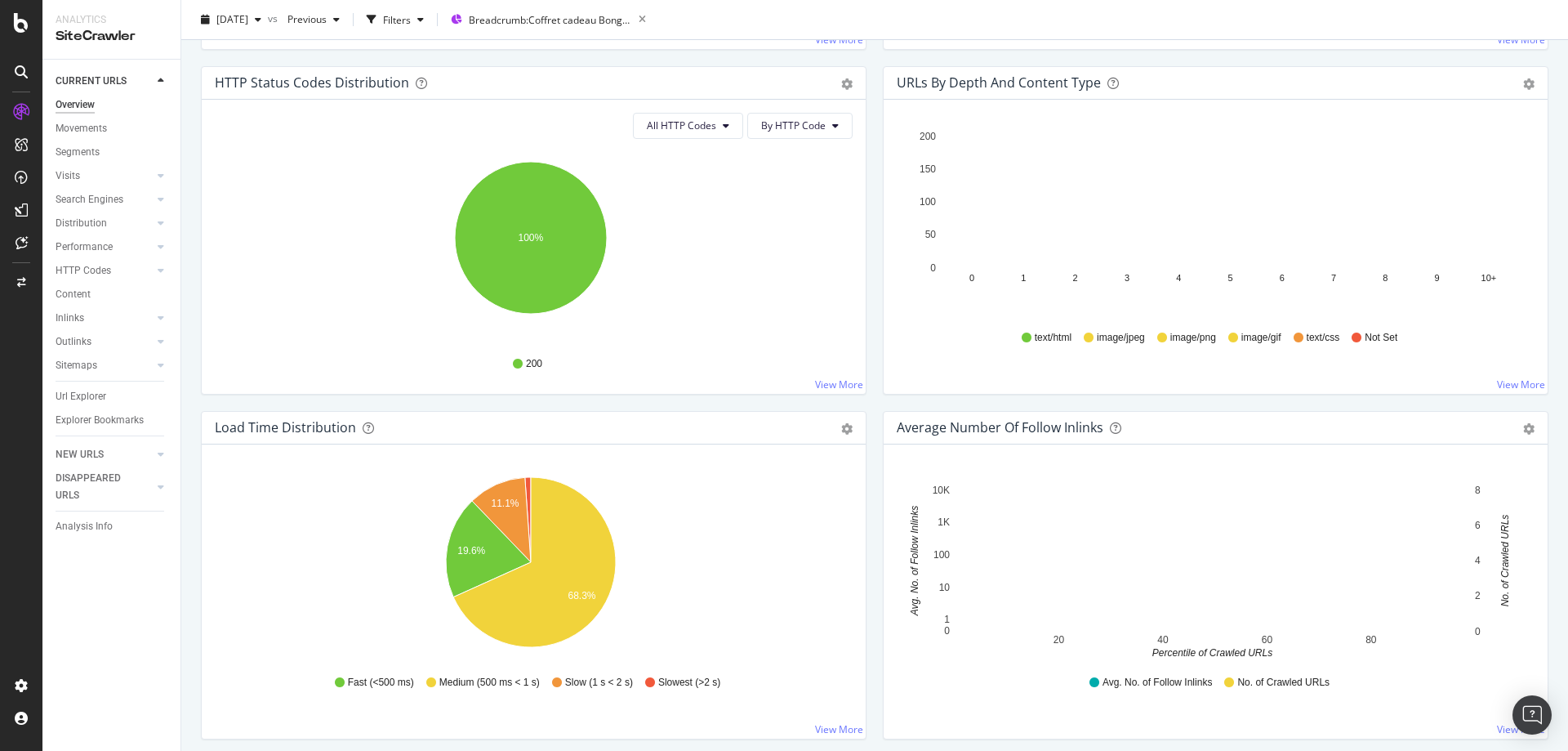
scroll to position [899, 0]
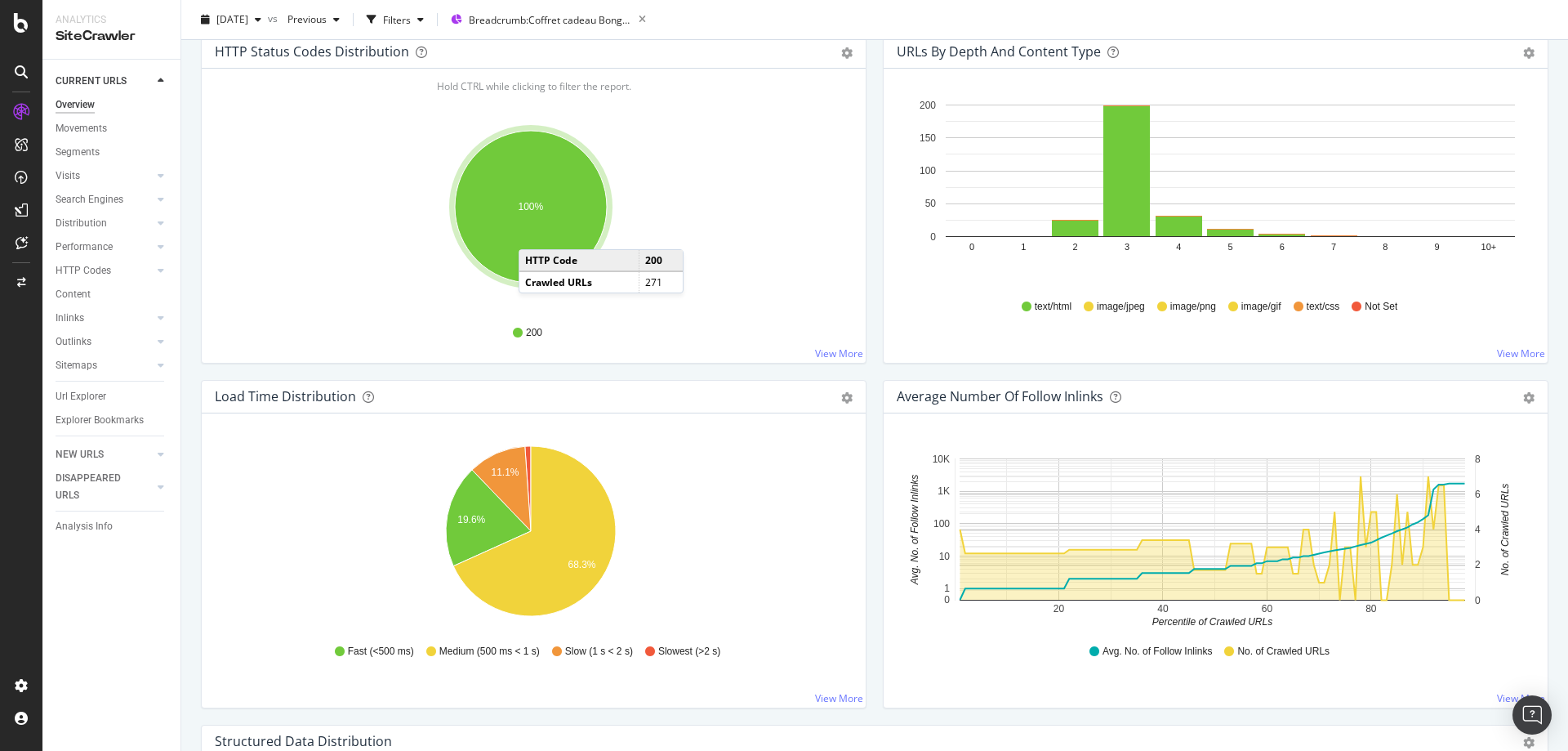
click at [535, 233] on ellipse "A chart." at bounding box center [531, 206] width 152 height 152
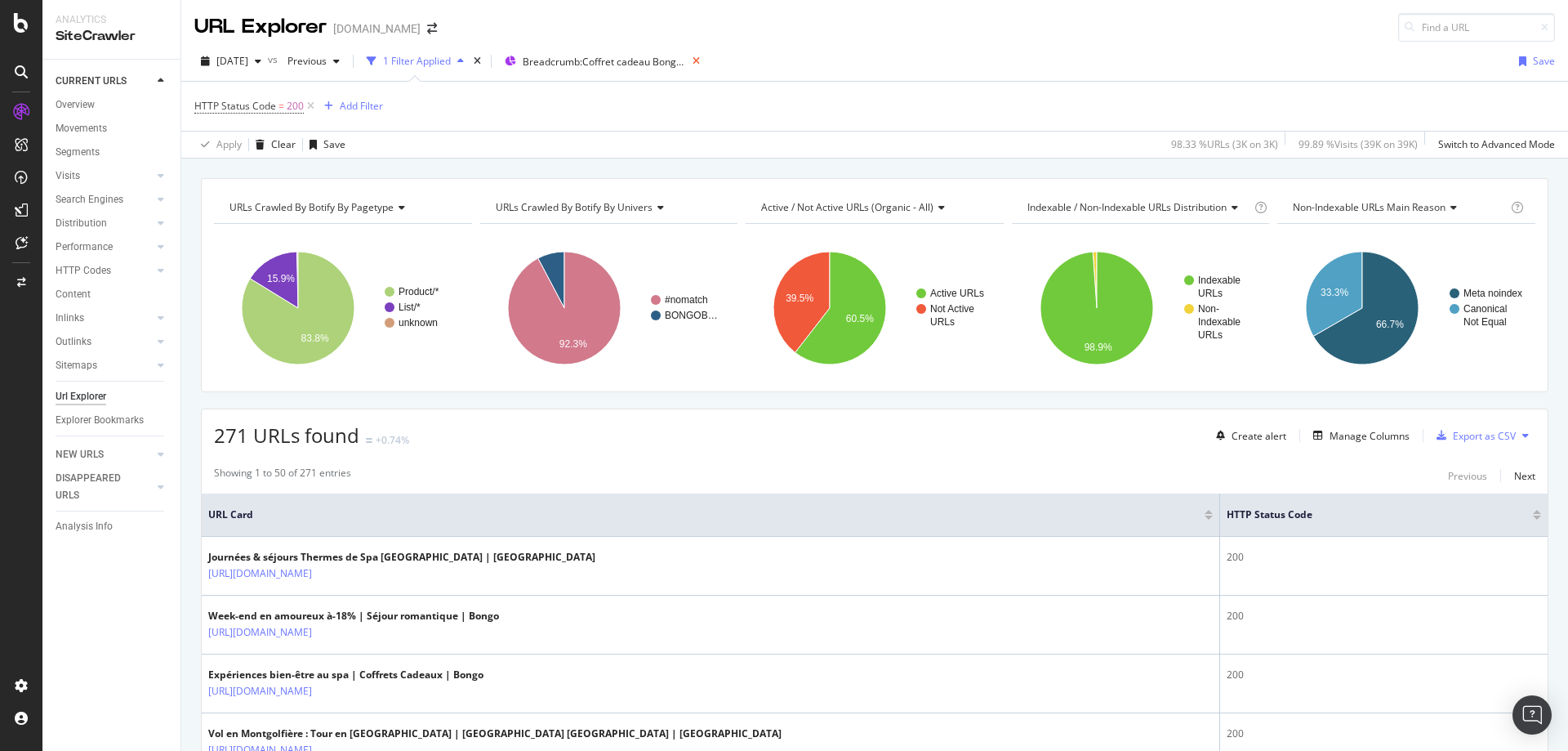
click at [706, 57] on icon at bounding box center [697, 61] width 21 height 23
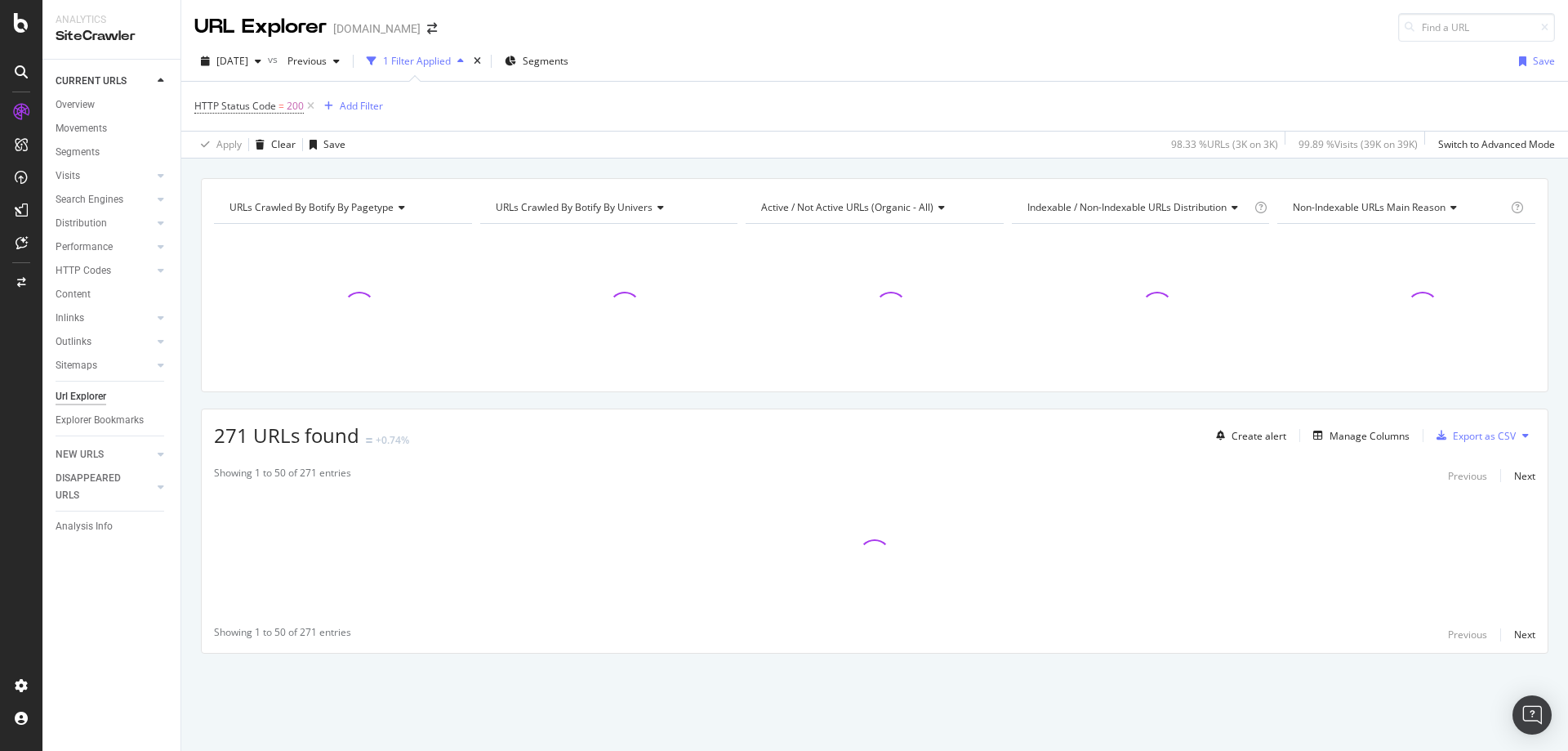
click at [726, 63] on div "2025 Sep. 23rd vs Previous 1 Filter Applied Segments Save" at bounding box center [875, 64] width 1387 height 33
click at [481, 59] on icon "times" at bounding box center [477, 61] width 8 height 9
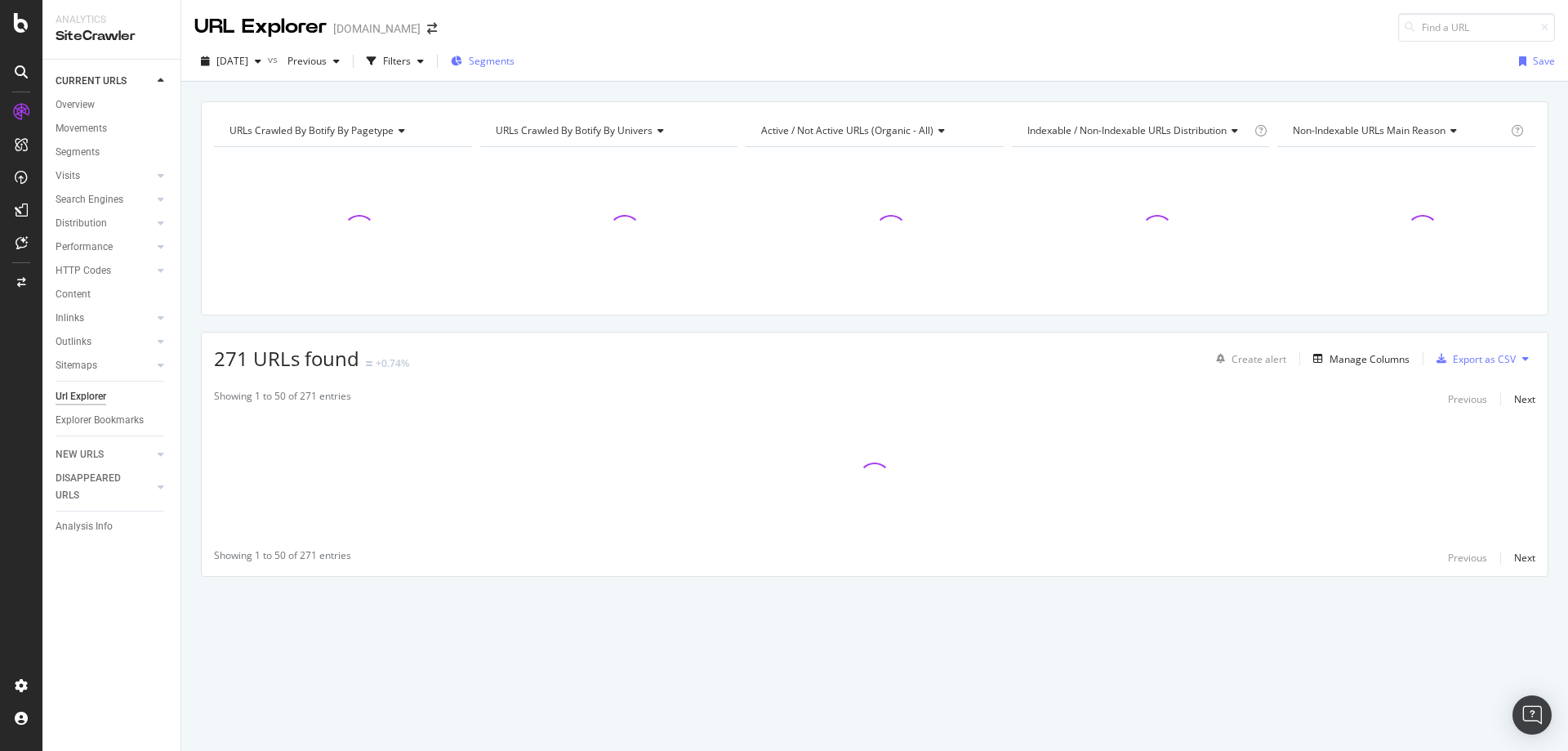
click at [510, 63] on span "Segments" at bounding box center [491, 61] width 46 height 14
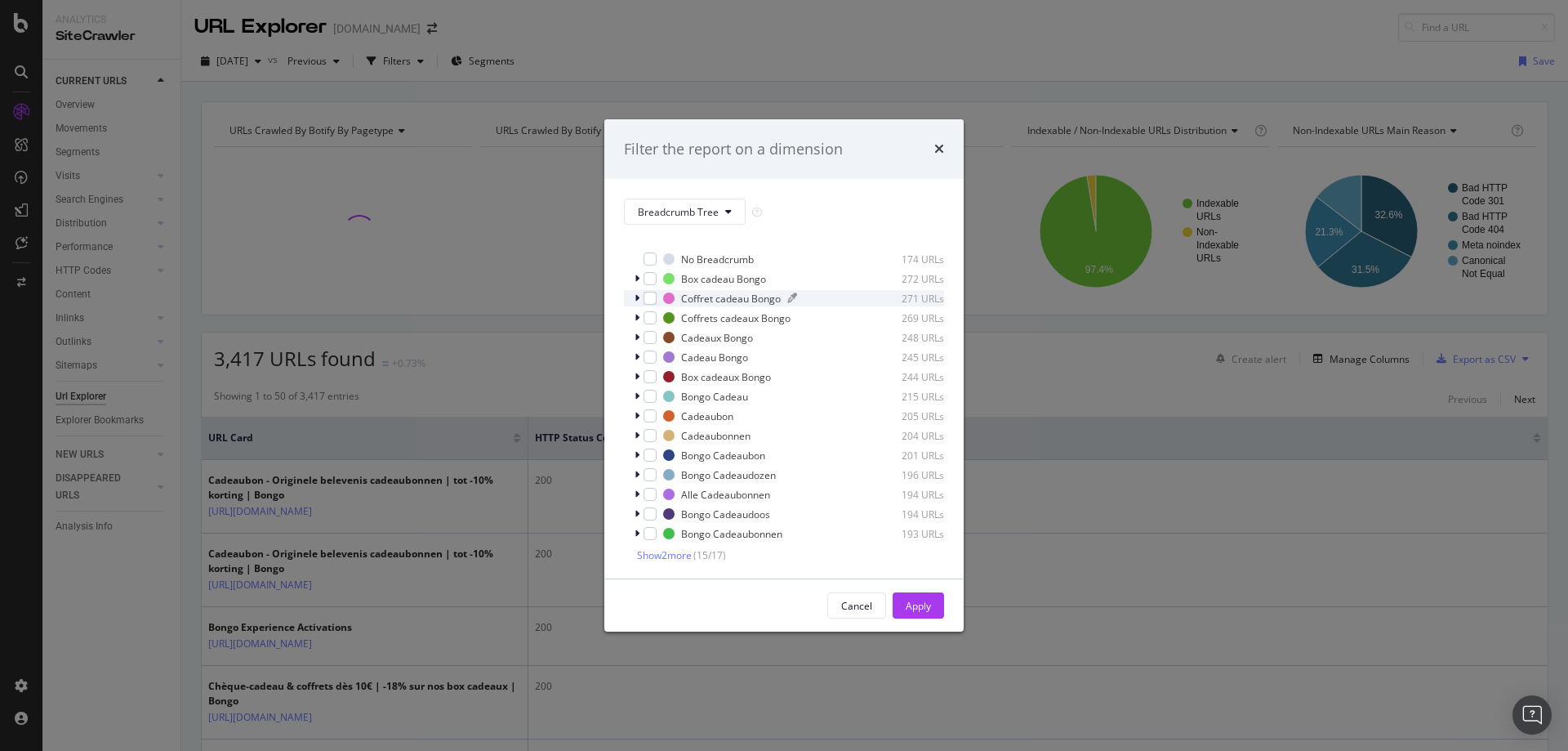
scroll to position [14, 0]
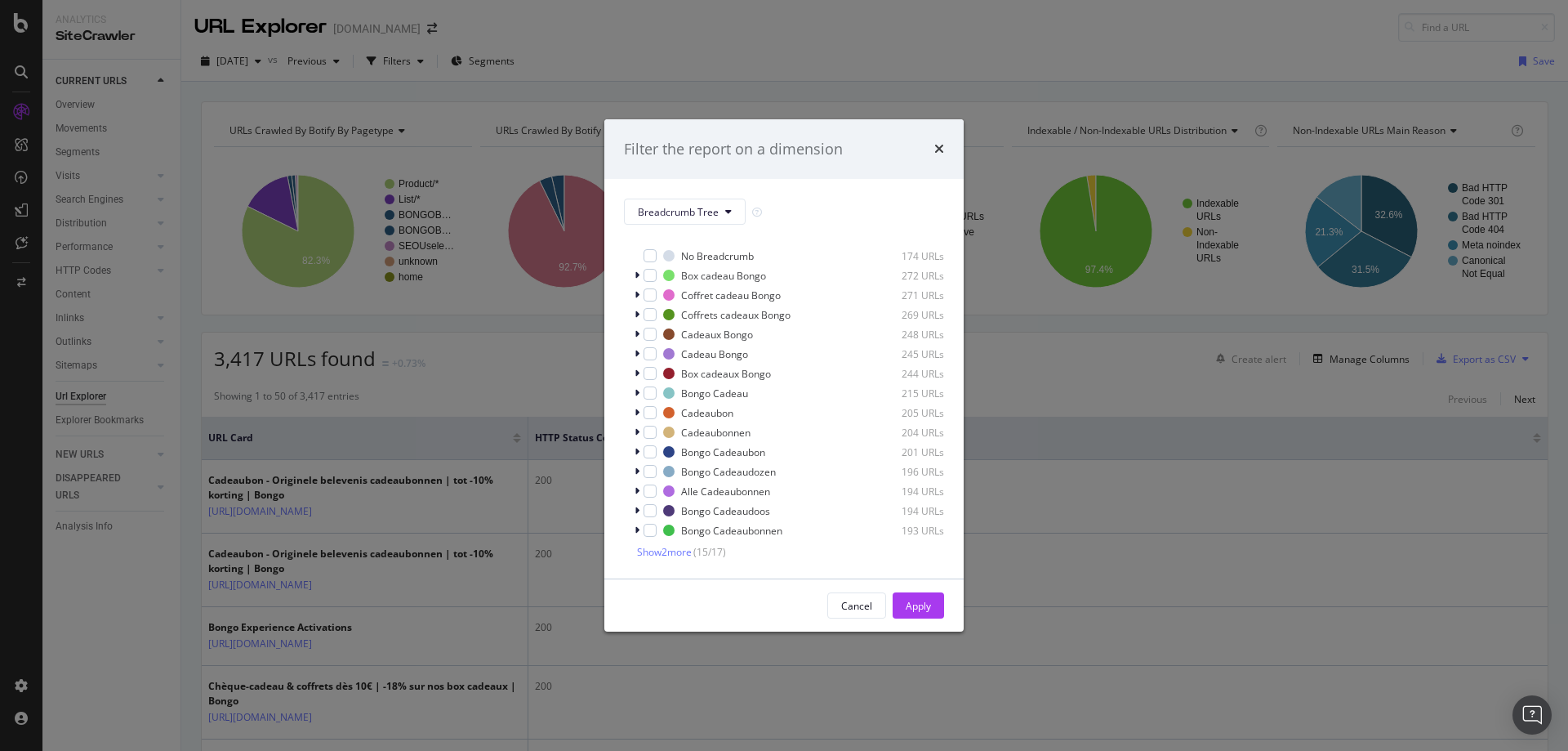
click at [671, 560] on div "Breadcrumb Tree Select all data available No Breadcrumb 174 URLs Box cadeau Bon…" at bounding box center [784, 378] width 359 height 400
click at [670, 555] on span "Show 2 more" at bounding box center [665, 552] width 55 height 14
click at [633, 551] on div "Coffrets Bongo 1 URL" at bounding box center [784, 550] width 320 height 16
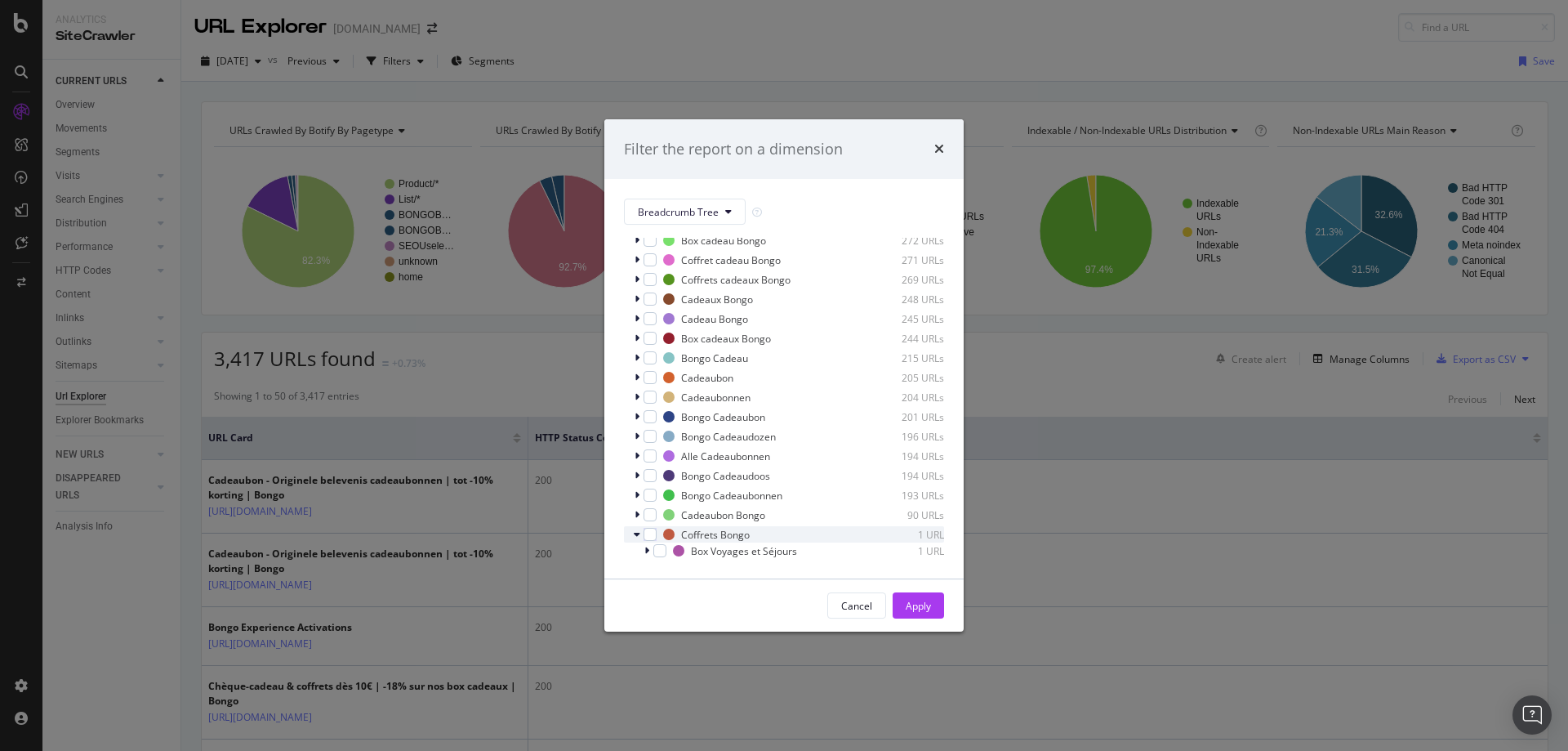
click at [639, 517] on div "modal" at bounding box center [638, 514] width 9 height 16
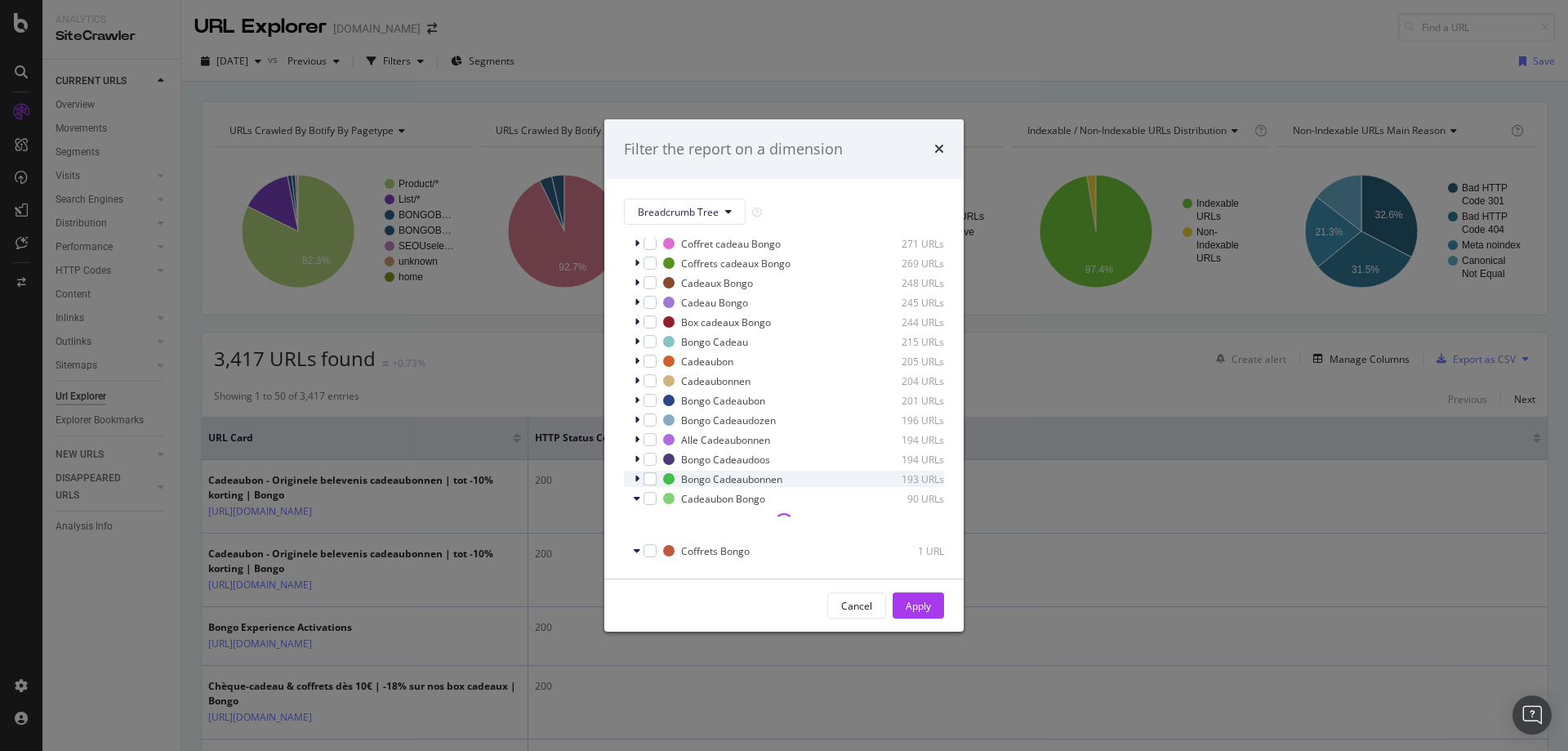
click at [632, 479] on div "Bongo Cadeaubonnen 193 URLs" at bounding box center [784, 479] width 320 height 16
click at [631, 491] on div "Cadeaubon Bongo 90 URLs" at bounding box center [784, 498] width 320 height 16
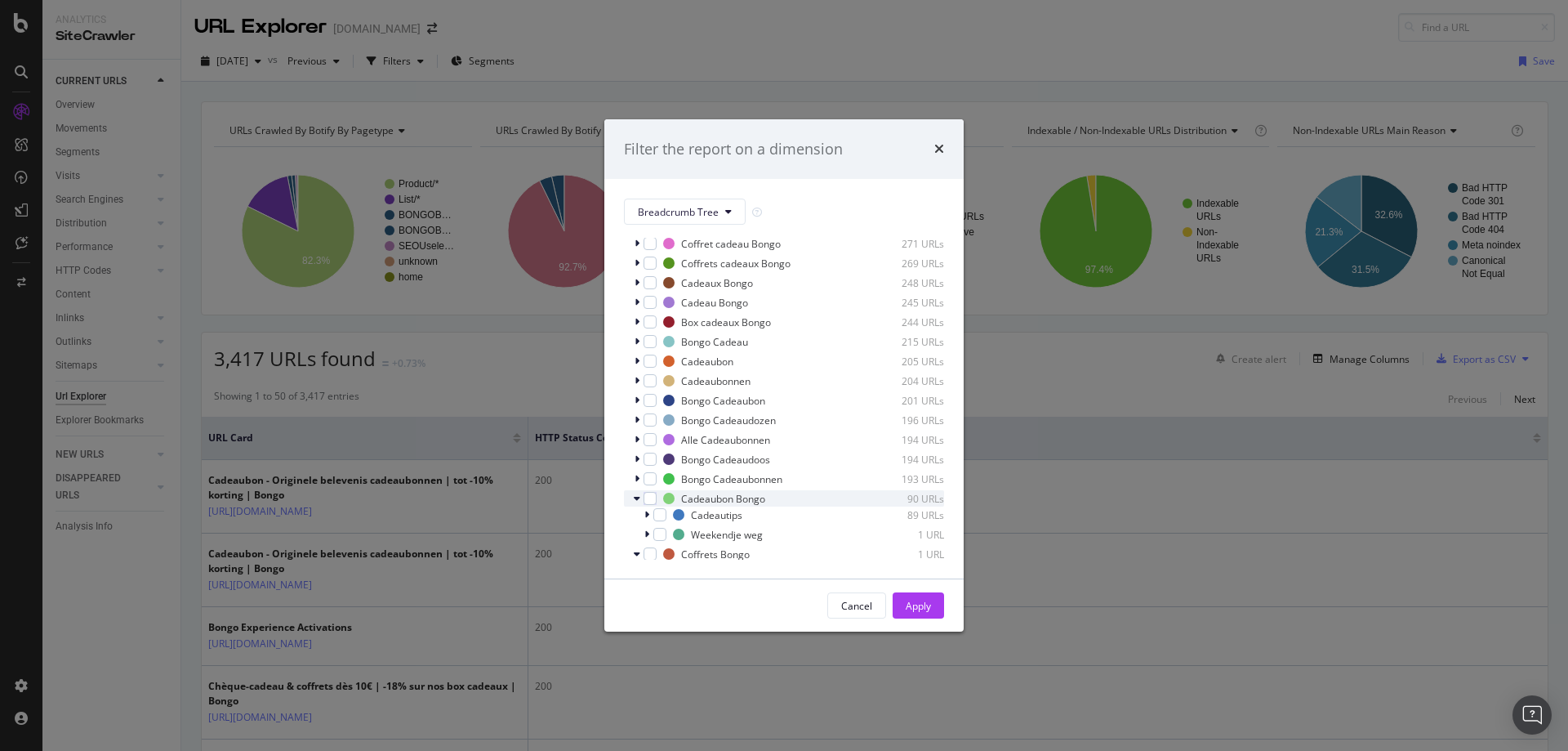
scroll to position [49, 0]
click at [637, 533] on icon "modal" at bounding box center [638, 534] width 7 height 9
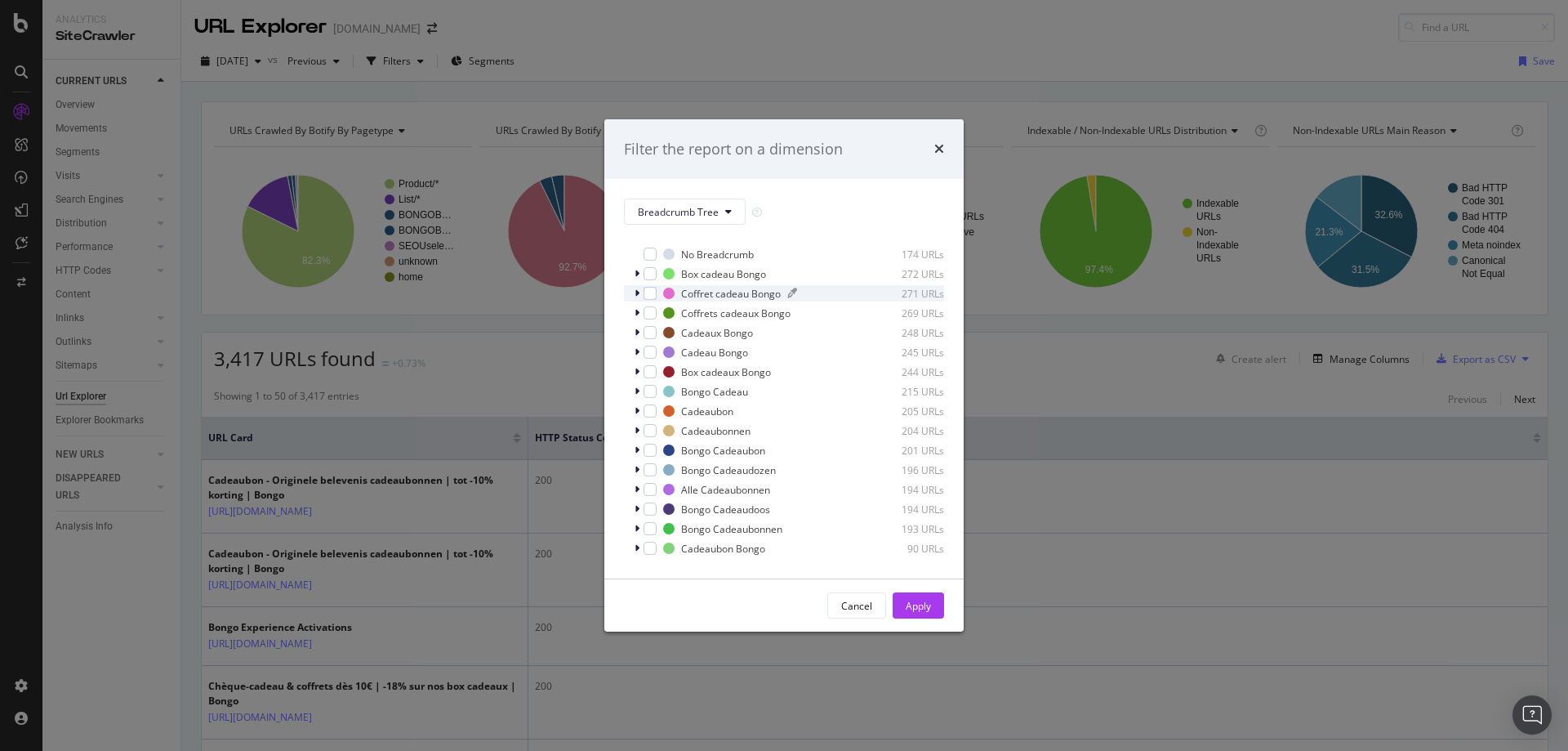
scroll to position [0, 0]
drag, startPoint x: 938, startPoint y: 154, endPoint x: 930, endPoint y: 161, distance: 10.6
click at [938, 154] on icon "times" at bounding box center [939, 148] width 9 height 13
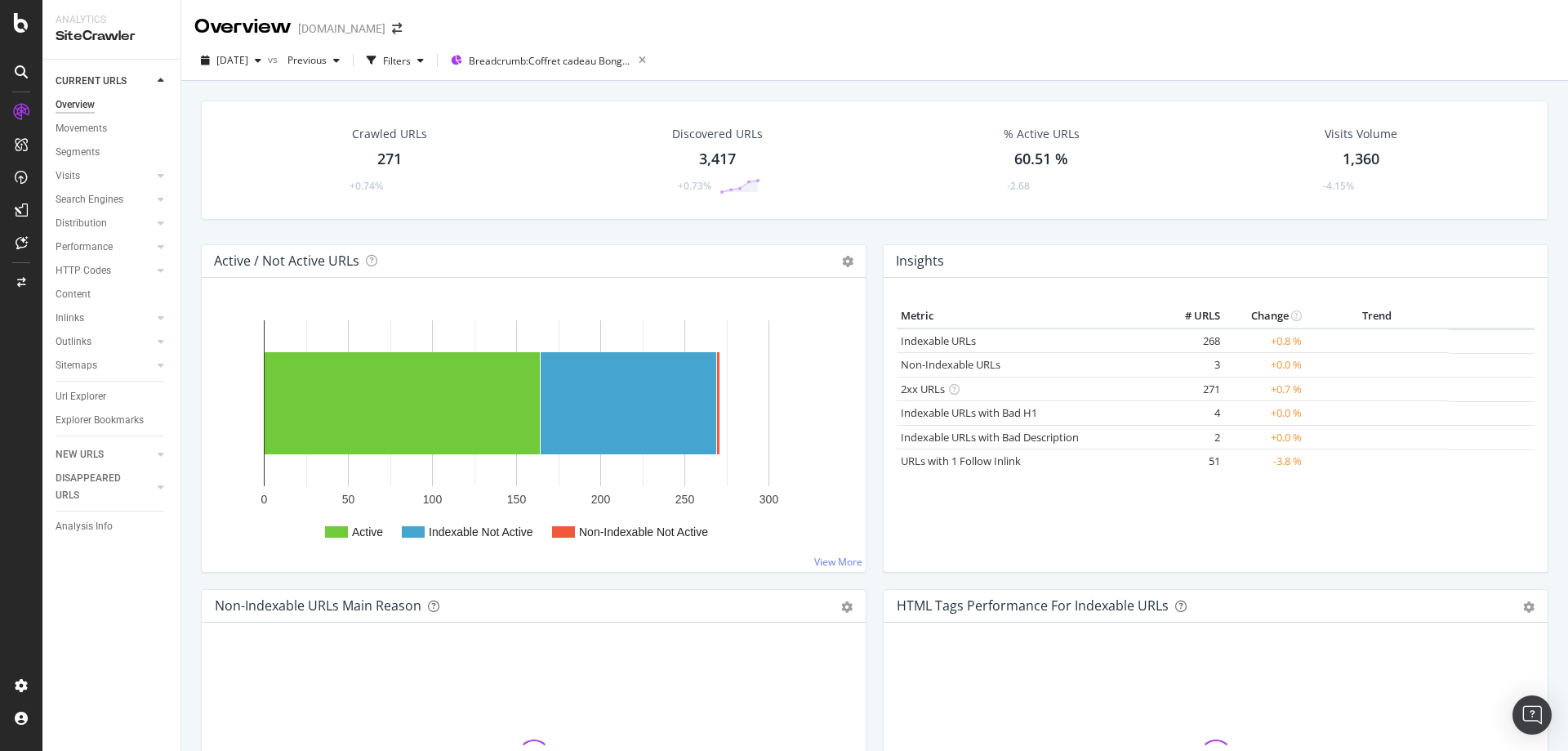
click at [25, 33] on div at bounding box center [21, 376] width 42 height 751
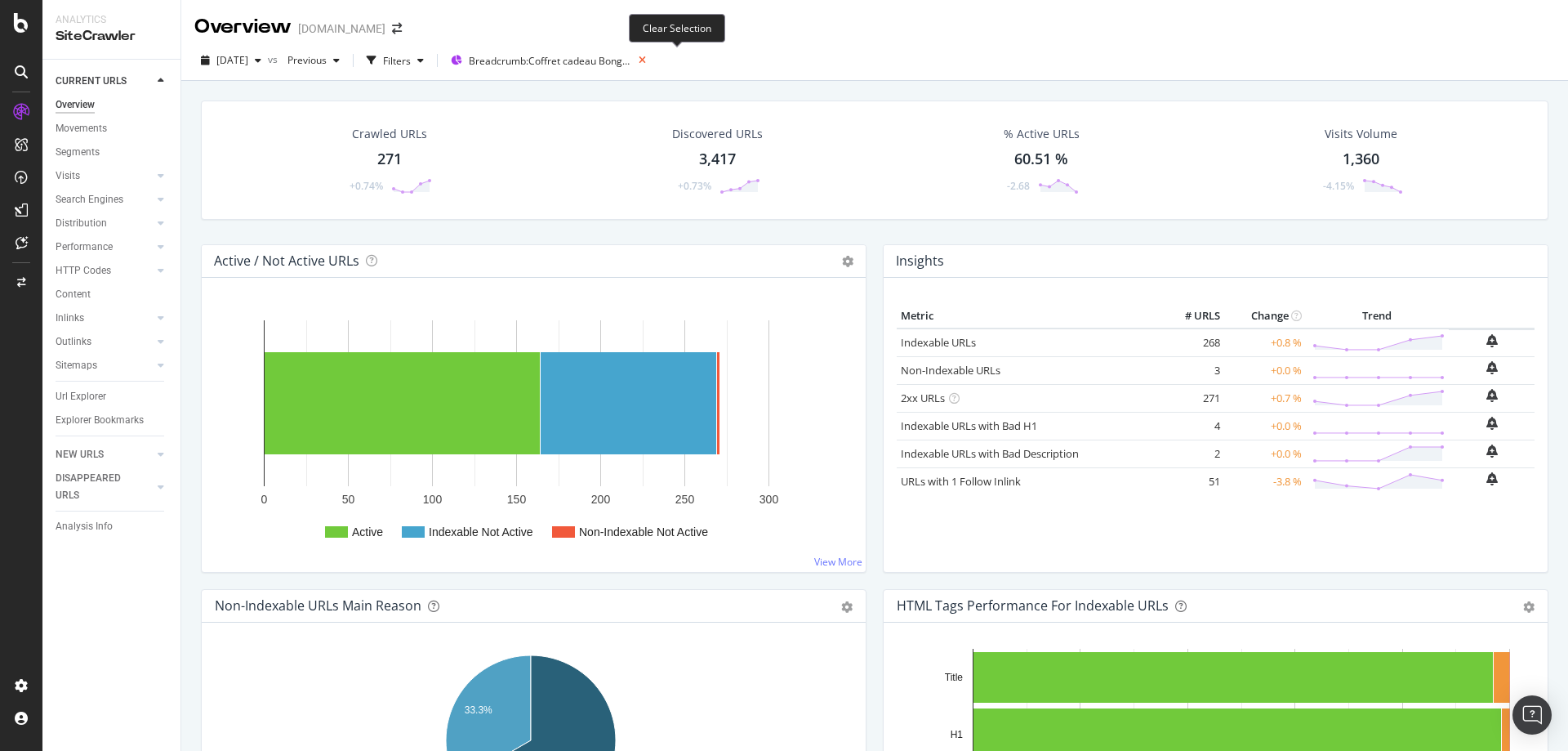
click at [653, 62] on icon at bounding box center [643, 60] width 21 height 23
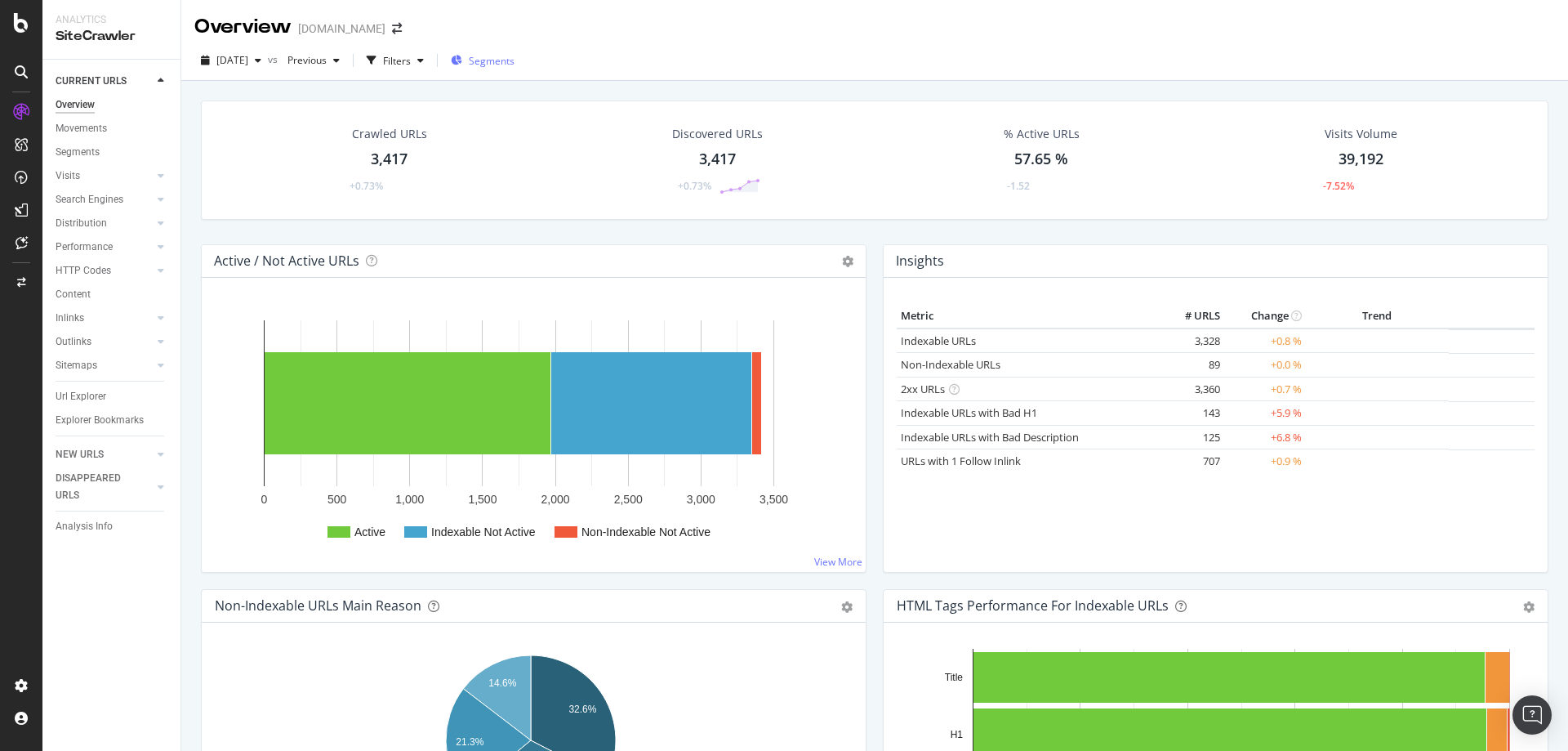
click at [509, 58] on span "Segments" at bounding box center [491, 61] width 46 height 14
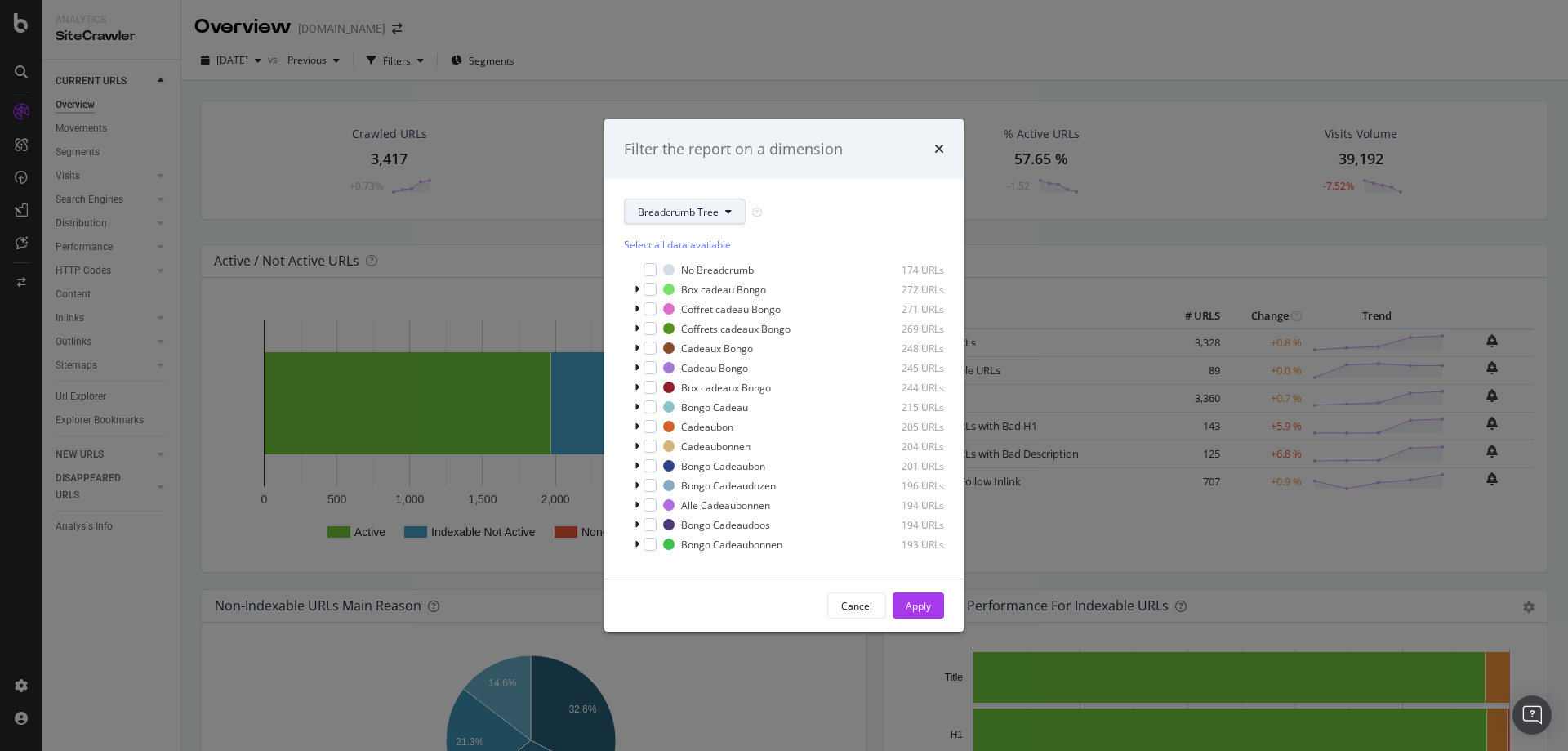
click at [735, 210] on button "Breadcrumb Tree" at bounding box center [685, 211] width 122 height 26
click at [684, 299] on span "univers" at bounding box center [691, 300] width 106 height 15
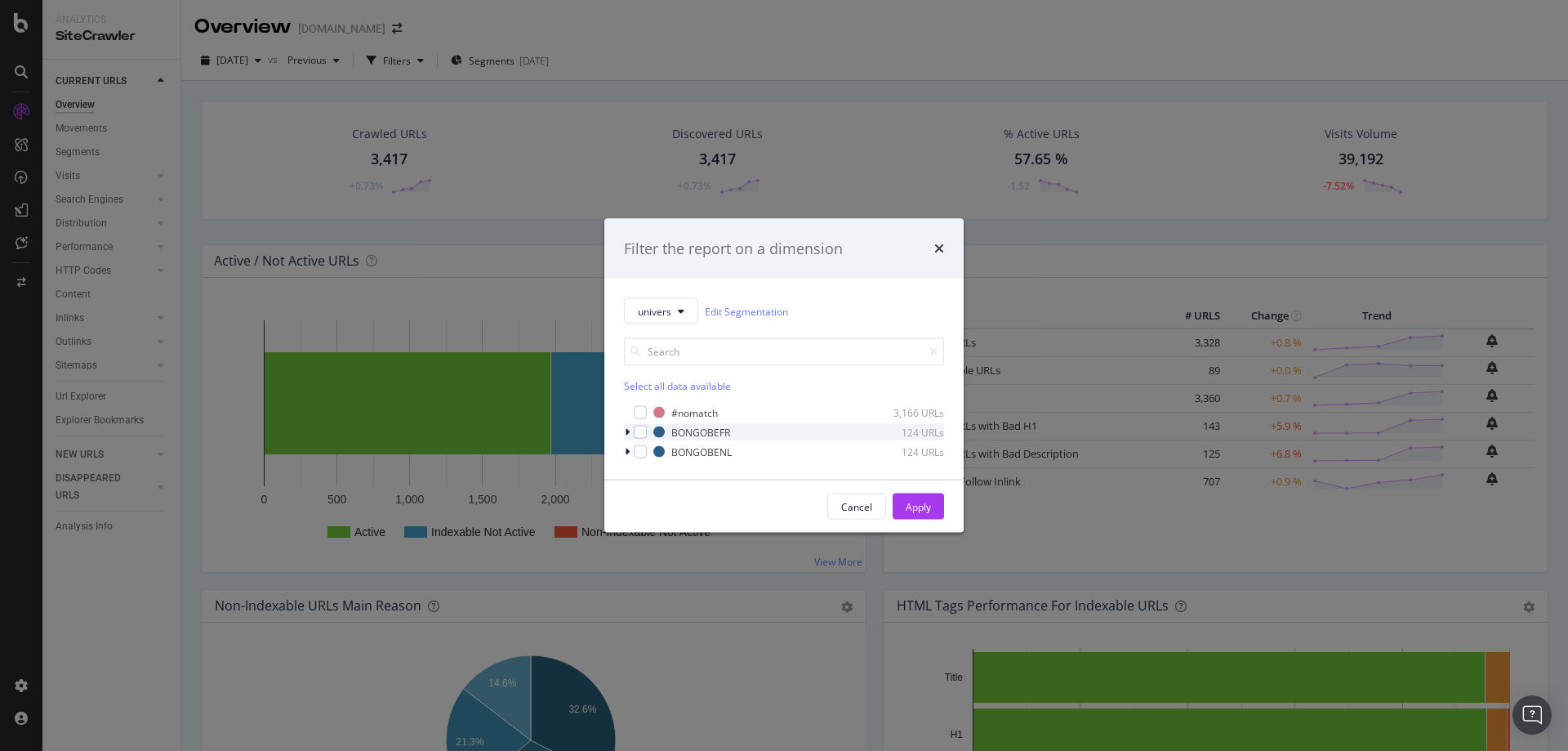
click at [630, 429] on div "modal" at bounding box center [628, 431] width 9 height 16
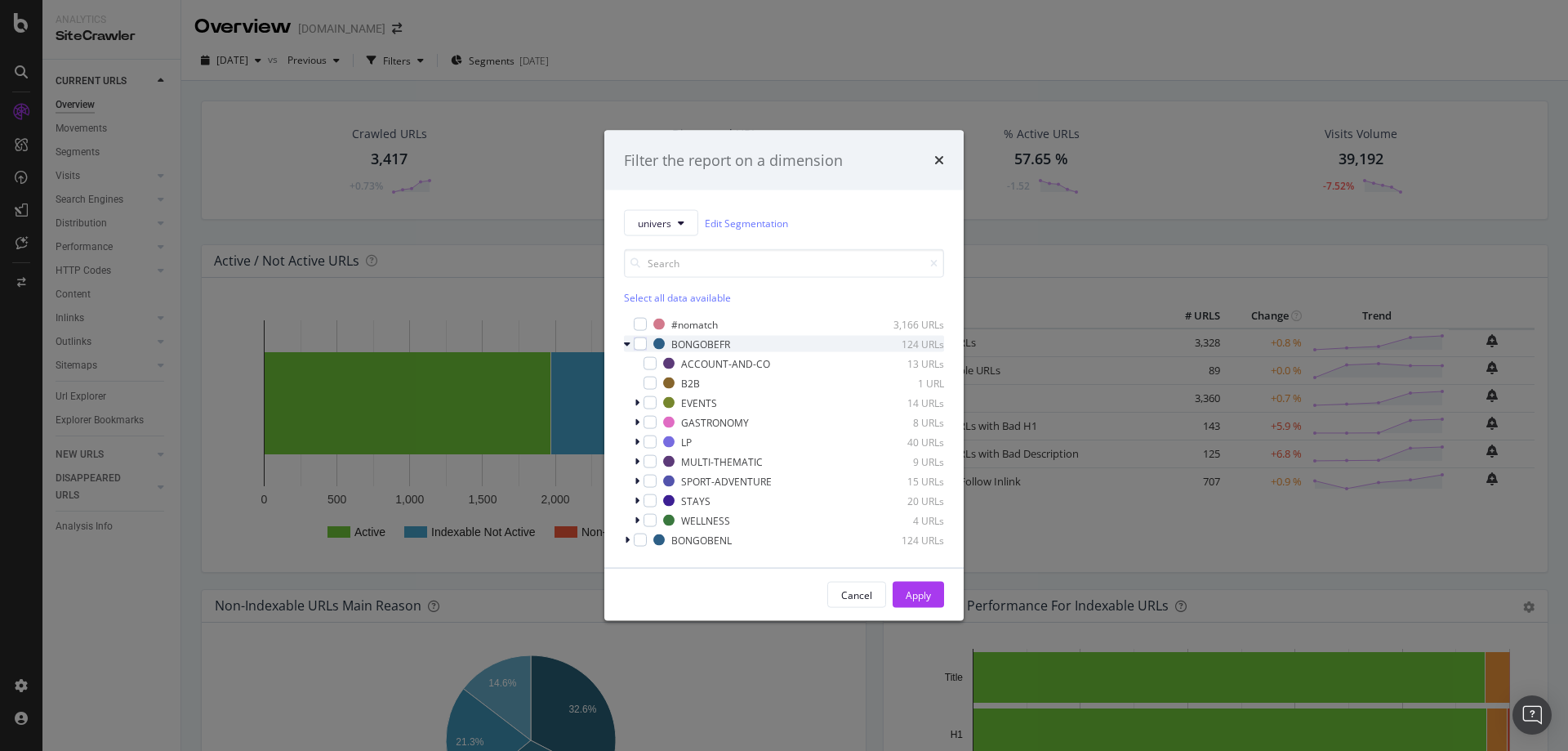
click at [625, 343] on icon "modal" at bounding box center [627, 344] width 7 height 9
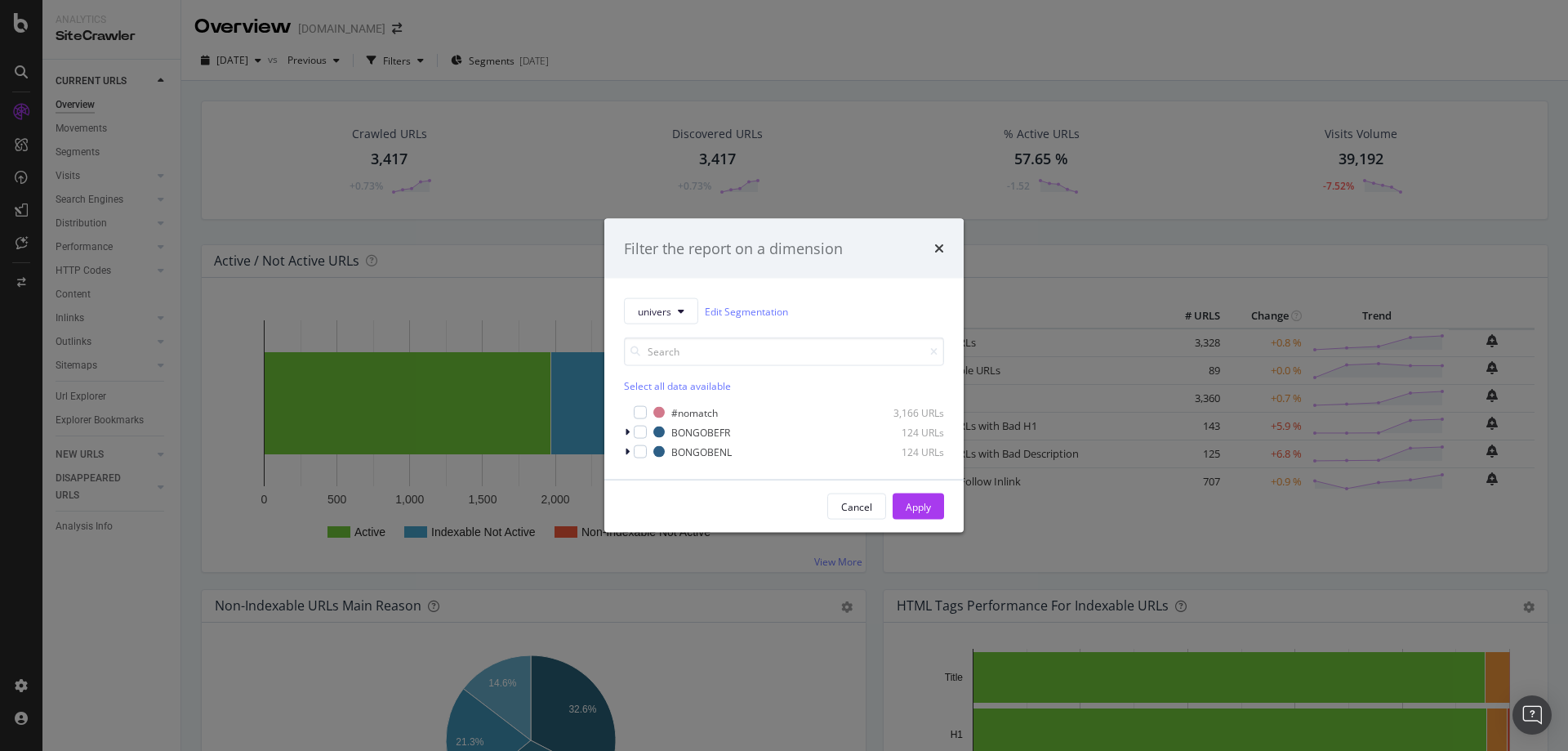
click at [946, 253] on div "Filter the report on a dimension" at bounding box center [784, 248] width 359 height 60
click at [943, 253] on icon "times" at bounding box center [939, 247] width 9 height 13
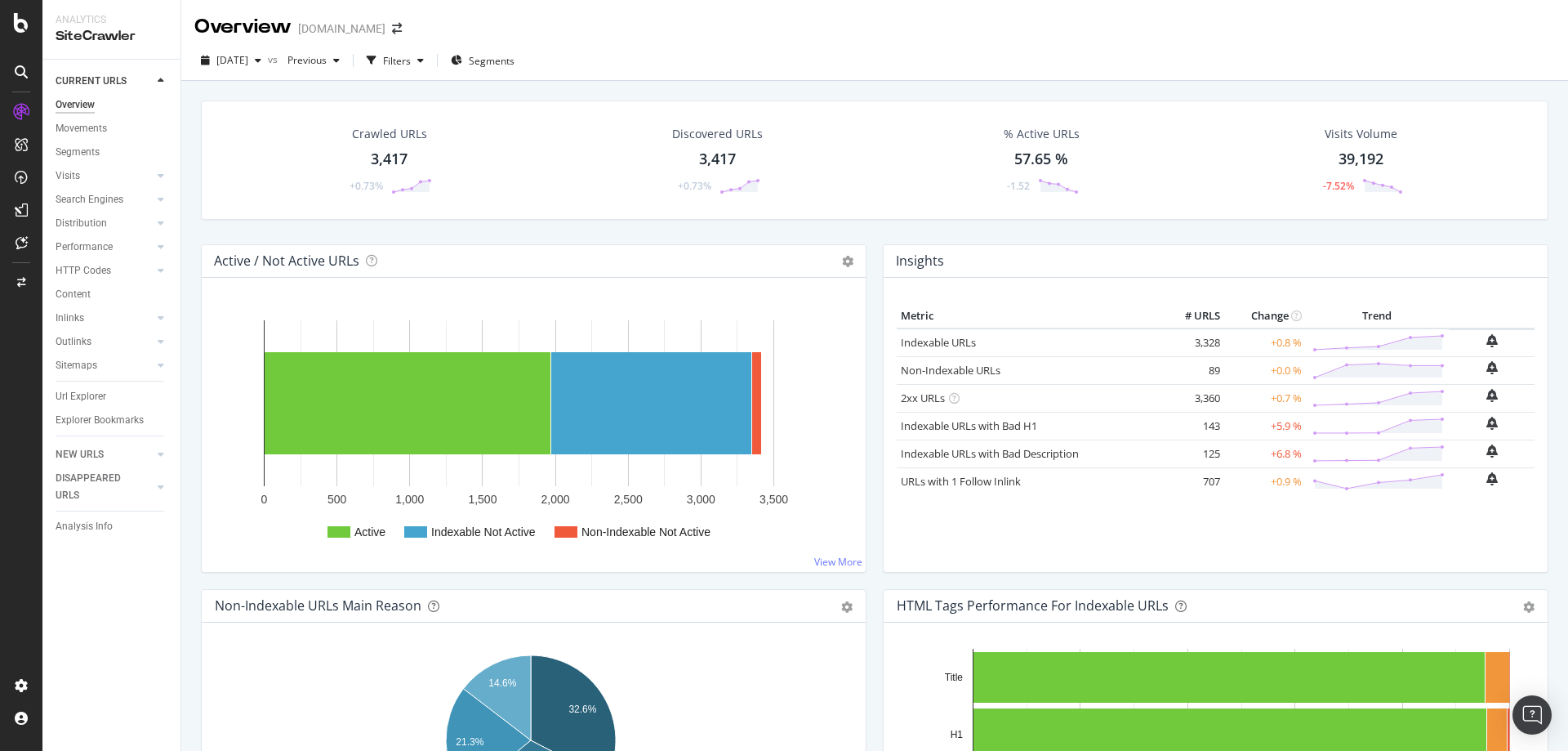
click at [30, 40] on div at bounding box center [21, 376] width 42 height 751
click at [25, 29] on icon at bounding box center [21, 22] width 15 height 20
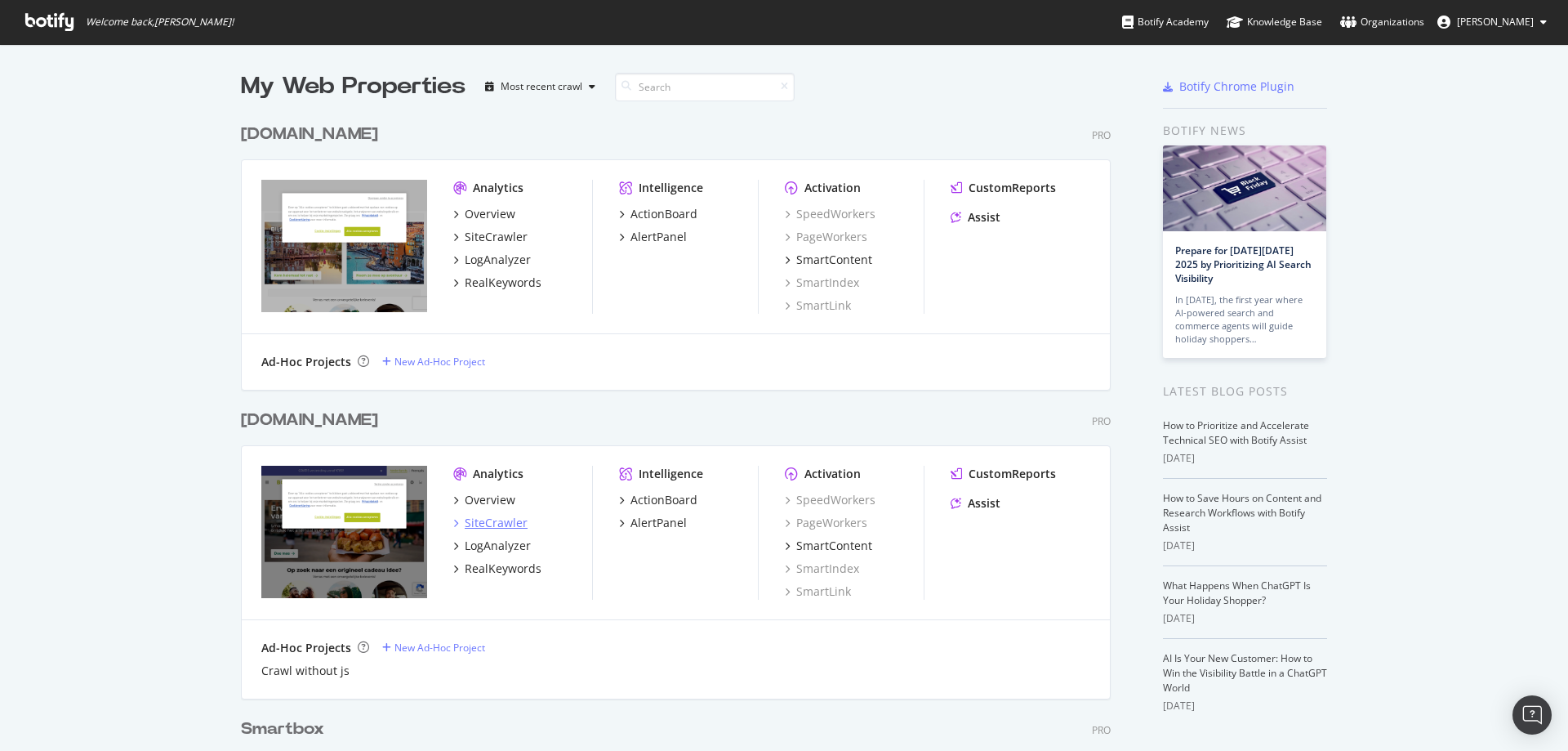
click at [515, 521] on div "SiteCrawler" at bounding box center [496, 522] width 63 height 16
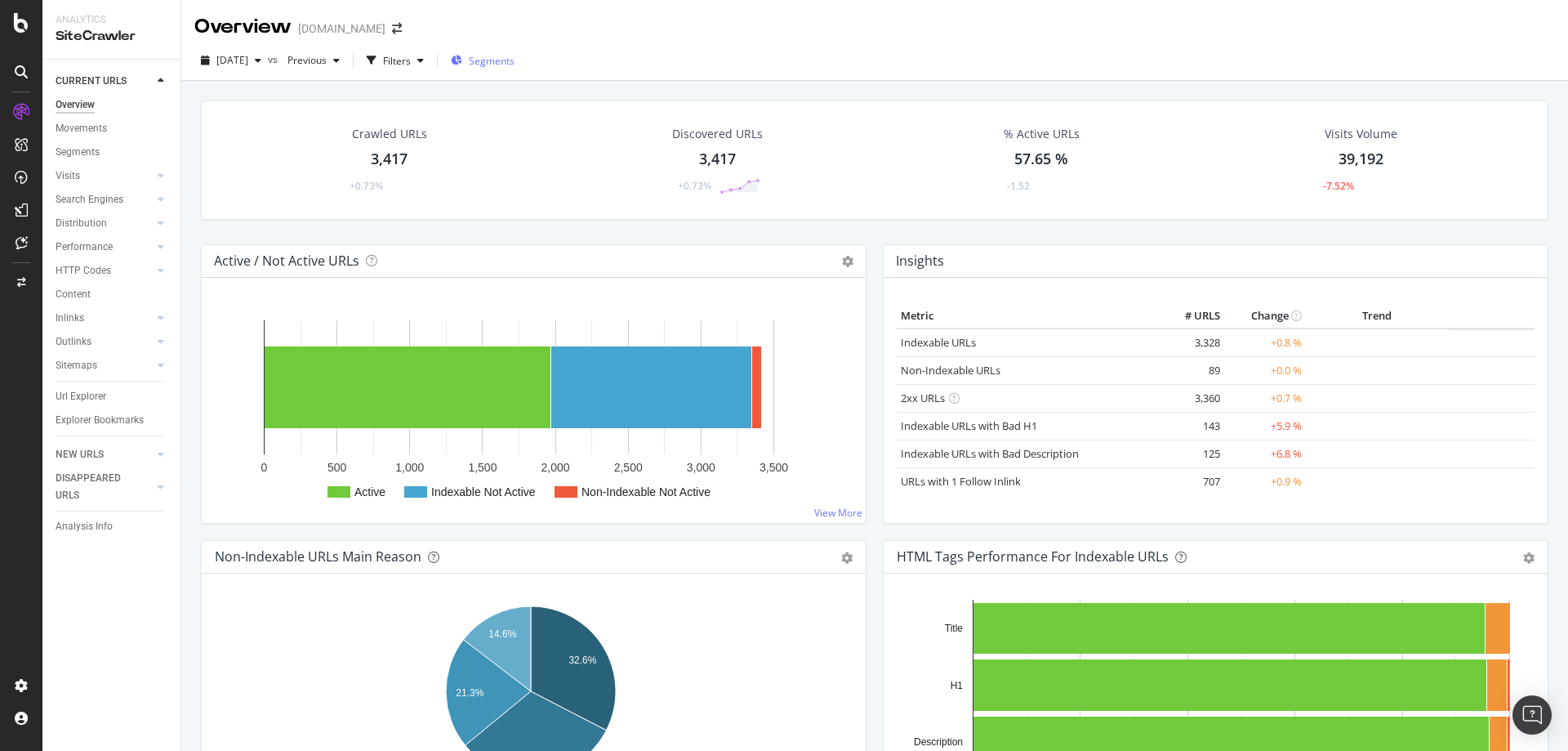
click at [515, 68] on div "Segments" at bounding box center [483, 60] width 64 height 25
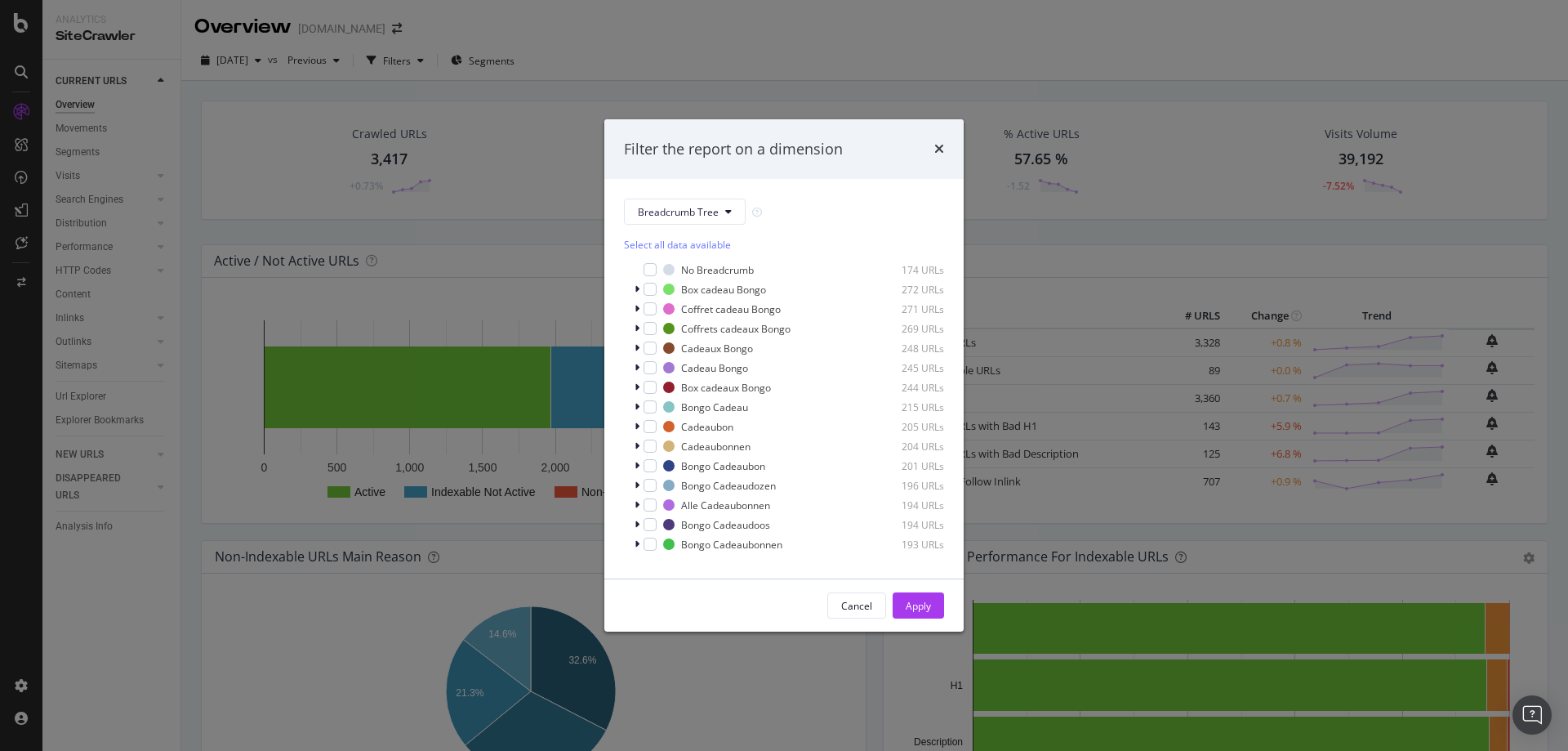
click at [705, 226] on div "Select all data available No Breadcrumb 174 URLs Box cadeau Bongo 272 URLs Coff…" at bounding box center [784, 391] width 320 height 334
click at [737, 211] on button "Breadcrumb Tree" at bounding box center [685, 211] width 122 height 26
click at [699, 293] on span "univers" at bounding box center [691, 300] width 106 height 15
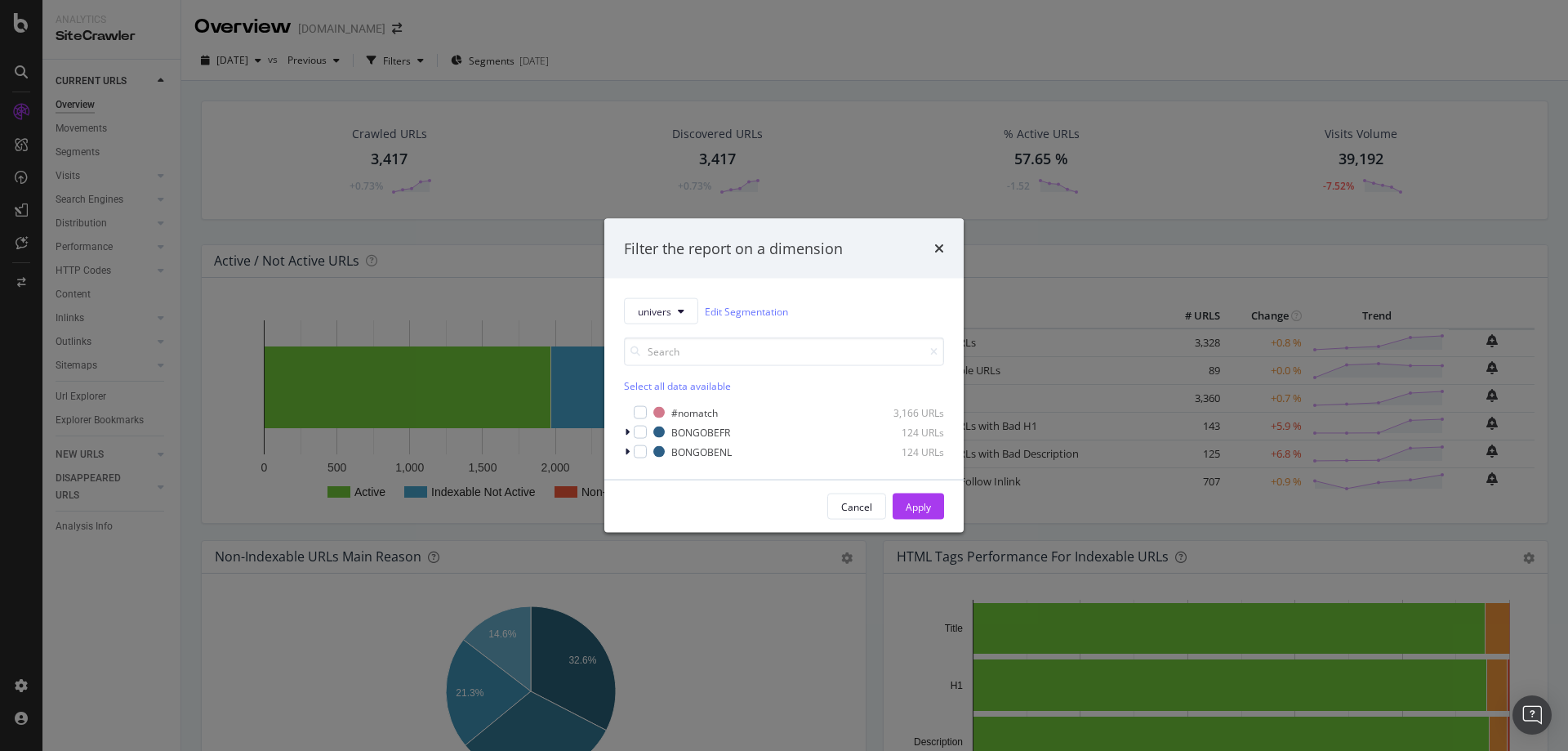
click at [932, 252] on div "Filter the report on a dimension" at bounding box center [784, 248] width 320 height 21
click at [939, 250] on icon "times" at bounding box center [939, 247] width 9 height 13
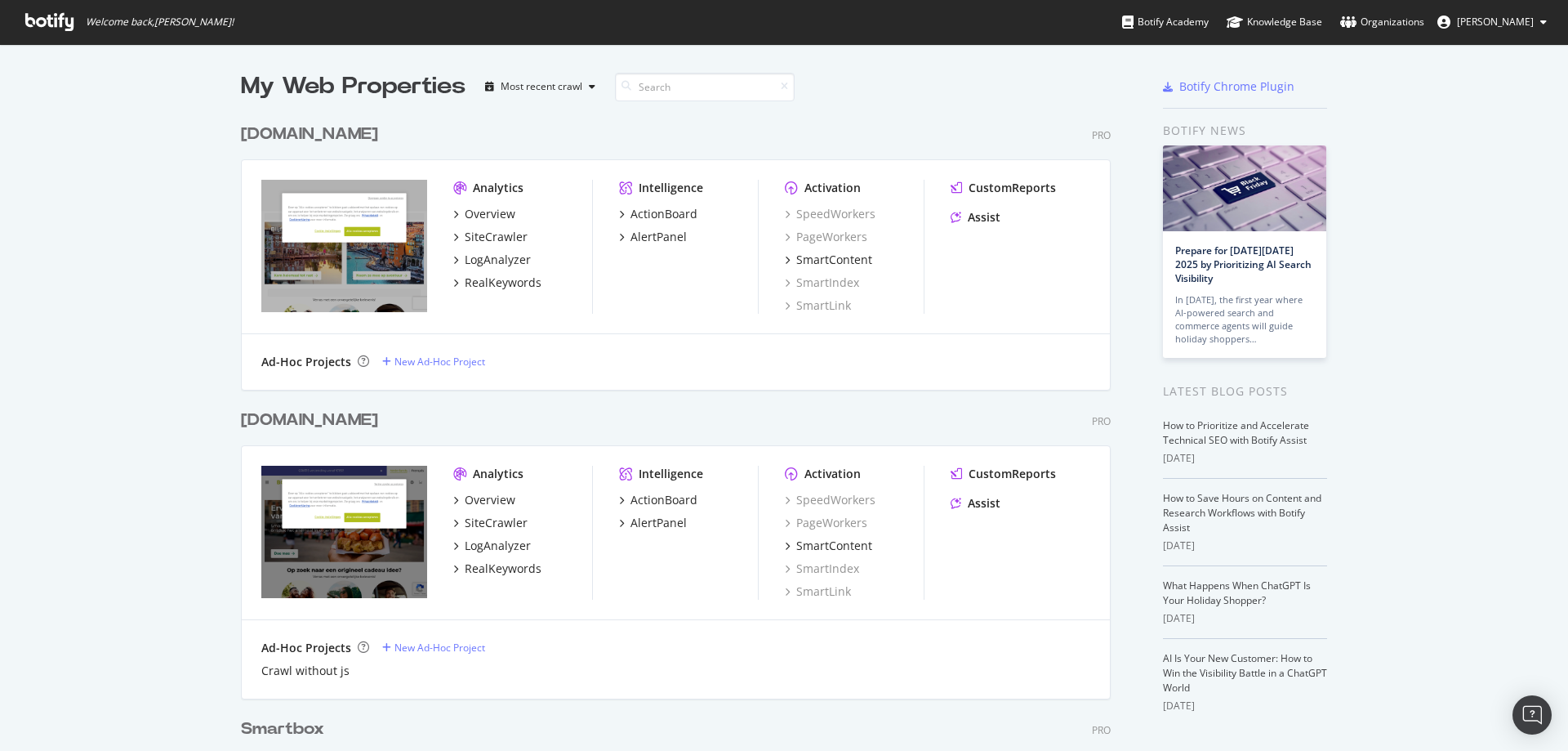
scroll to position [327, 0]
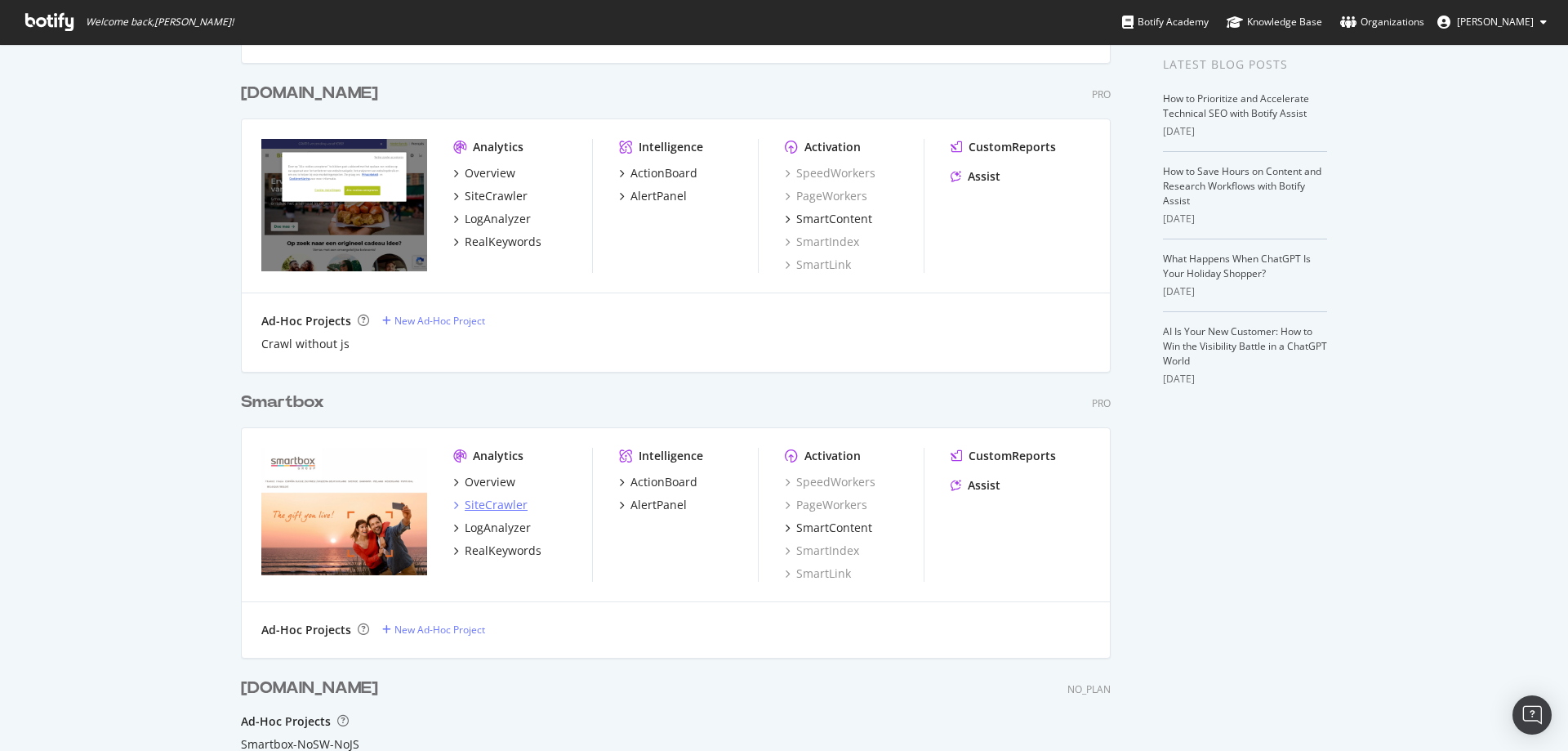
click at [487, 499] on div "SiteCrawler" at bounding box center [496, 504] width 63 height 16
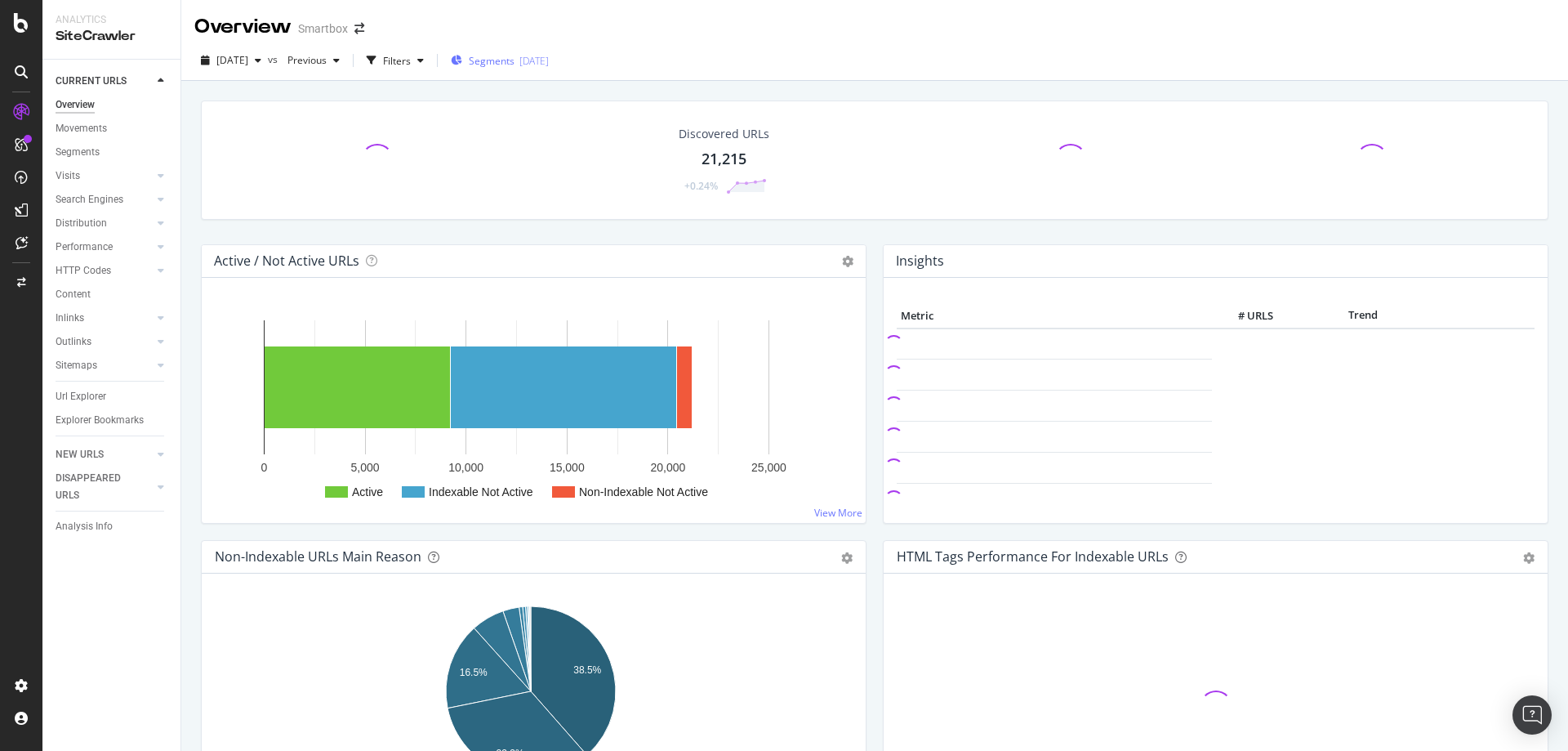
click at [515, 61] on span "Segments" at bounding box center [491, 61] width 46 height 14
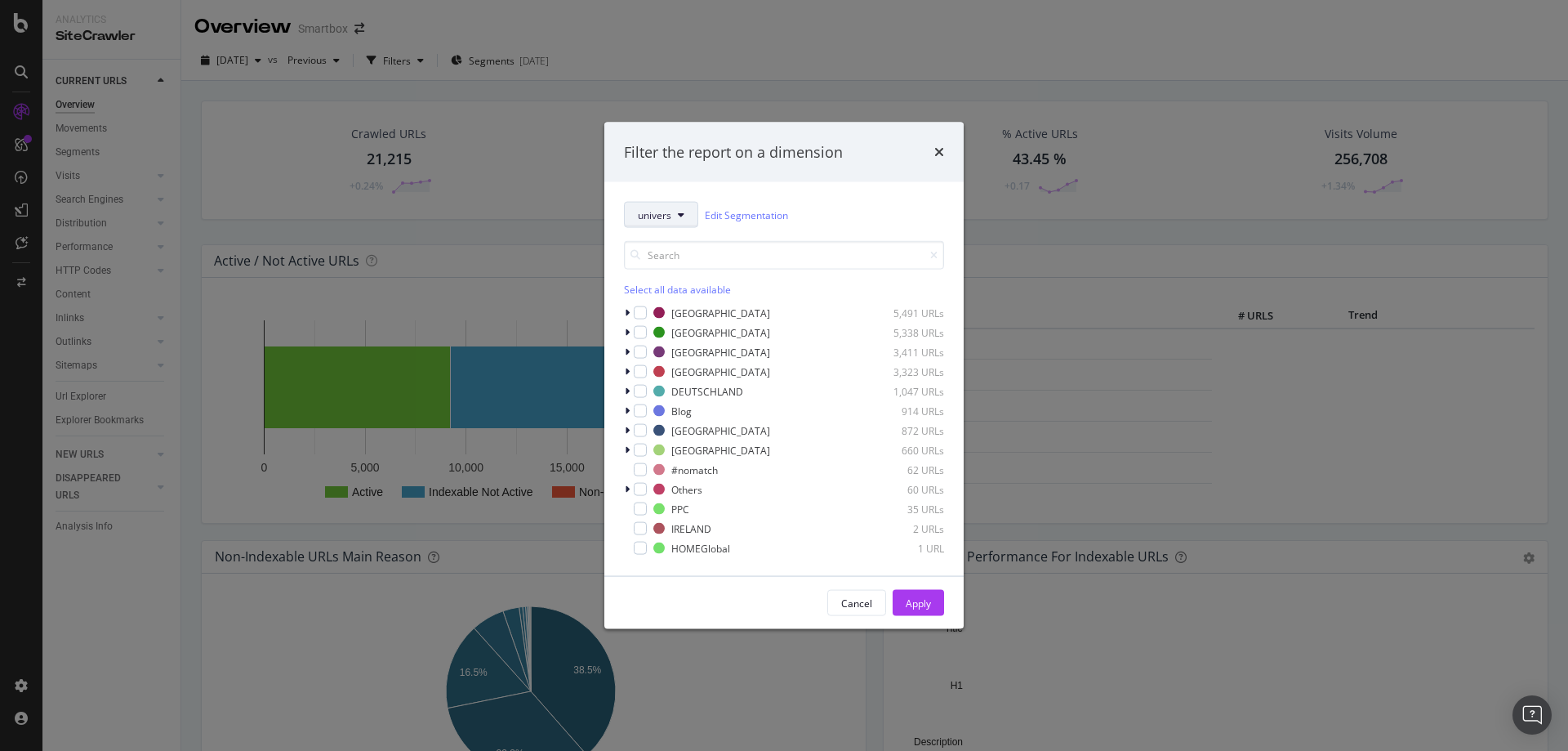
click at [685, 217] on button "univers" at bounding box center [661, 215] width 75 height 26
click at [717, 366] on span "URL_Parameters" at bounding box center [691, 363] width 106 height 15
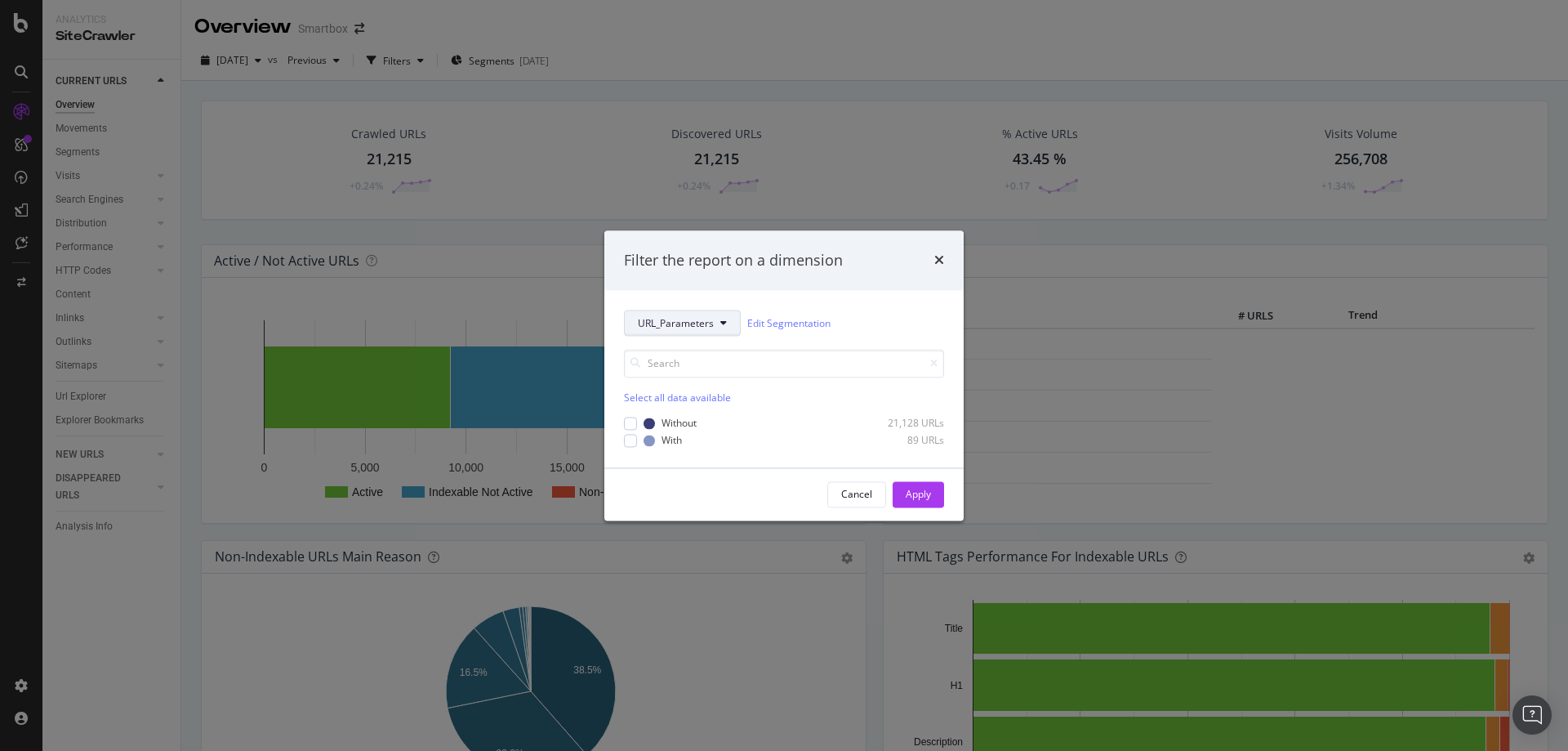
click at [711, 327] on span "URL_Parameters" at bounding box center [676, 323] width 76 height 14
click at [683, 412] on span "pagetype" at bounding box center [691, 412] width 106 height 15
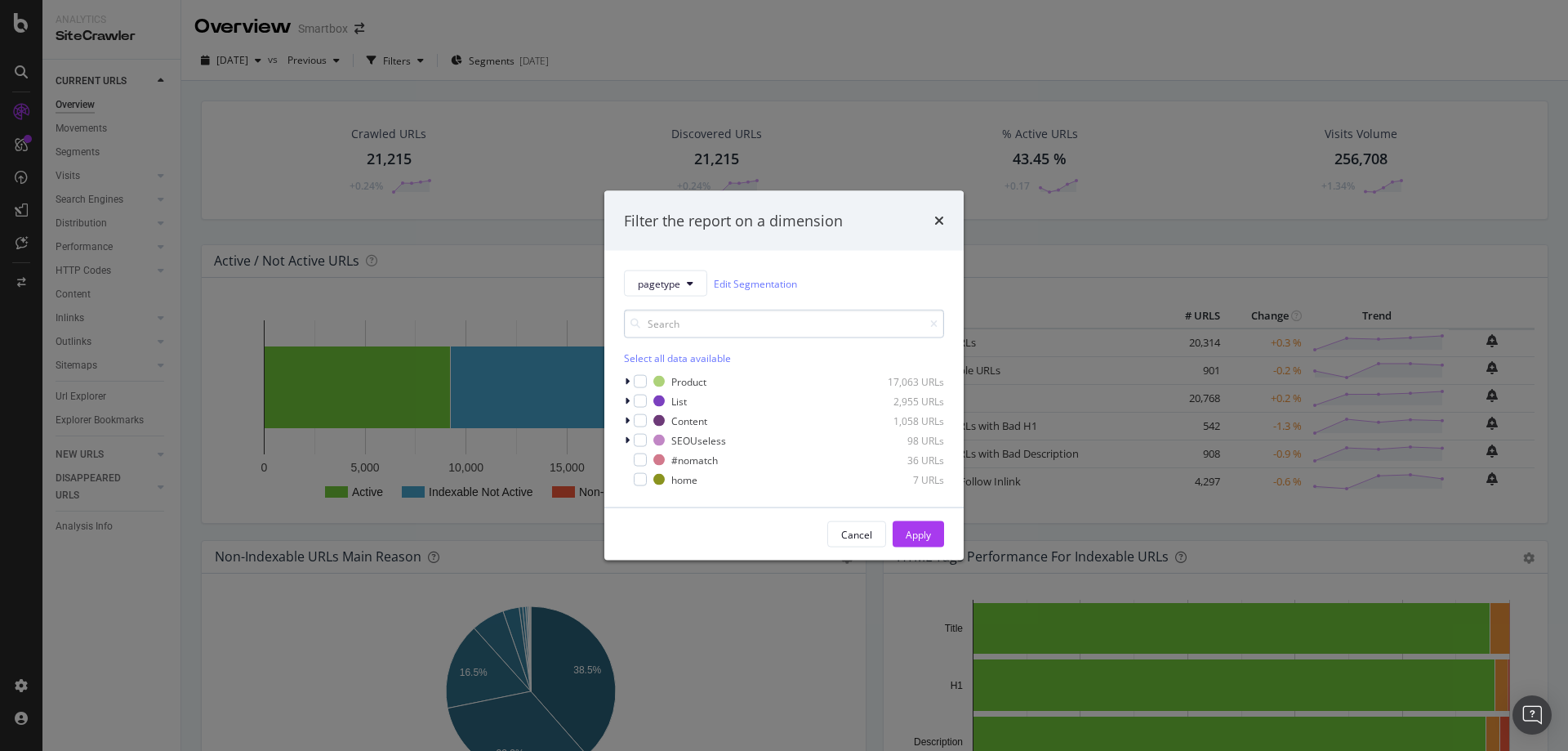
click at [674, 309] on input "modal" at bounding box center [784, 323] width 320 height 28
click at [686, 273] on button "pagetype" at bounding box center [665, 284] width 83 height 26
click at [696, 335] on span "univers" at bounding box center [691, 342] width 106 height 15
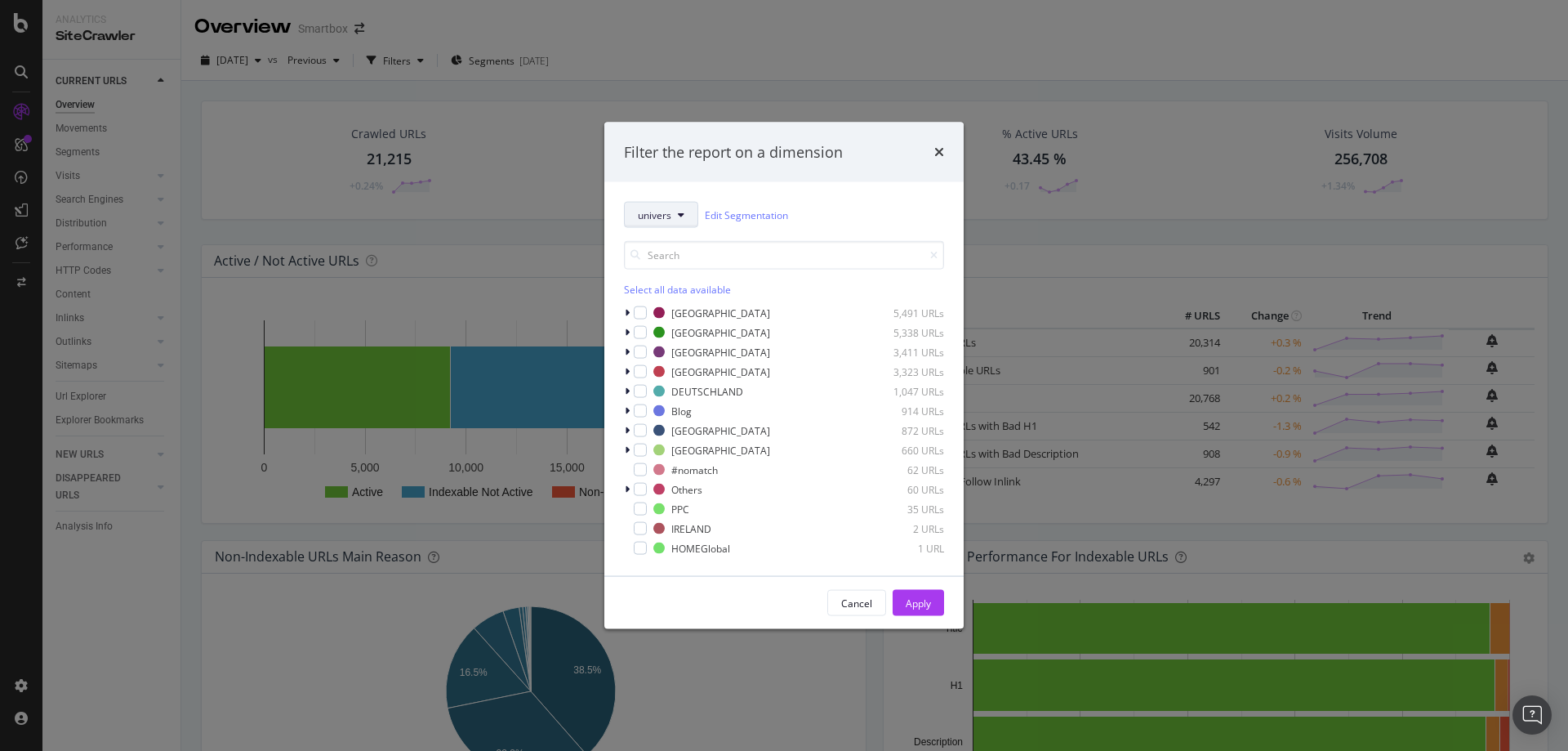
click at [650, 224] on button "univers" at bounding box center [661, 215] width 75 height 26
click at [676, 333] on span "country" at bounding box center [691, 333] width 106 height 15
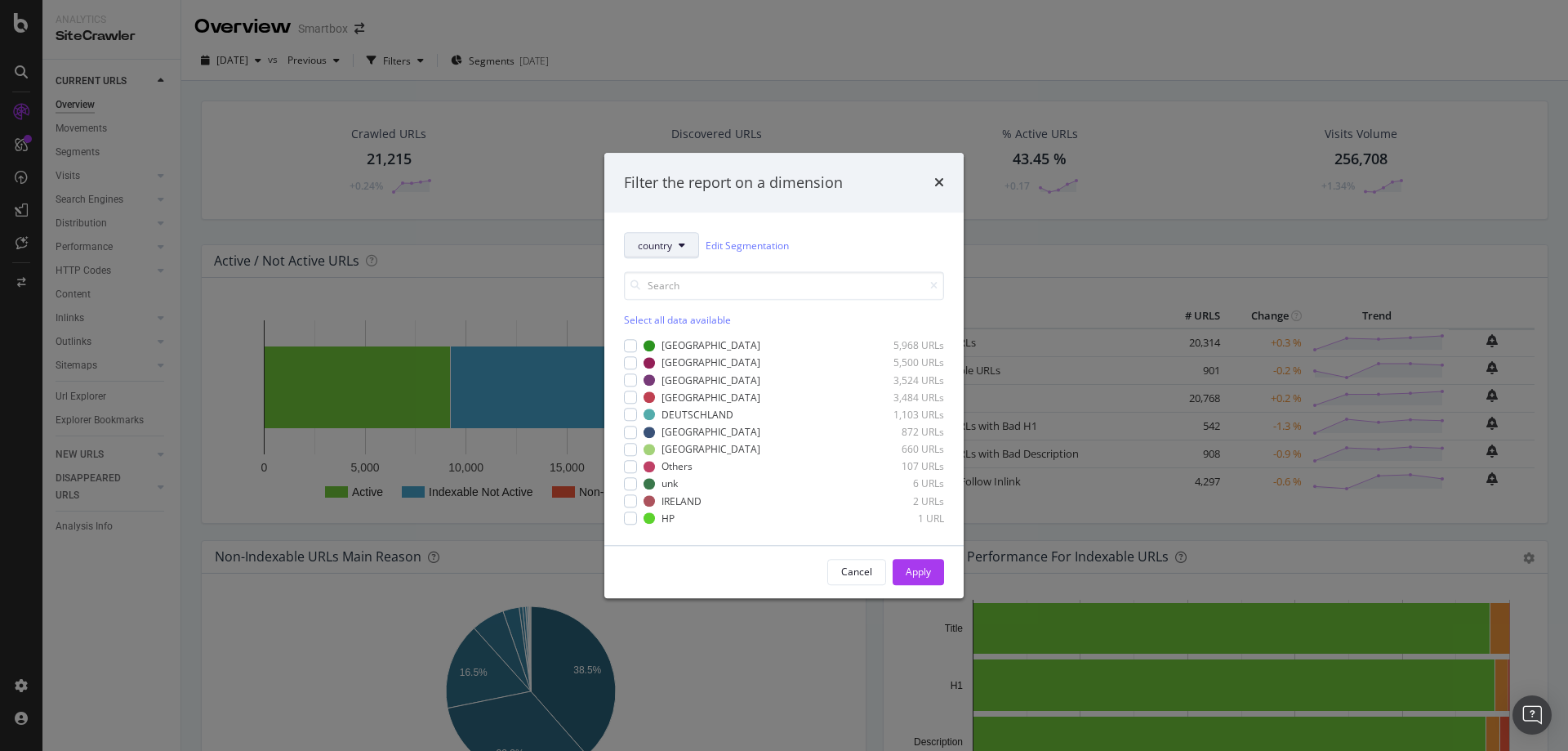
click at [675, 250] on button "country" at bounding box center [661, 246] width 75 height 26
click at [714, 461] on div "Breadcrumb Tree" at bounding box center [690, 451] width 131 height 24
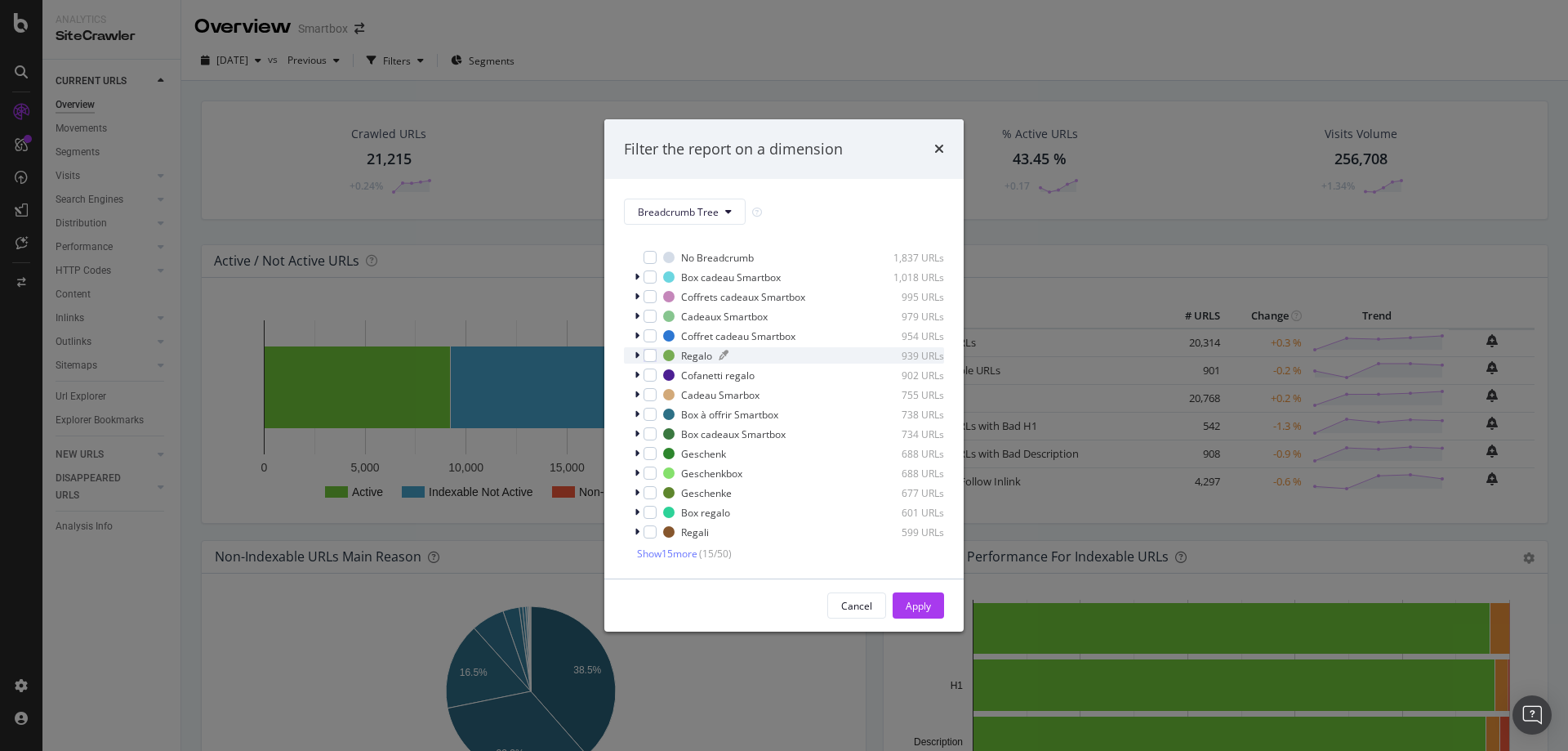
scroll to position [14, 0]
click at [942, 146] on icon "times" at bounding box center [939, 148] width 9 height 13
